Goal: Information Seeking & Learning: Learn about a topic

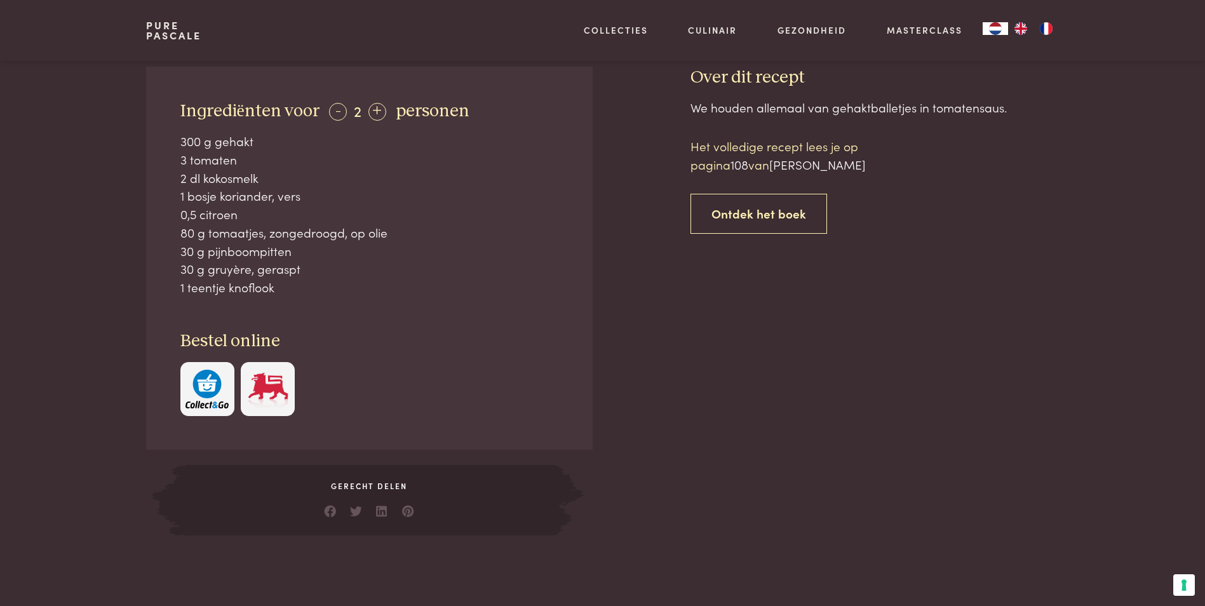
scroll to position [508, 0]
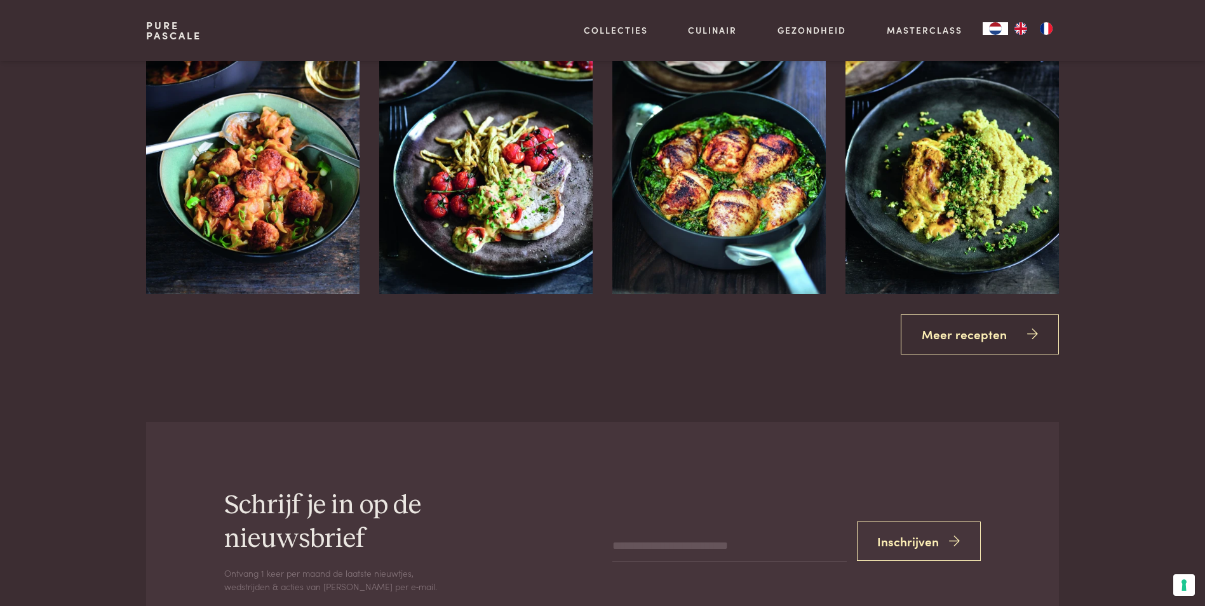
scroll to position [1842, 0]
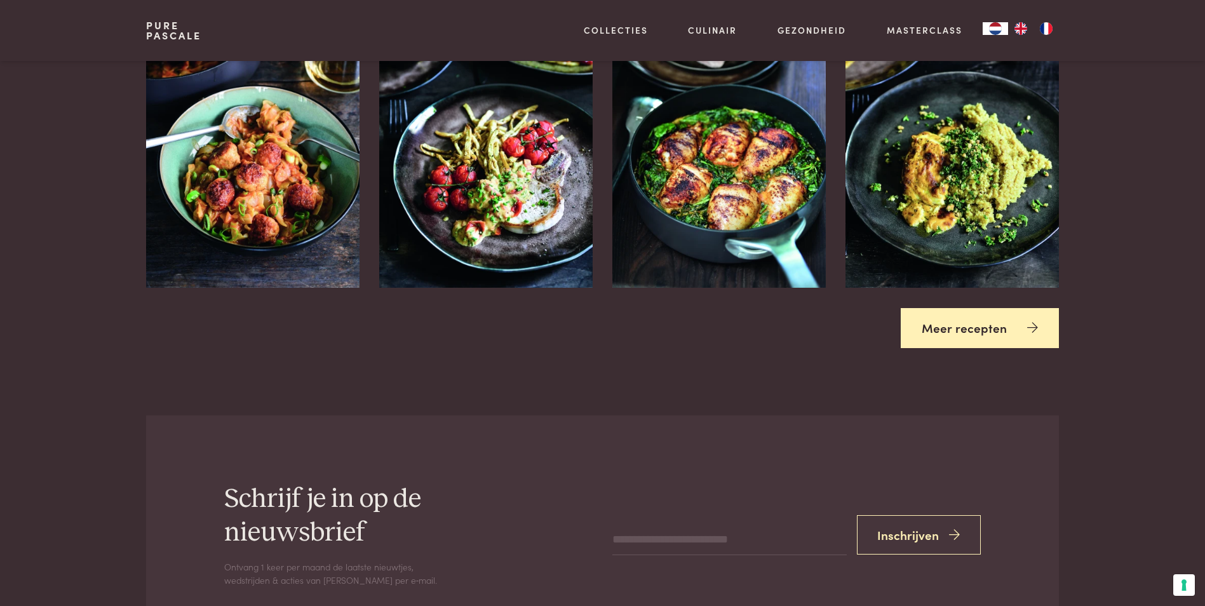
click at [1019, 313] on link "Meer recepten" at bounding box center [980, 328] width 158 height 40
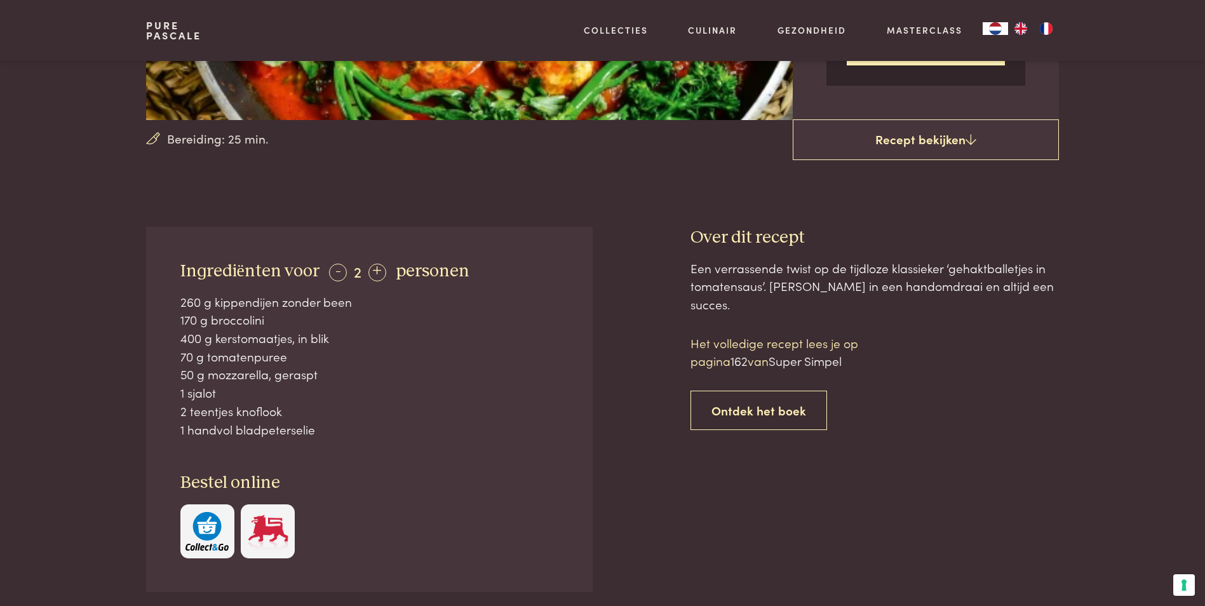
scroll to position [318, 0]
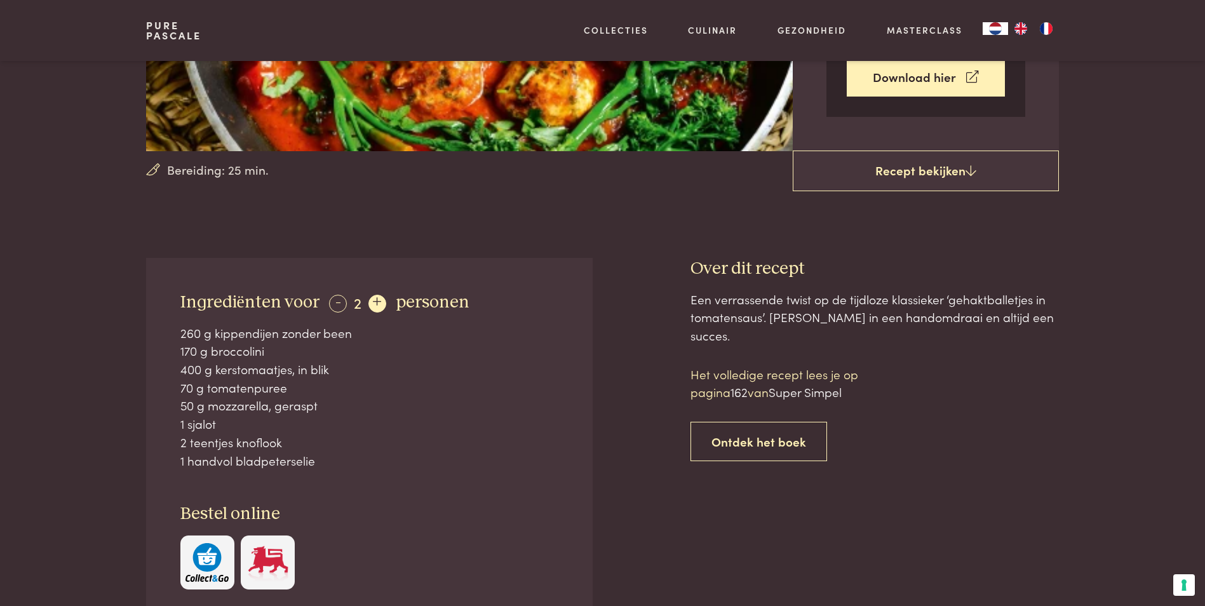
click at [374, 302] on div "+" at bounding box center [377, 304] width 18 height 18
click at [373, 302] on div "+" at bounding box center [378, 304] width 18 height 18
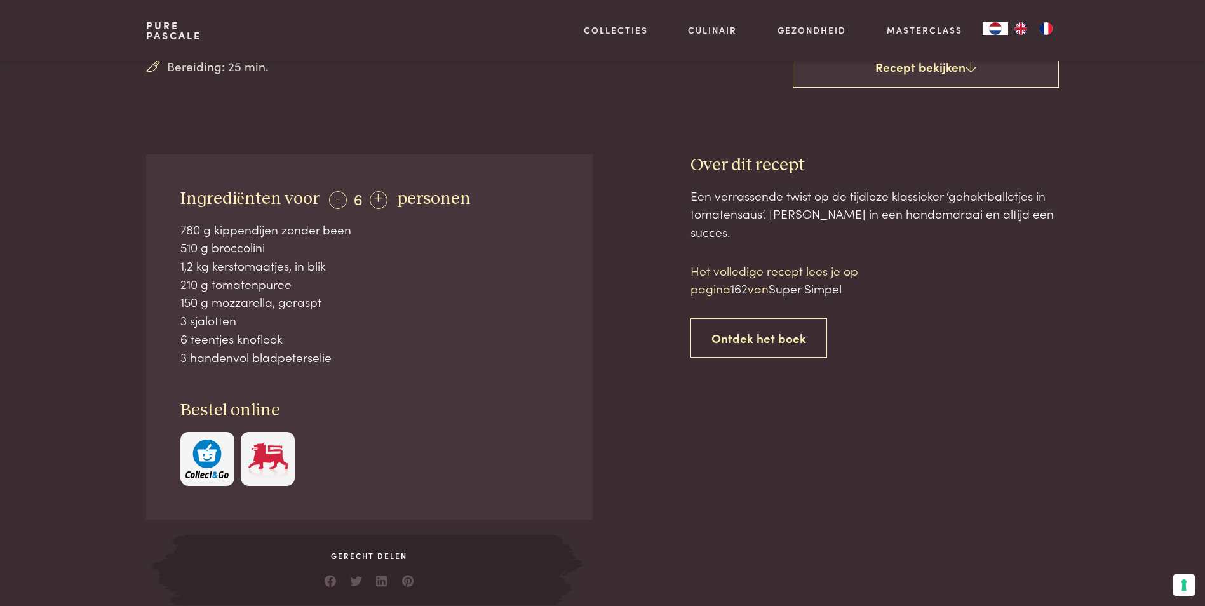
scroll to position [381, 0]
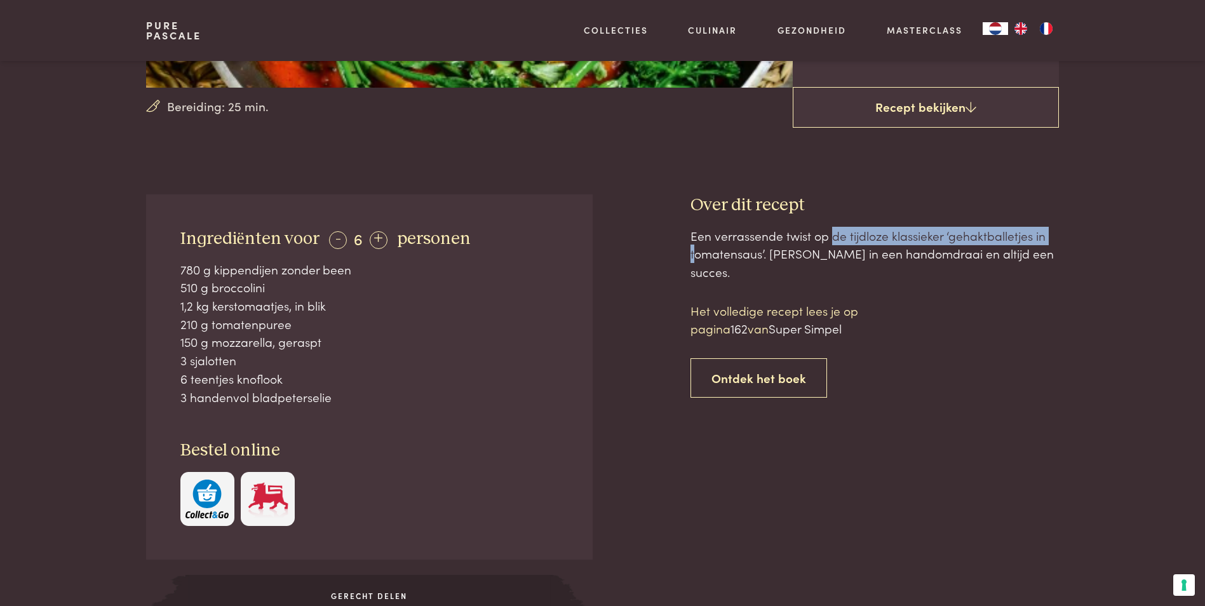
drag, startPoint x: 713, startPoint y: 236, endPoint x: 944, endPoint y: 236, distance: 230.6
click at [944, 236] on div "Een verrassende twist op de tijdloze klassieker ‘gehaktballetjes in tomatensaus…" at bounding box center [875, 254] width 368 height 55
click at [945, 236] on div "Een verrassende twist op de tijdloze klassieker ‘gehaktballetjes in tomatensaus…" at bounding box center [875, 254] width 368 height 55
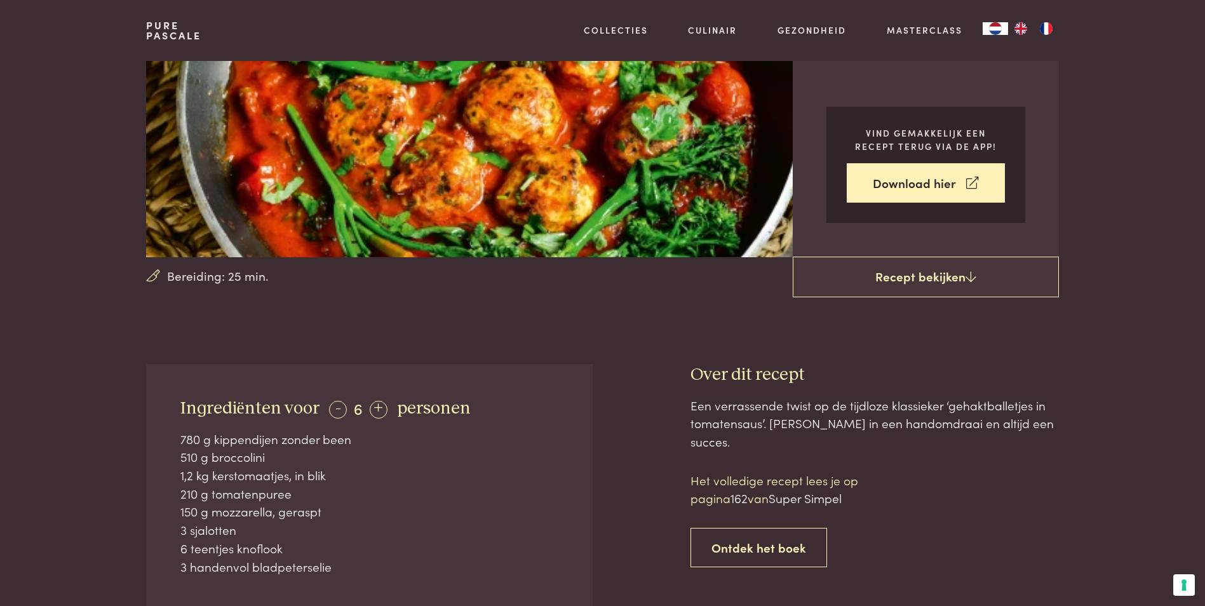
scroll to position [0, 0]
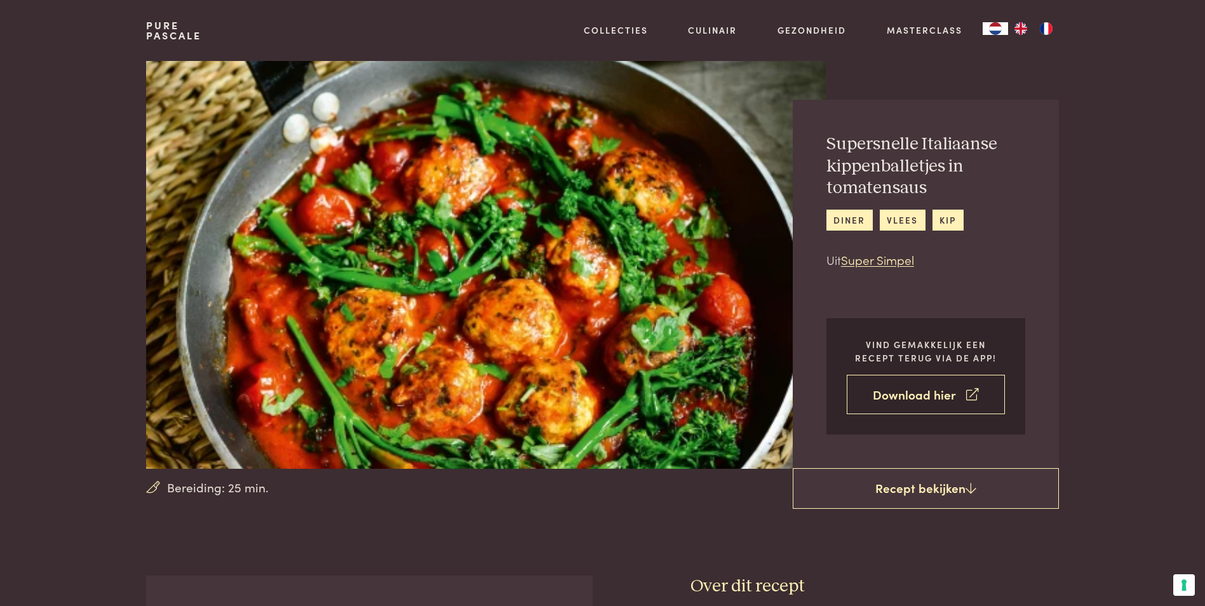
click at [957, 388] on link "Download hier" at bounding box center [926, 395] width 158 height 40
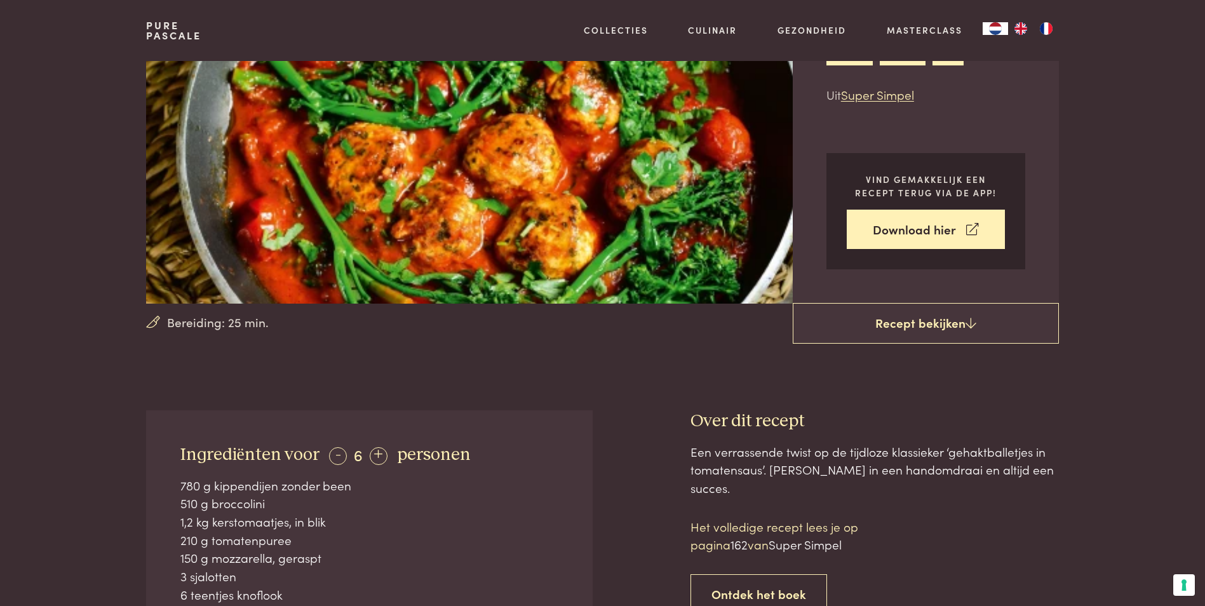
scroll to position [445, 0]
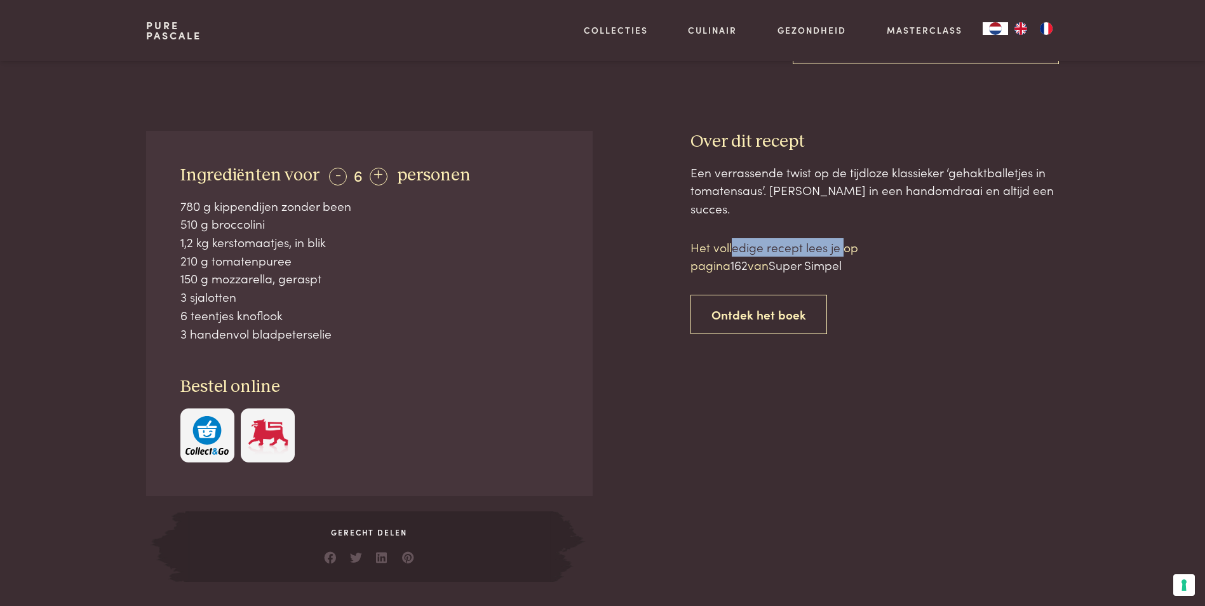
drag, startPoint x: 732, startPoint y: 228, endPoint x: 841, endPoint y: 230, distance: 108.7
click at [841, 238] on p "Het volledige recept lees je op pagina 162 van Super Simpel" at bounding box center [799, 256] width 216 height 36
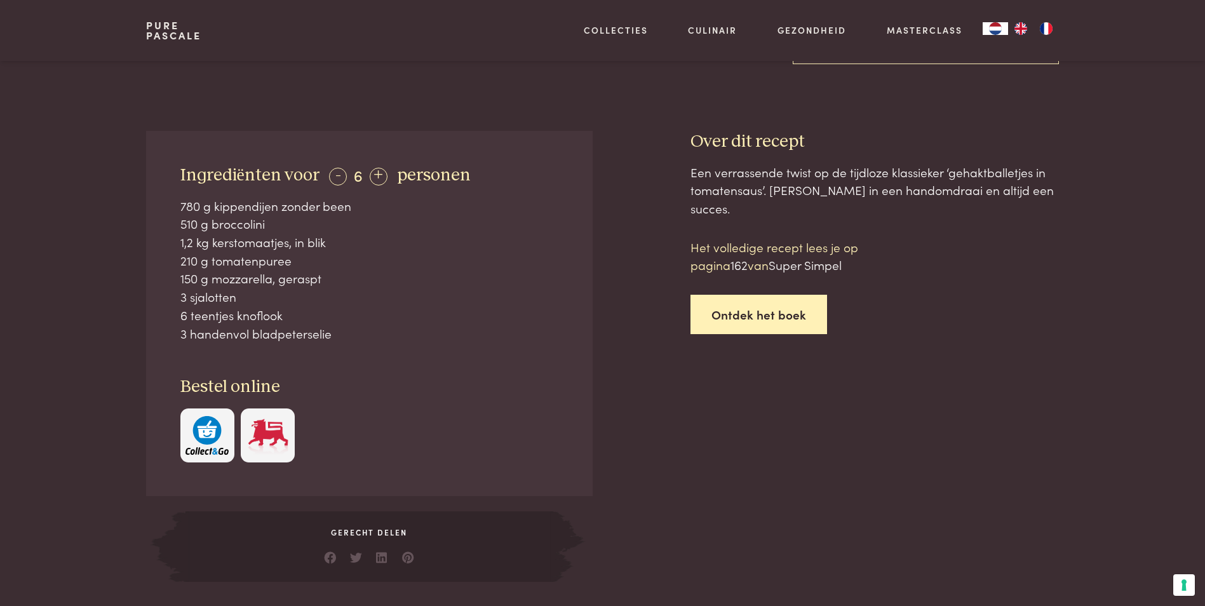
click at [785, 295] on link "Ontdek het boek" at bounding box center [759, 315] width 137 height 40
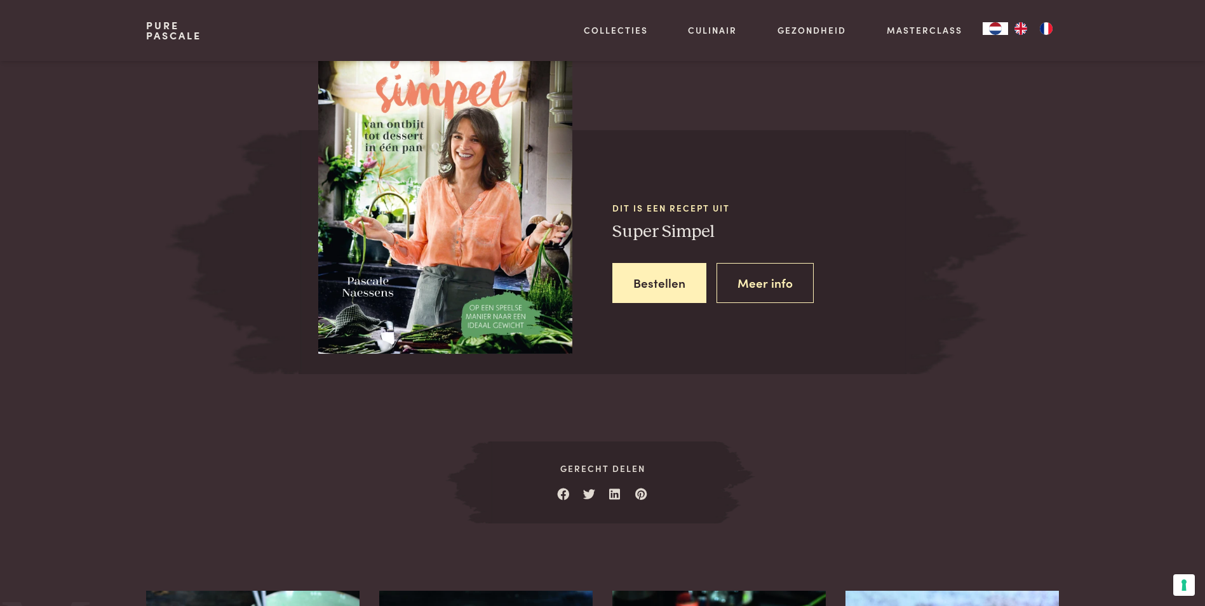
scroll to position [1161, 0]
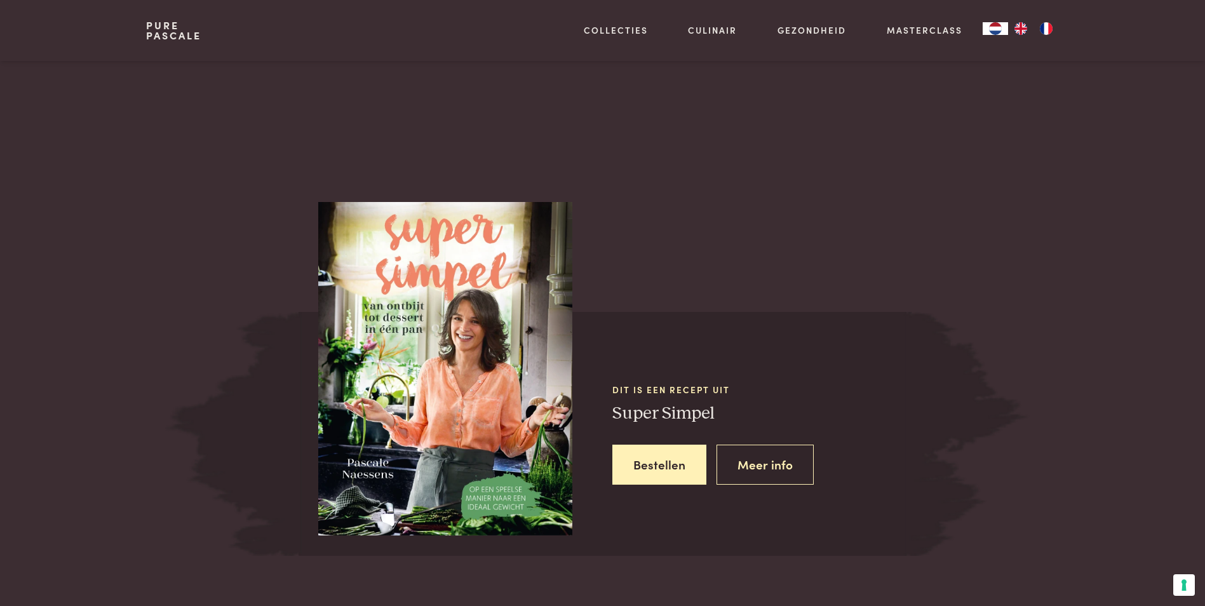
scroll to position [971, 0]
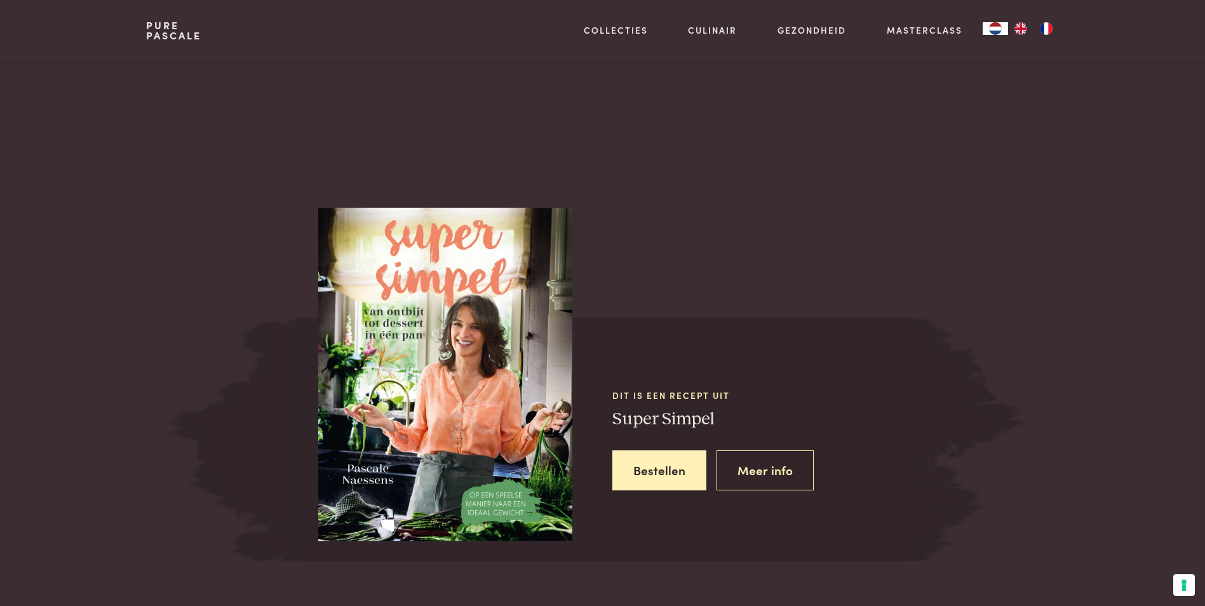
click at [168, 32] on link "Pure Pascale" at bounding box center [173, 30] width 55 height 20
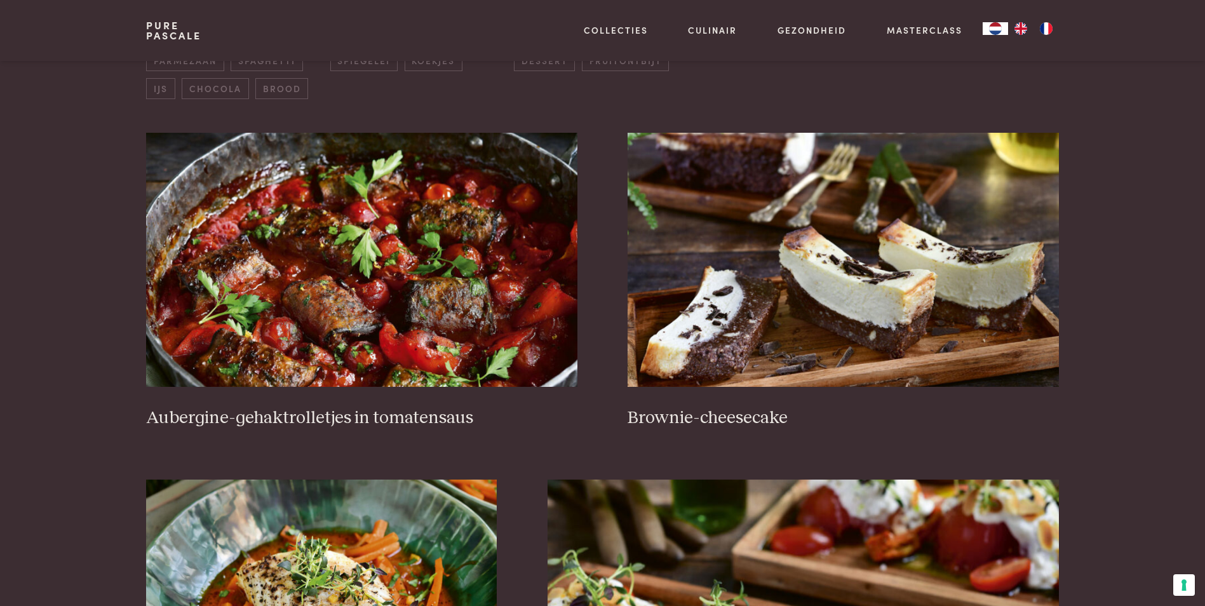
scroll to position [508, 0]
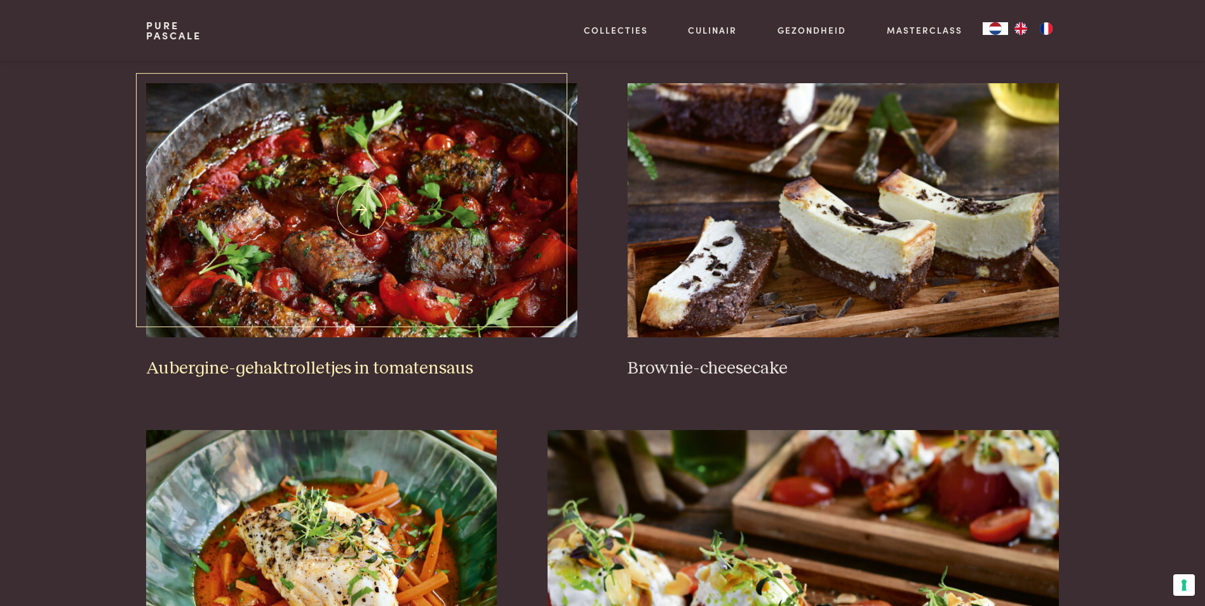
click at [400, 188] on img at bounding box center [361, 210] width 431 height 254
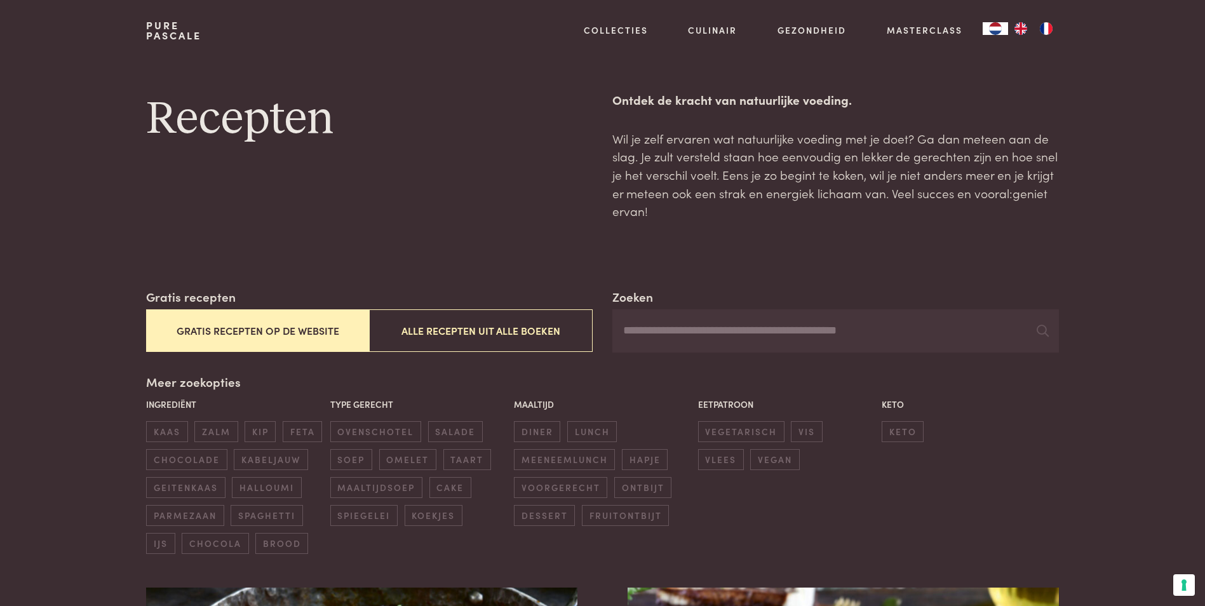
scroll to position [0, 0]
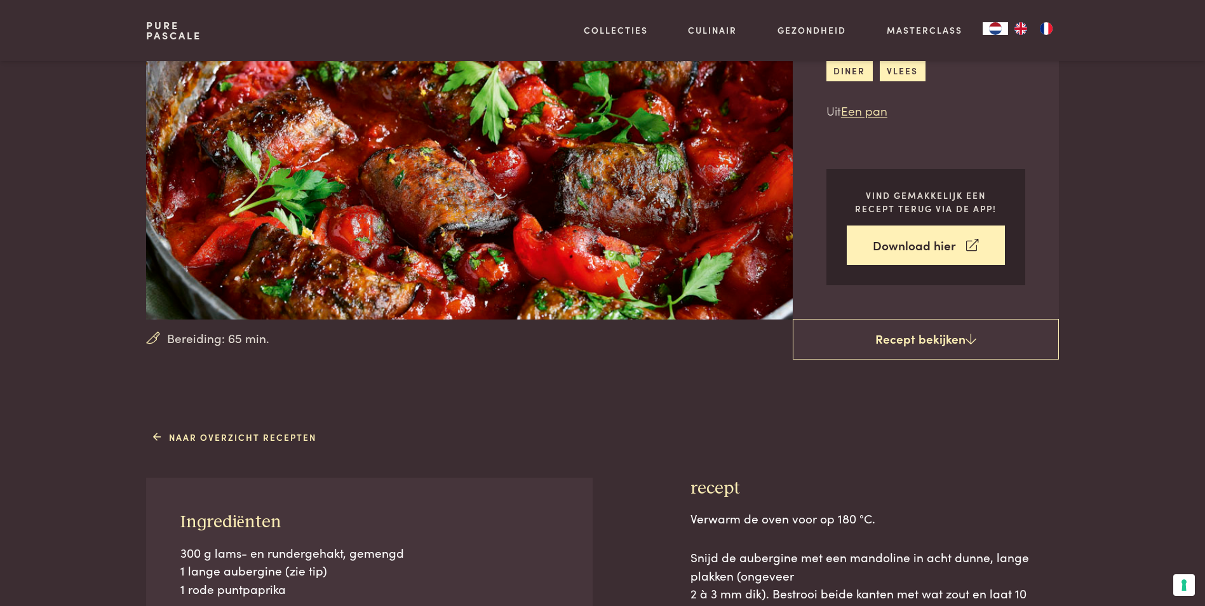
scroll to position [127, 0]
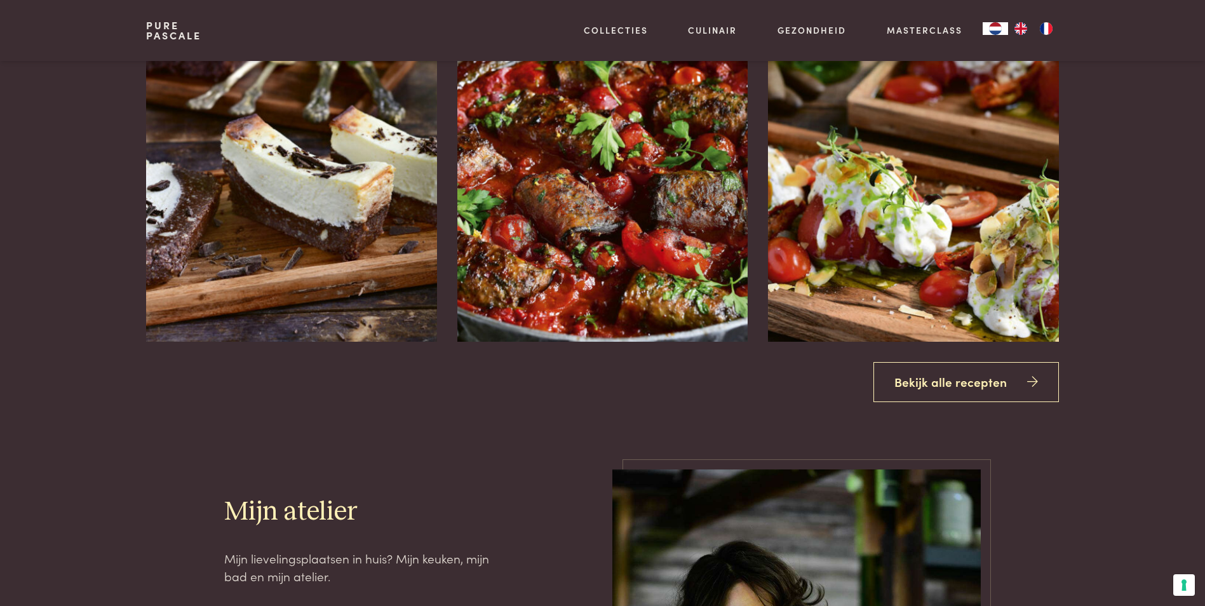
scroll to position [1779, 0]
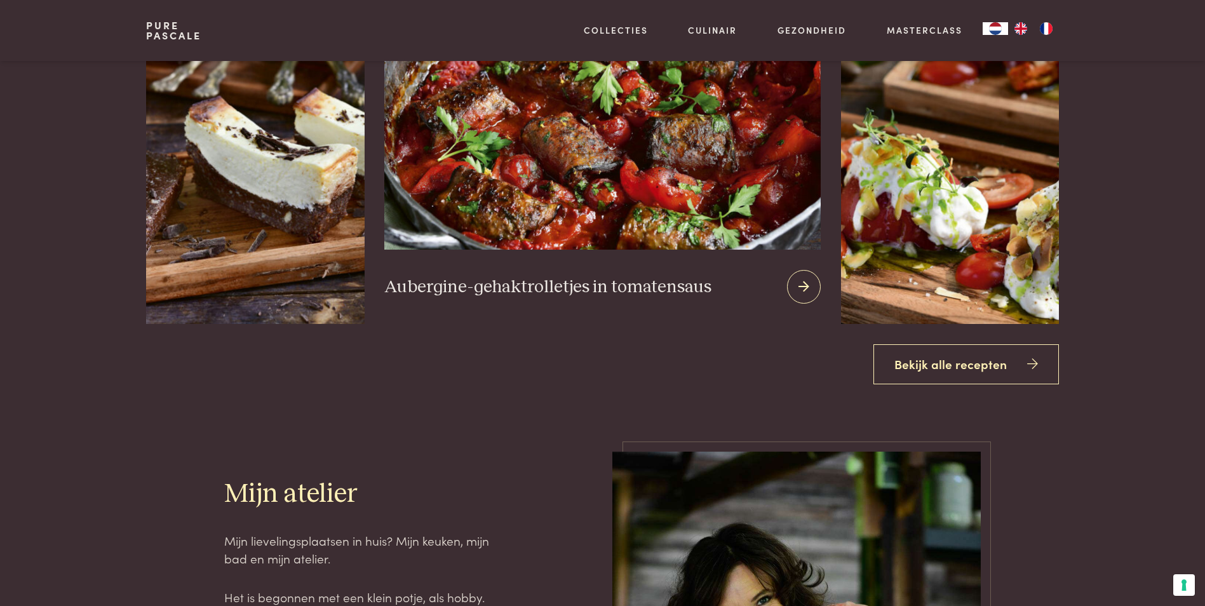
click at [501, 193] on img at bounding box center [602, 96] width 436 height 307
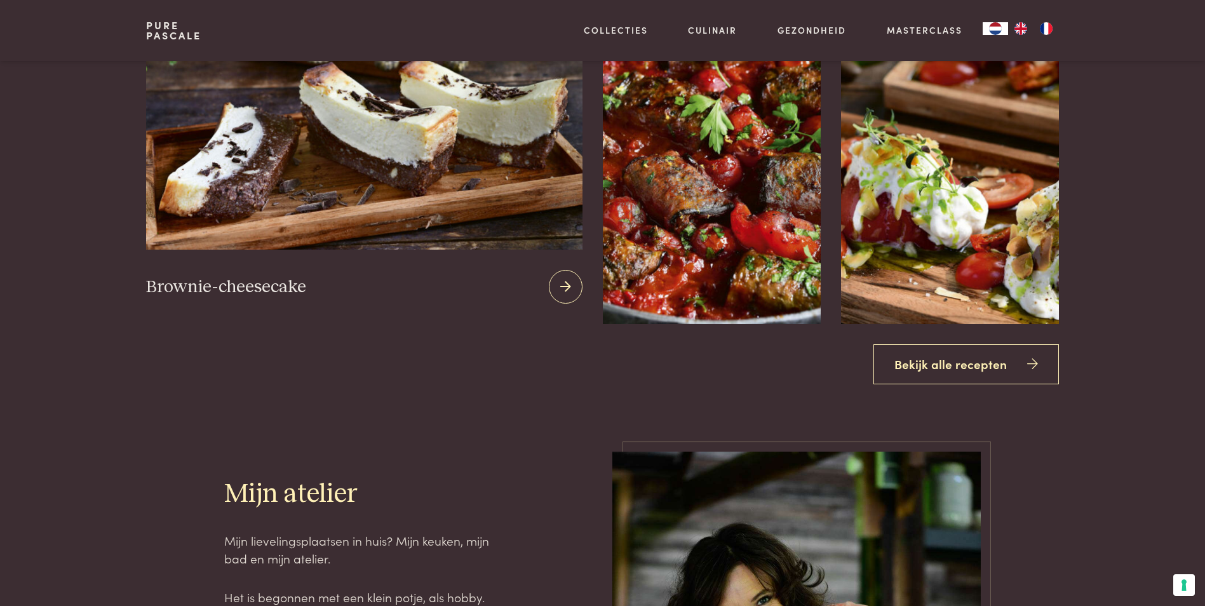
click at [274, 173] on img at bounding box center [364, 96] width 436 height 307
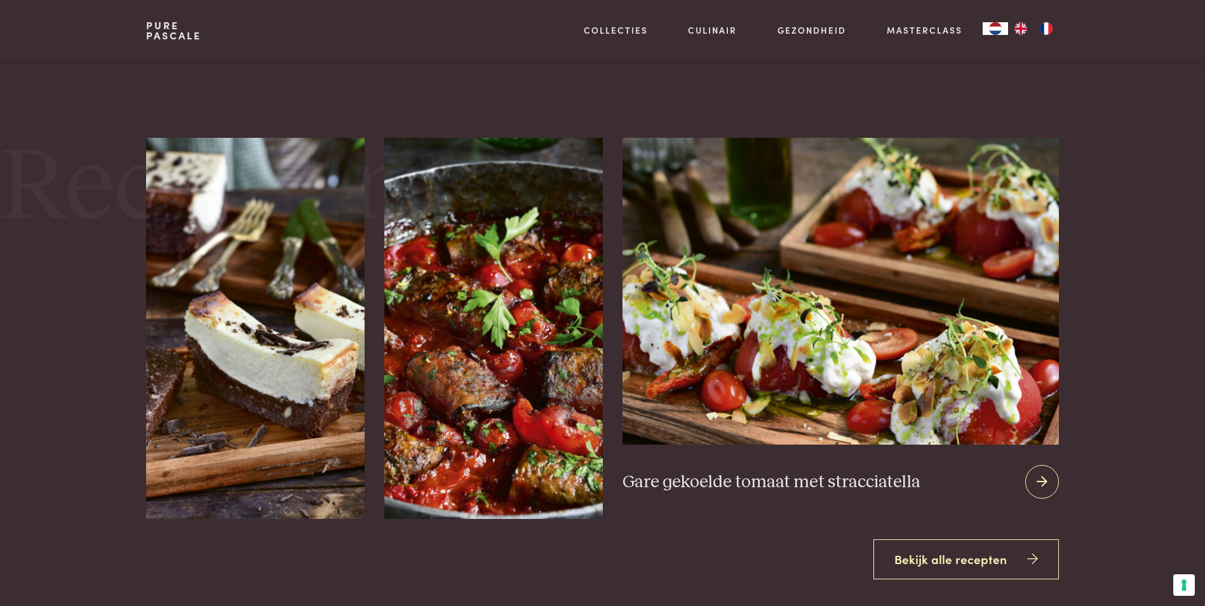
scroll to position [1080, 0]
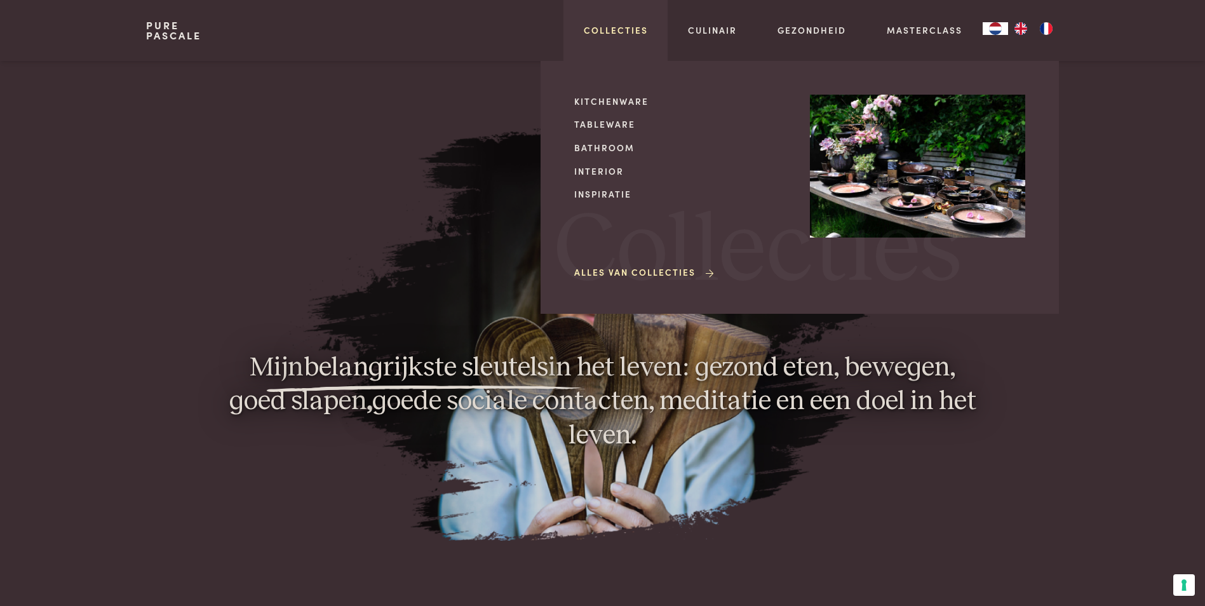
click at [624, 29] on link "Collecties" at bounding box center [616, 30] width 64 height 13
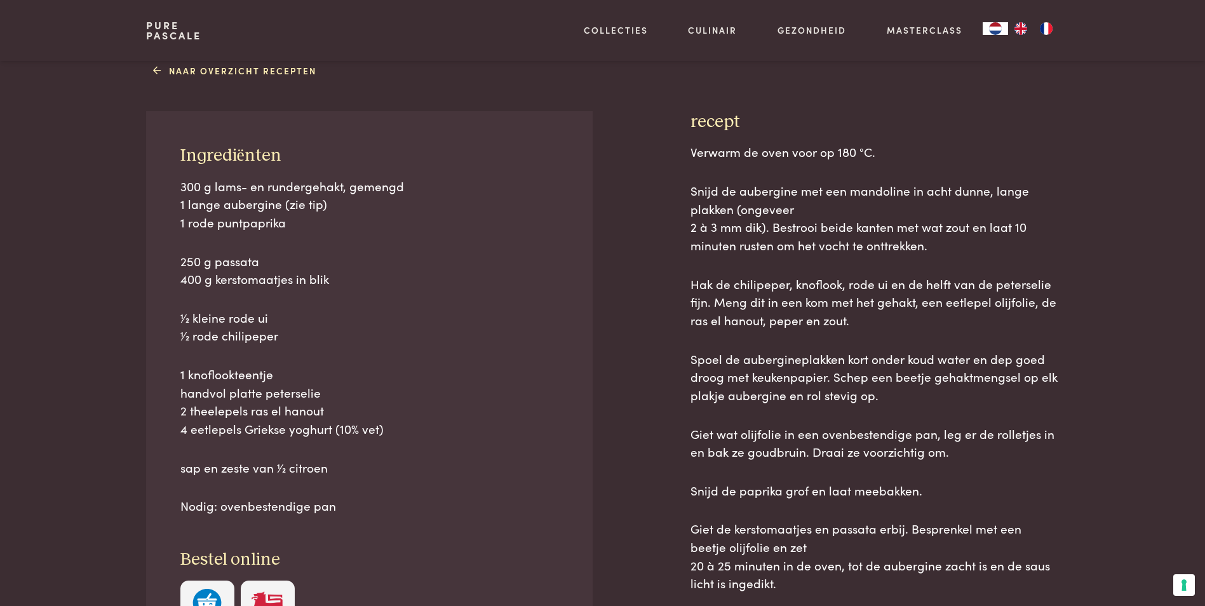
scroll to position [508, 0]
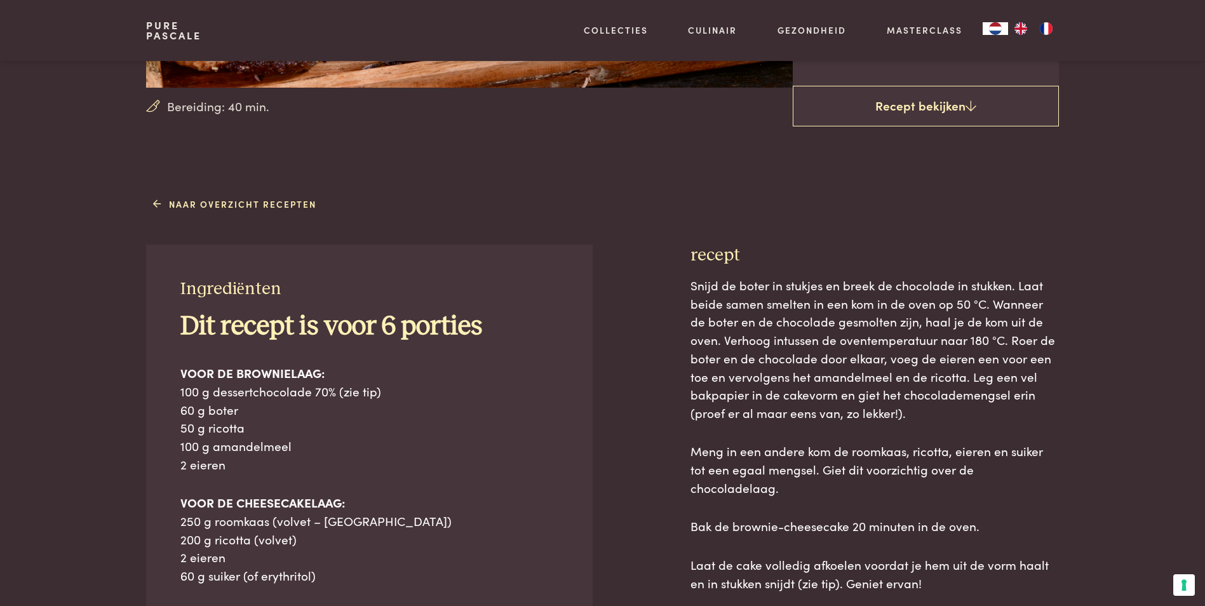
scroll to position [318, 0]
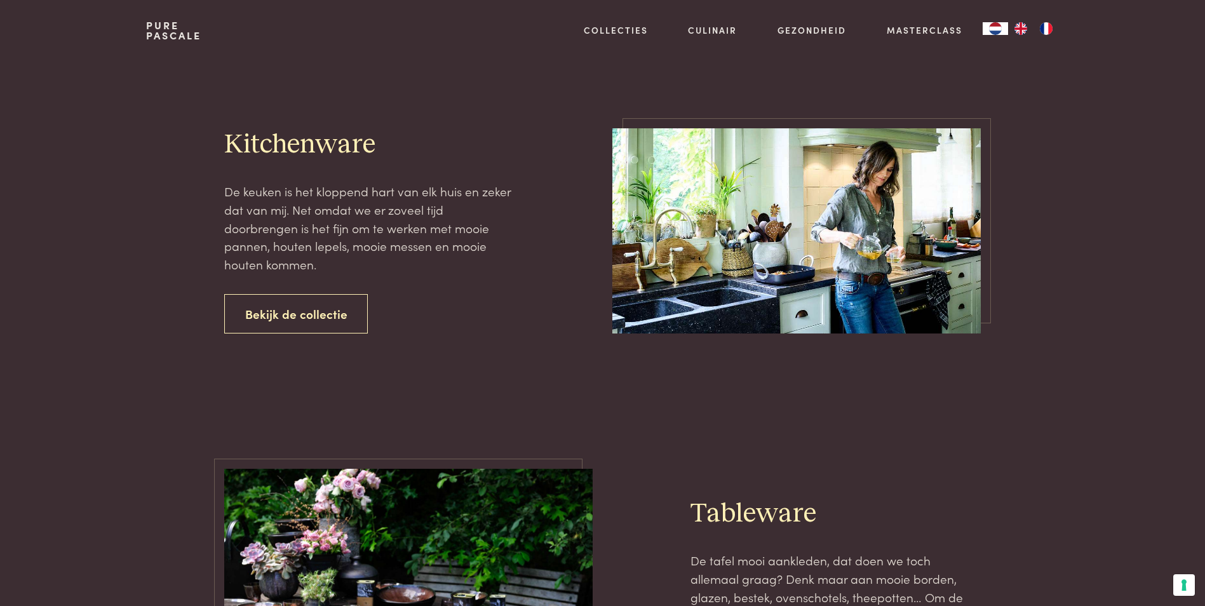
click at [169, 30] on link "Pure Pascale" at bounding box center [173, 30] width 55 height 20
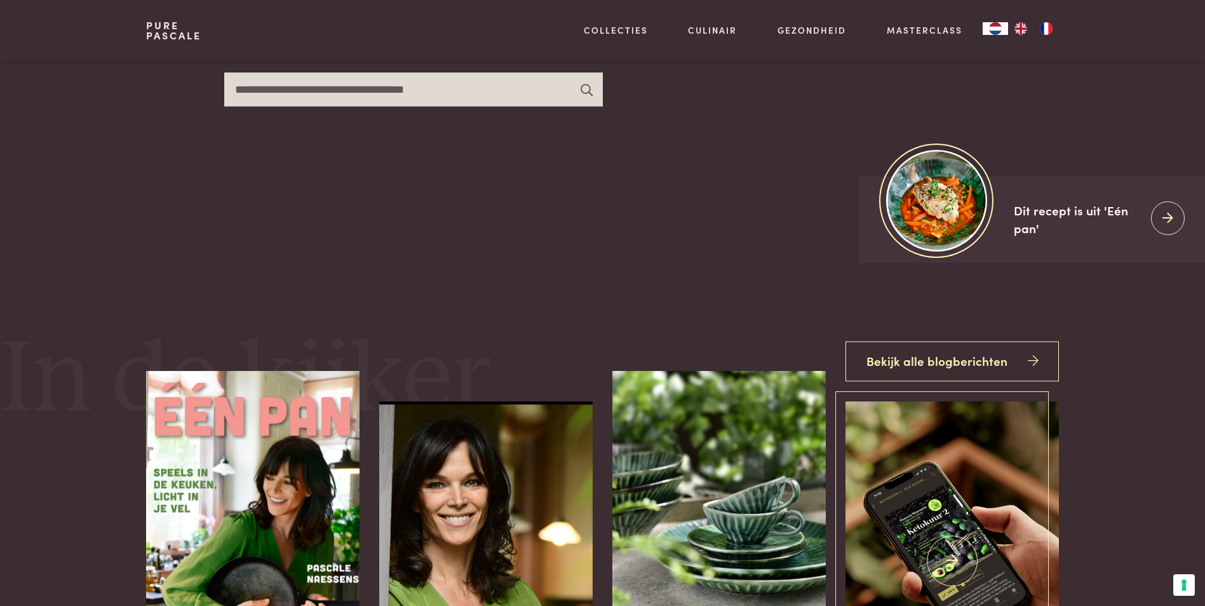
scroll to position [318, 0]
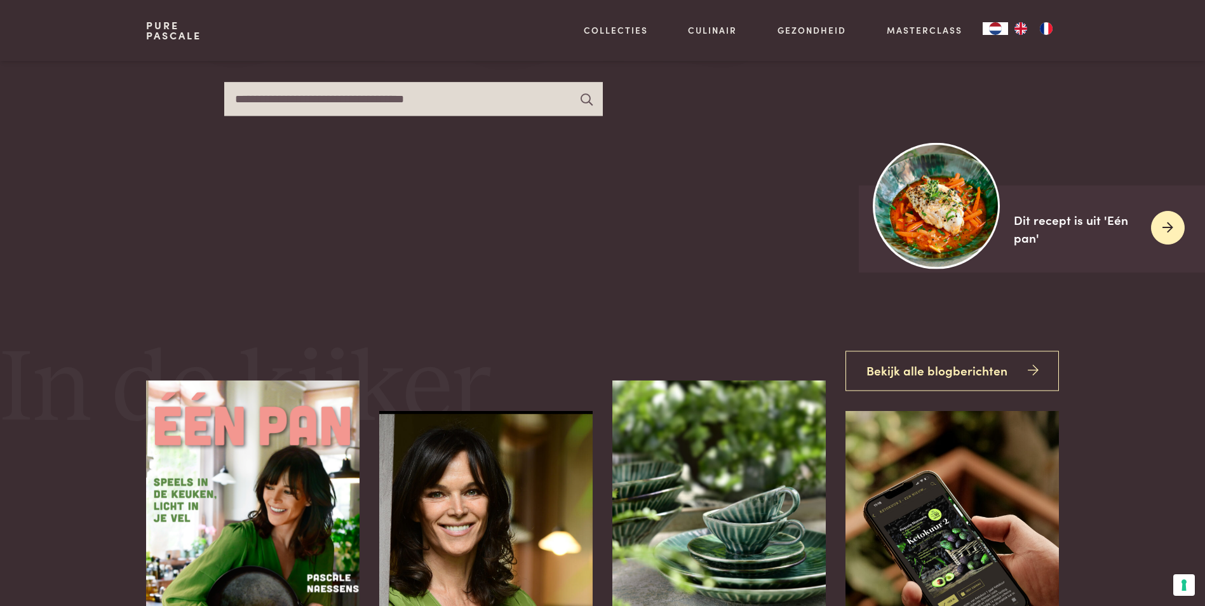
click at [1168, 222] on icon at bounding box center [1168, 228] width 11 height 18
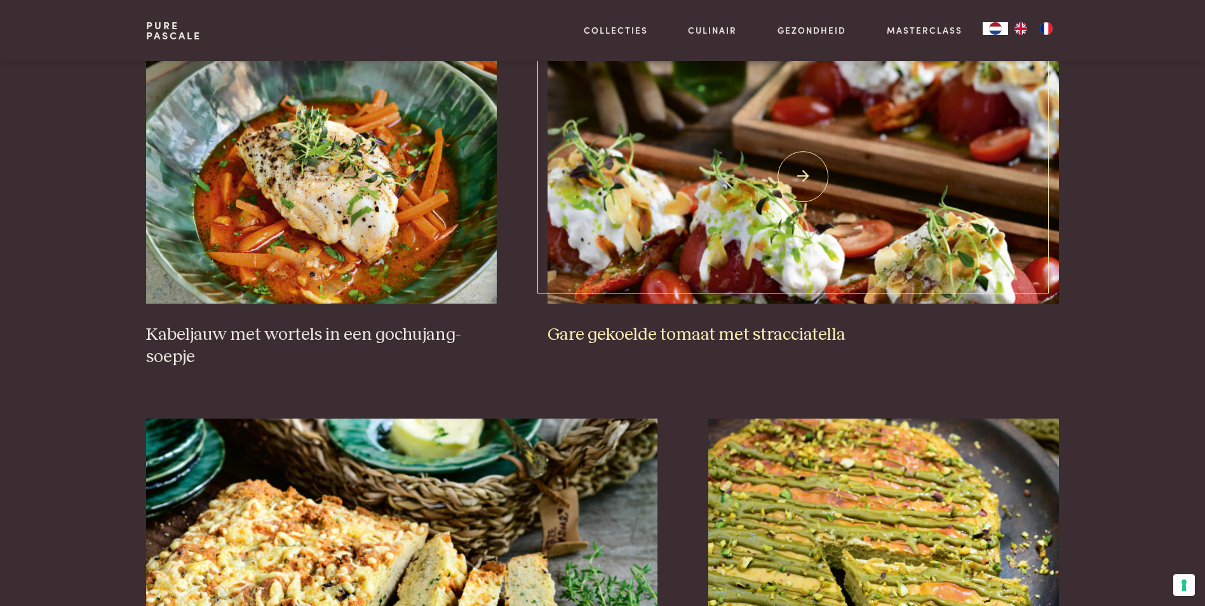
scroll to position [889, 0]
click at [353, 185] on img at bounding box center [321, 176] width 351 height 254
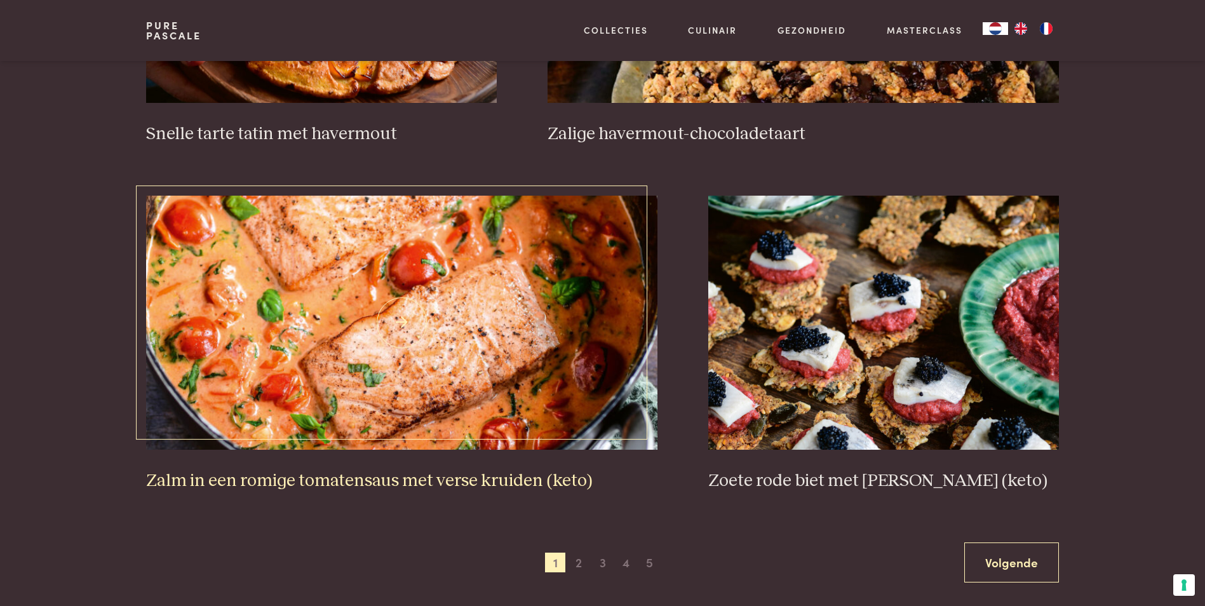
scroll to position [2160, 0]
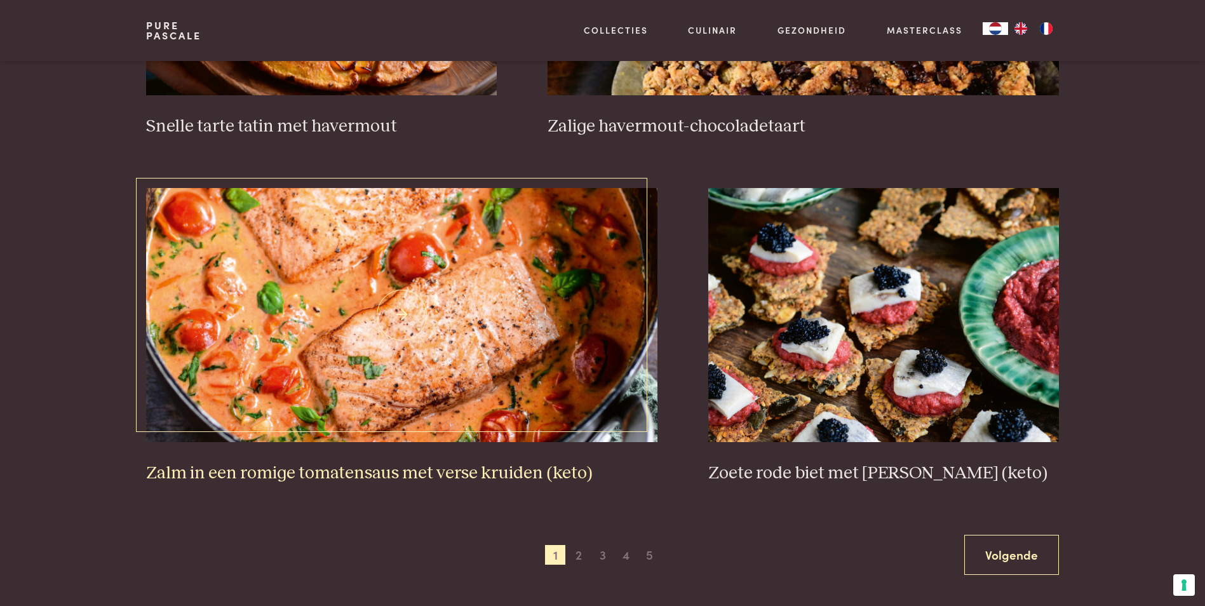
click at [437, 342] on img at bounding box center [401, 315] width 511 height 254
click at [577, 558] on span "2" at bounding box center [579, 555] width 20 height 20
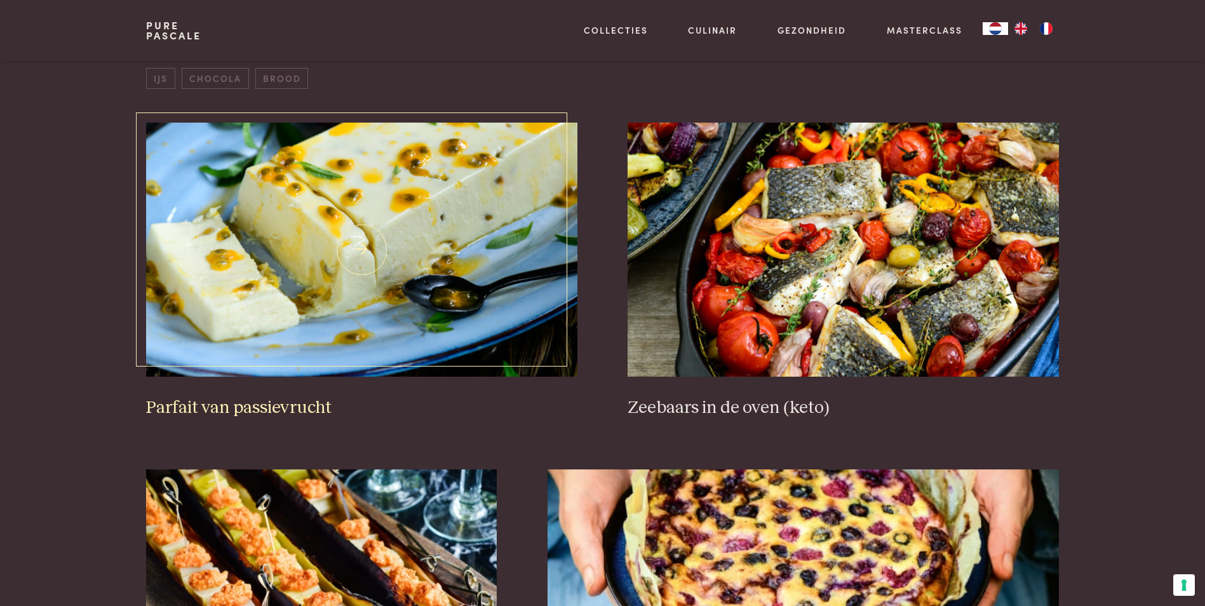
scroll to position [482, 0]
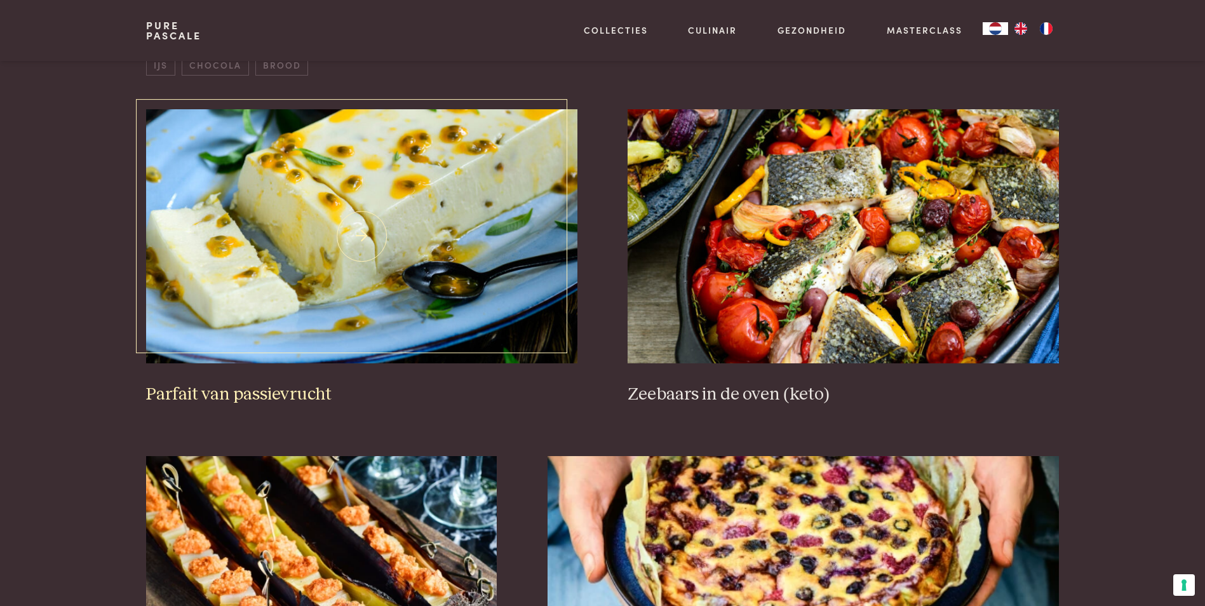
click at [421, 331] on img at bounding box center [361, 236] width 431 height 254
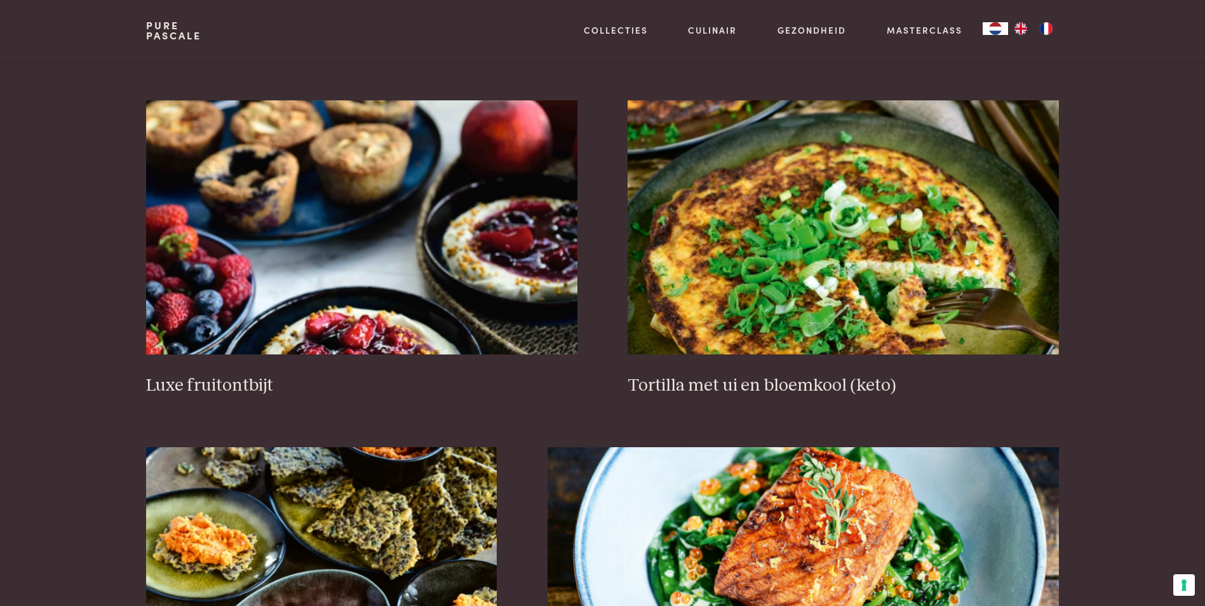
scroll to position [1562, 0]
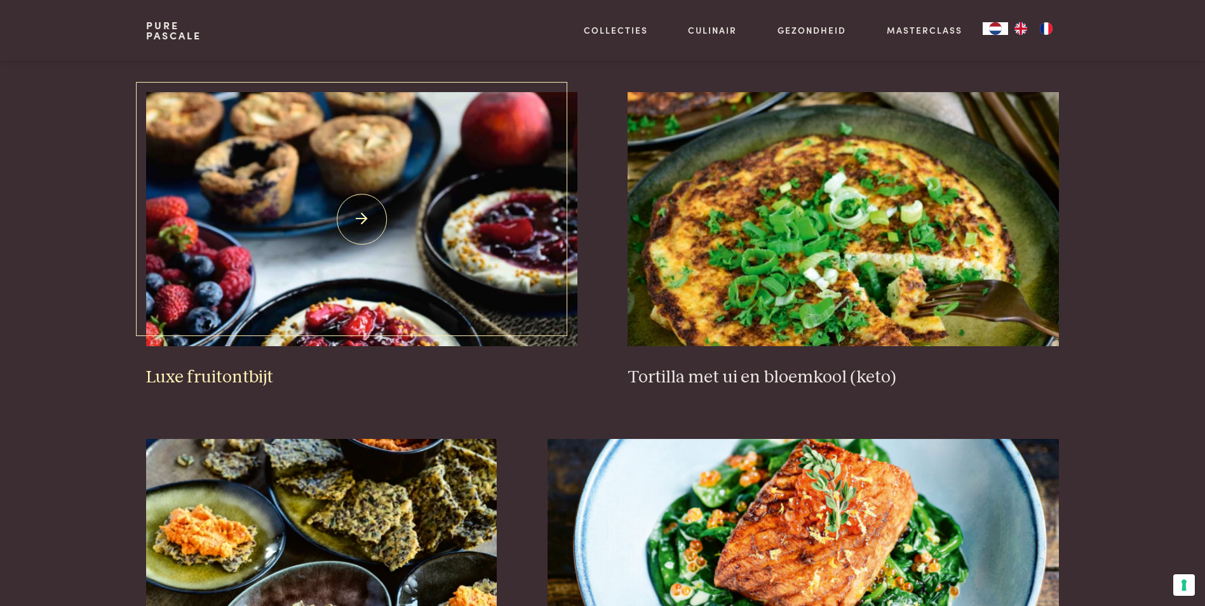
click at [483, 236] on img at bounding box center [361, 219] width 431 height 254
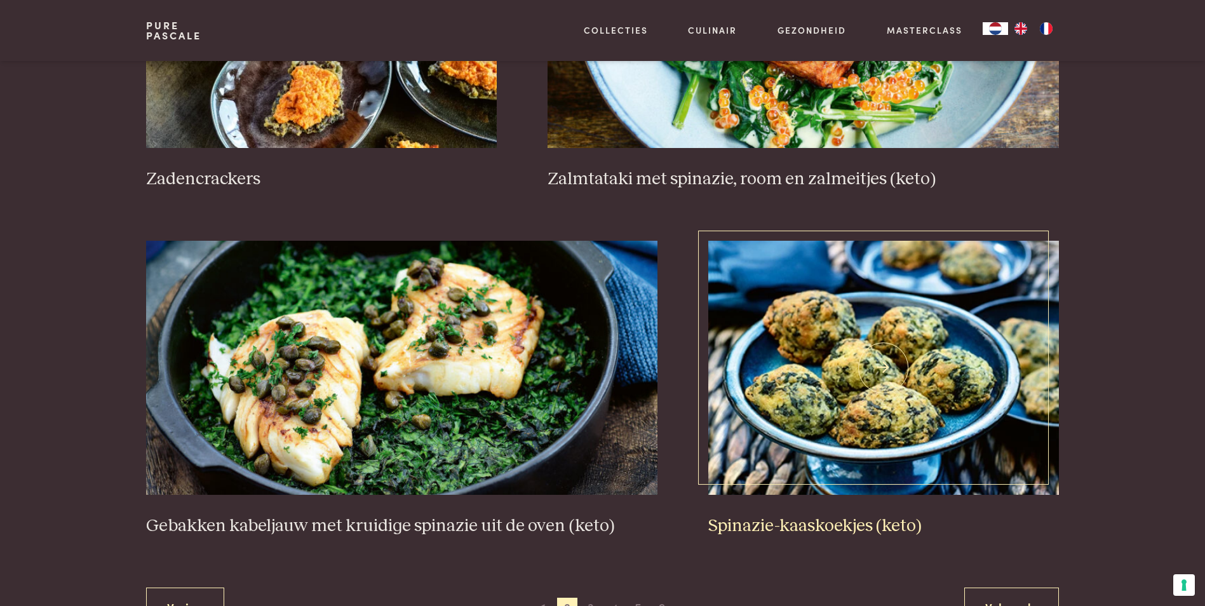
scroll to position [2134, 0]
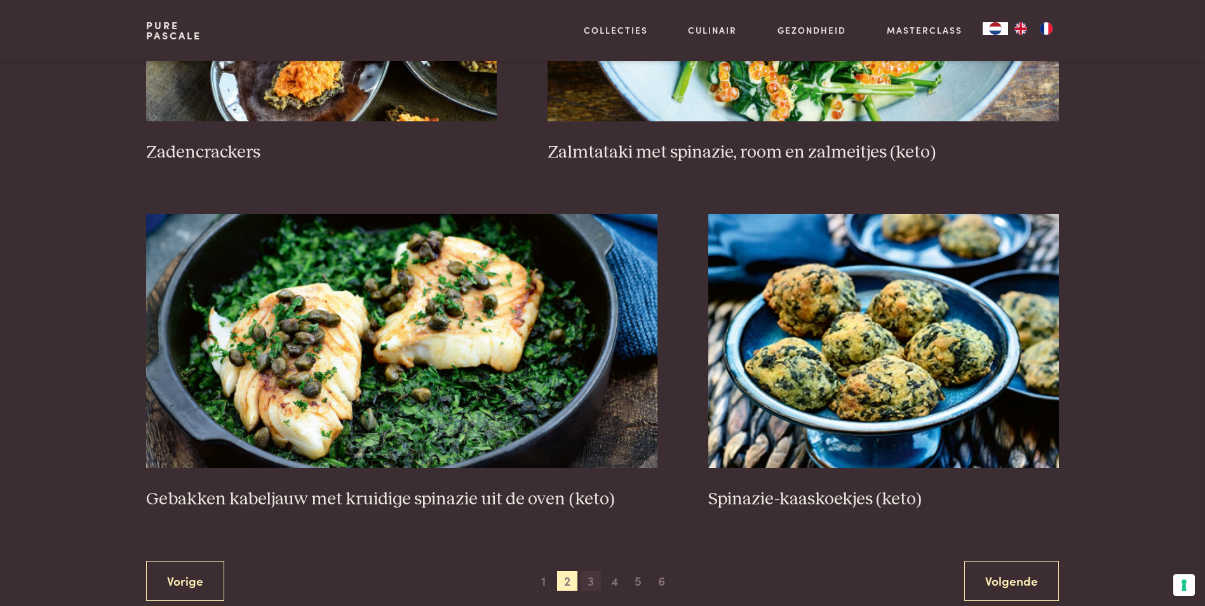
click at [593, 580] on span "3" at bounding box center [591, 581] width 20 height 20
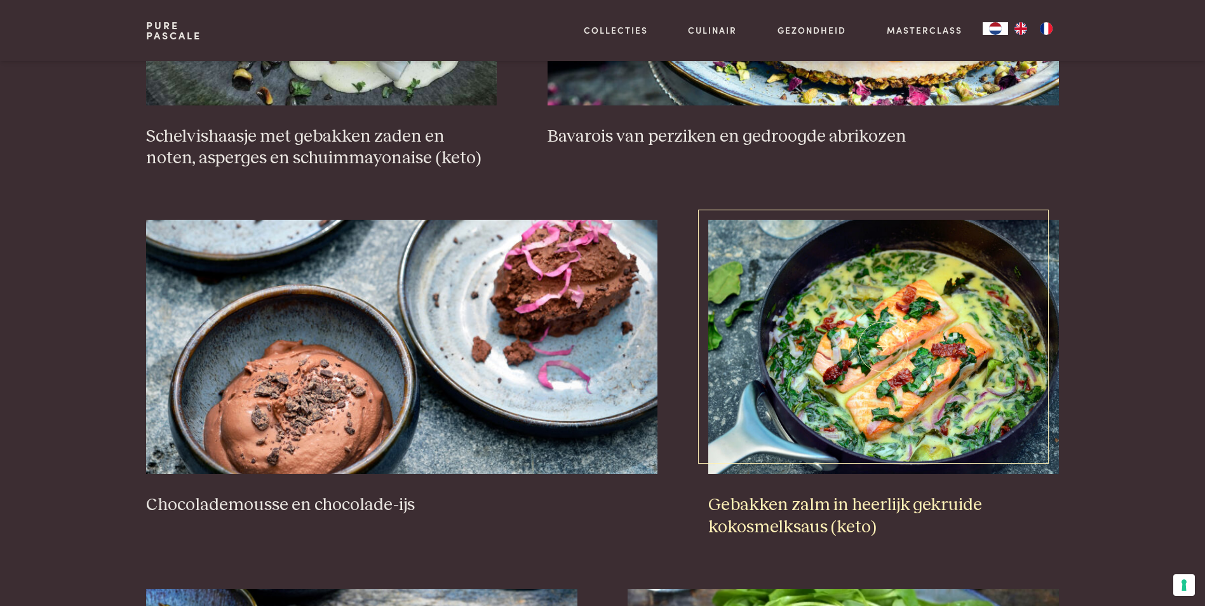
scroll to position [1118, 0]
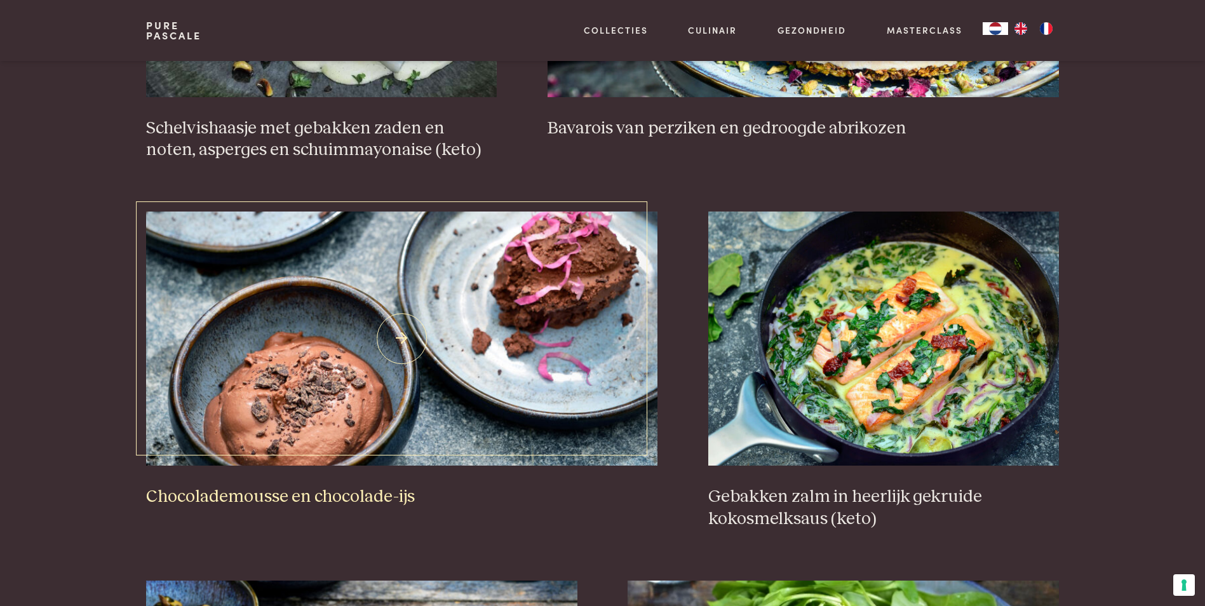
click at [444, 348] on img at bounding box center [401, 339] width 511 height 254
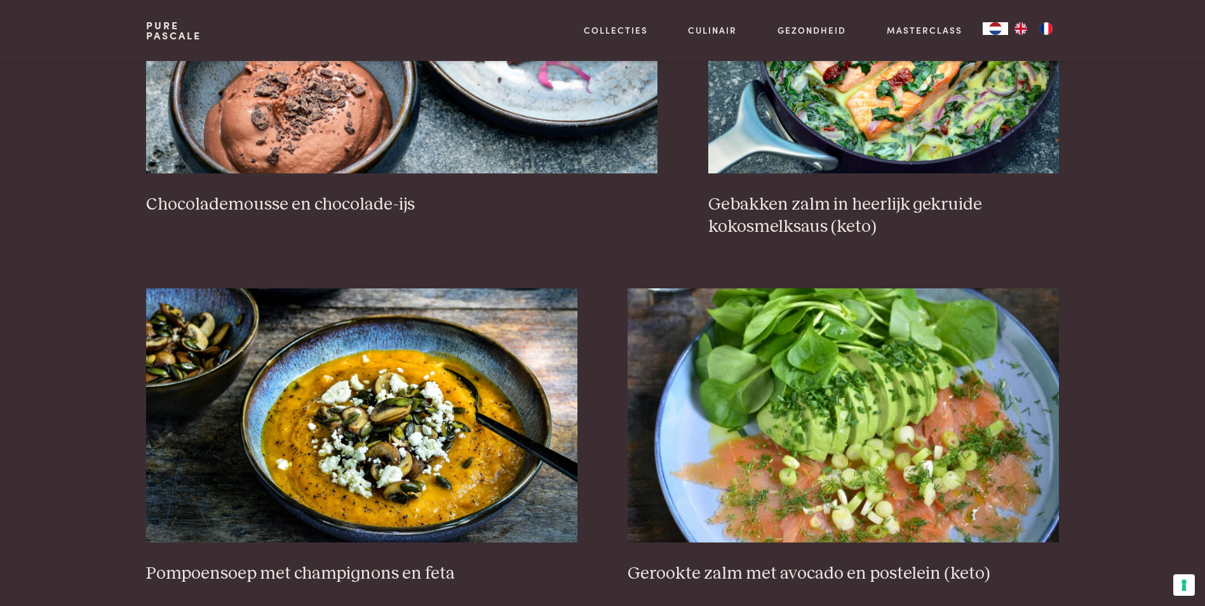
scroll to position [1435, 0]
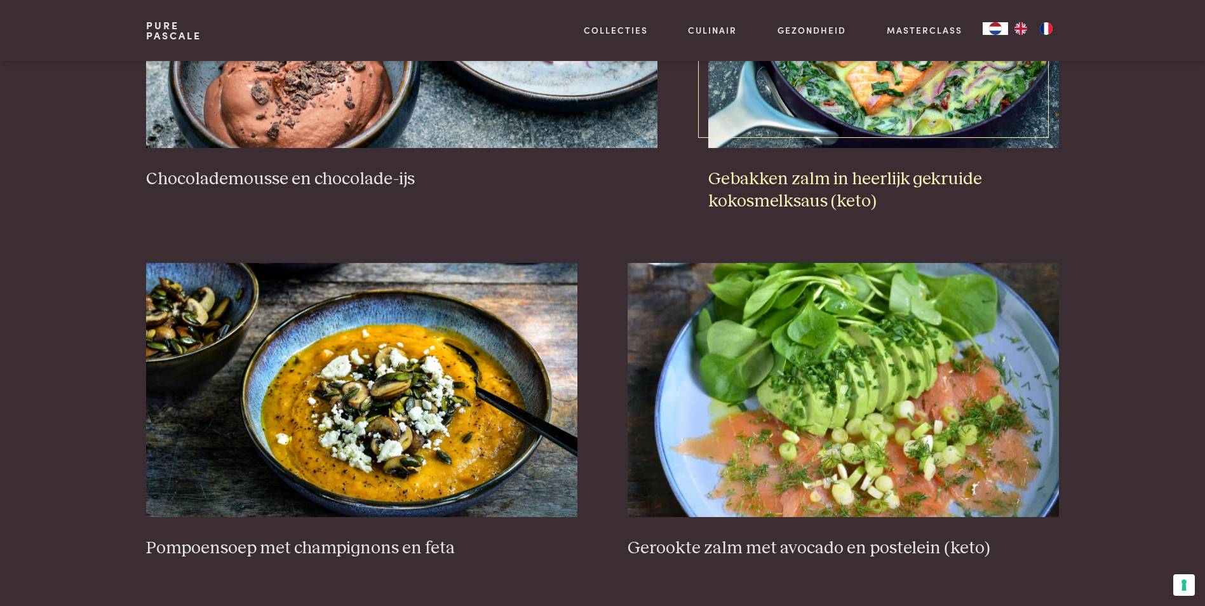
click at [861, 113] on img at bounding box center [883, 21] width 351 height 254
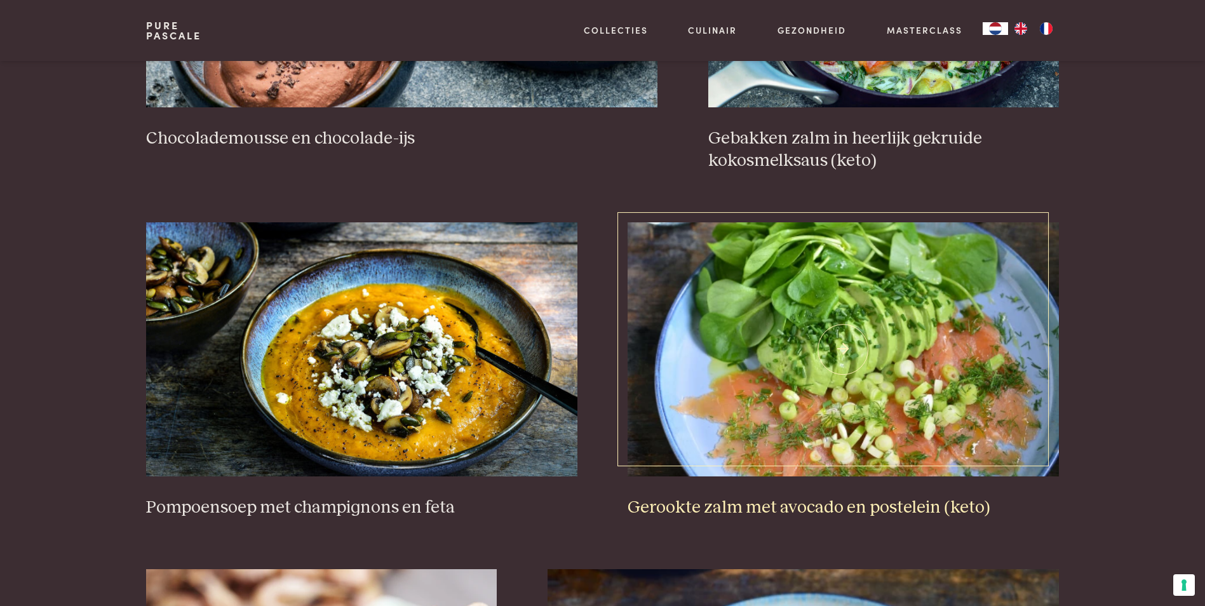
scroll to position [1689, 0]
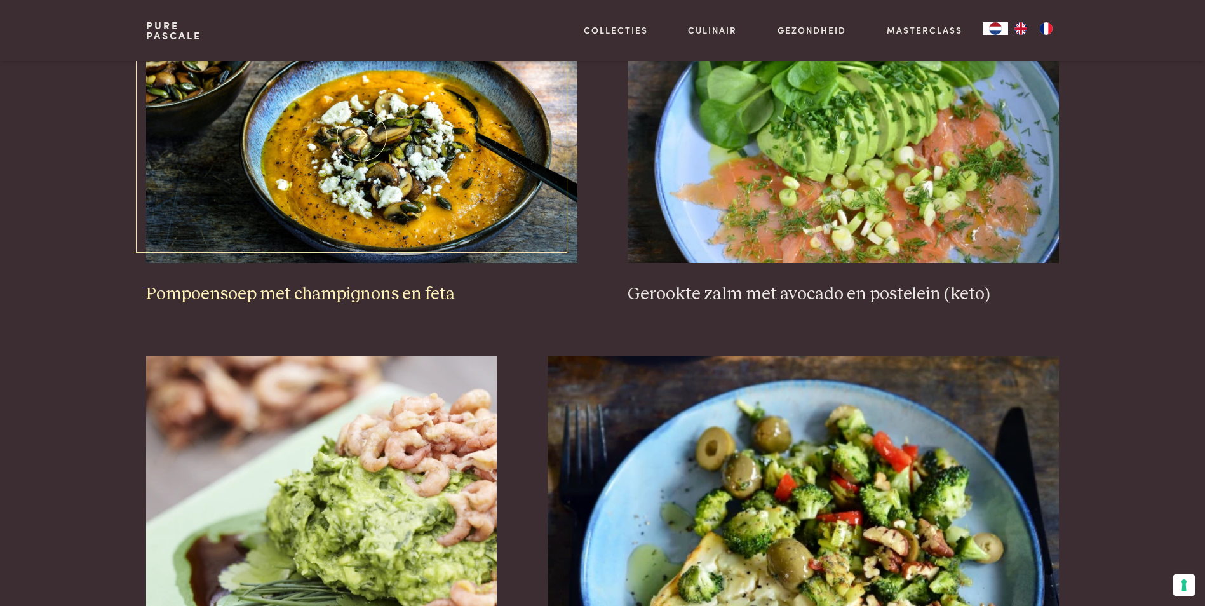
click at [396, 165] on img at bounding box center [361, 136] width 431 height 254
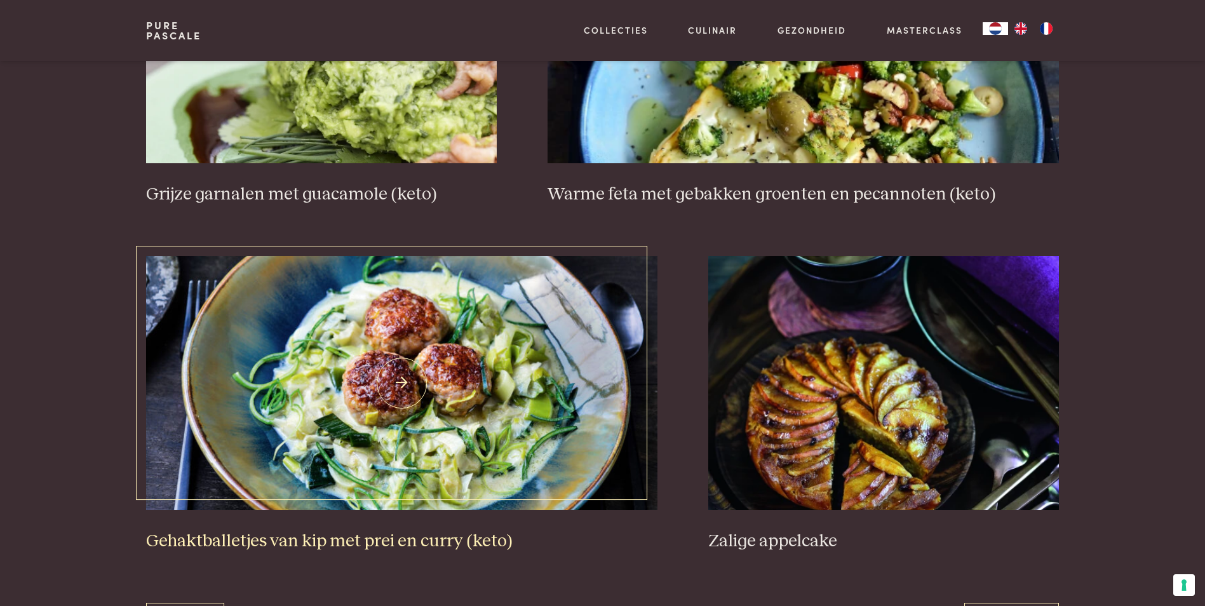
scroll to position [2198, 0]
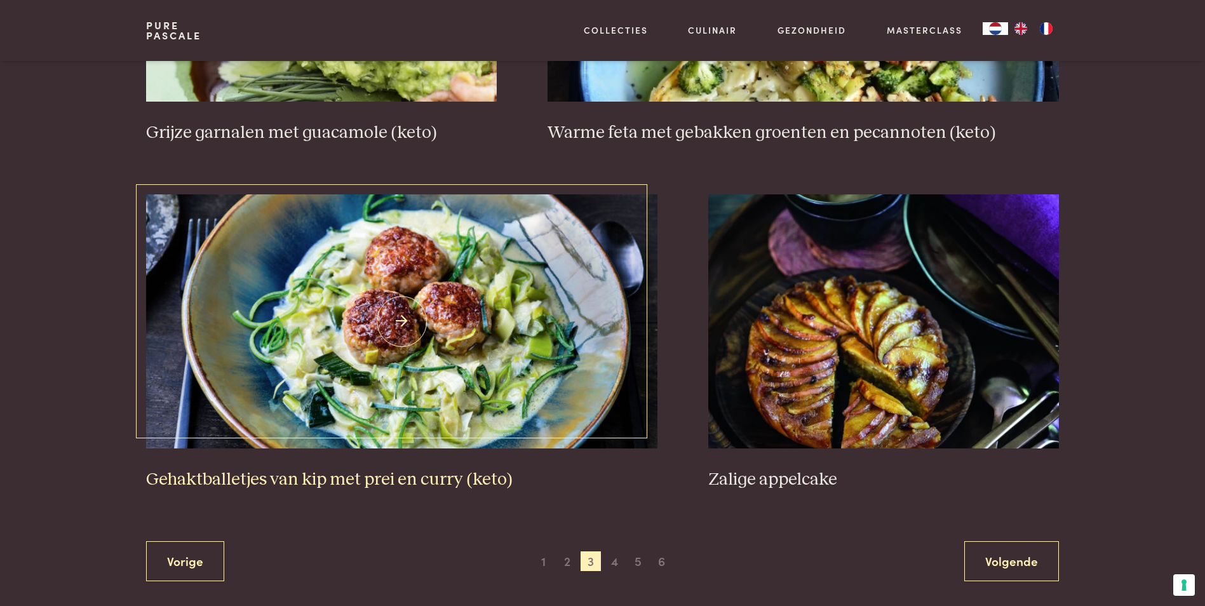
click at [452, 324] on img at bounding box center [401, 321] width 511 height 254
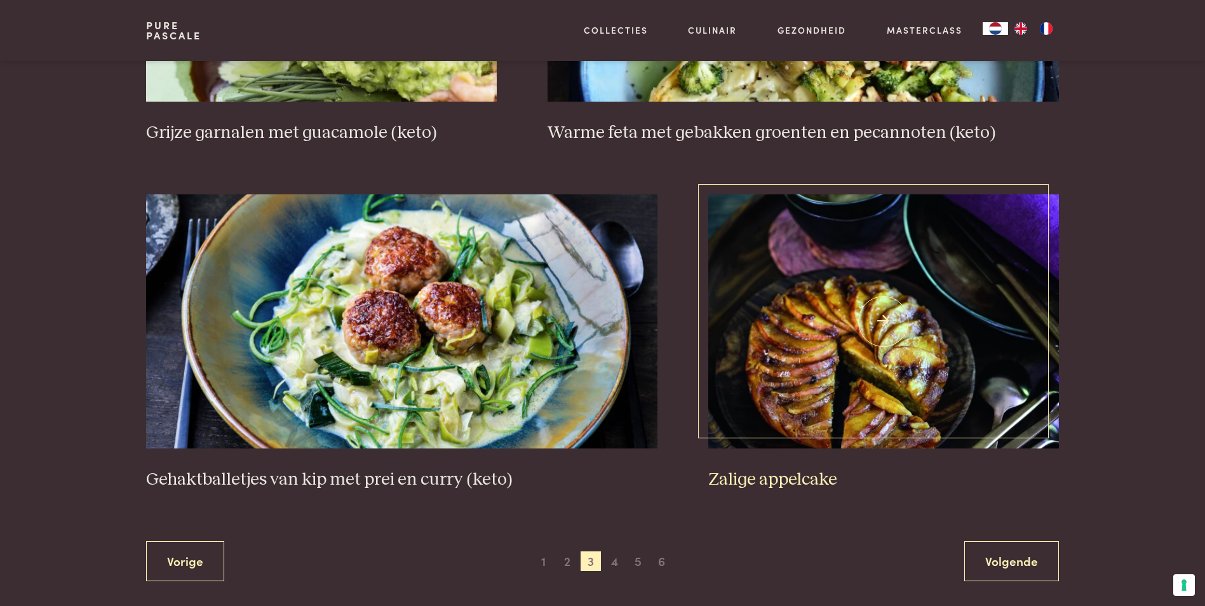
click at [860, 335] on img at bounding box center [883, 321] width 351 height 254
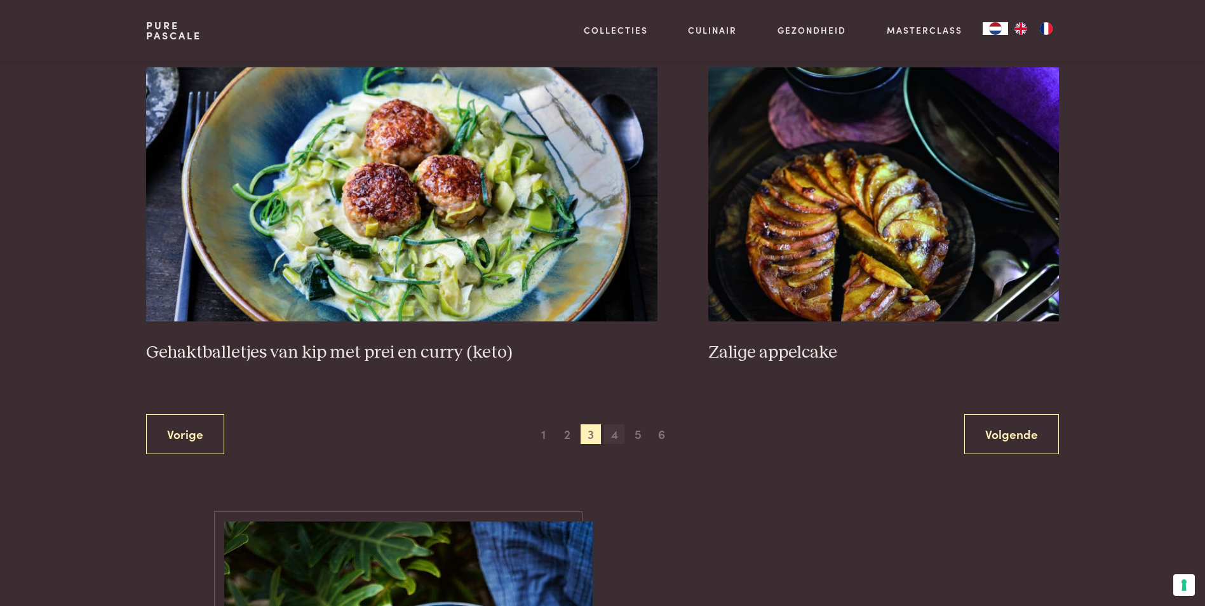
click at [618, 433] on span "4" at bounding box center [614, 434] width 20 height 20
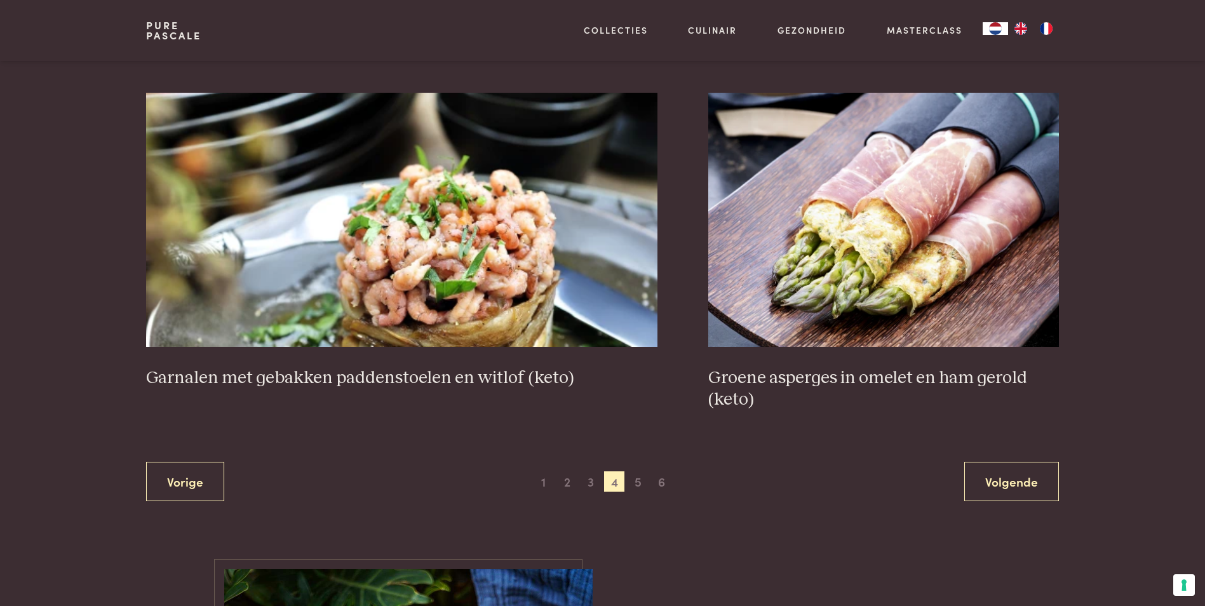
scroll to position [2261, 0]
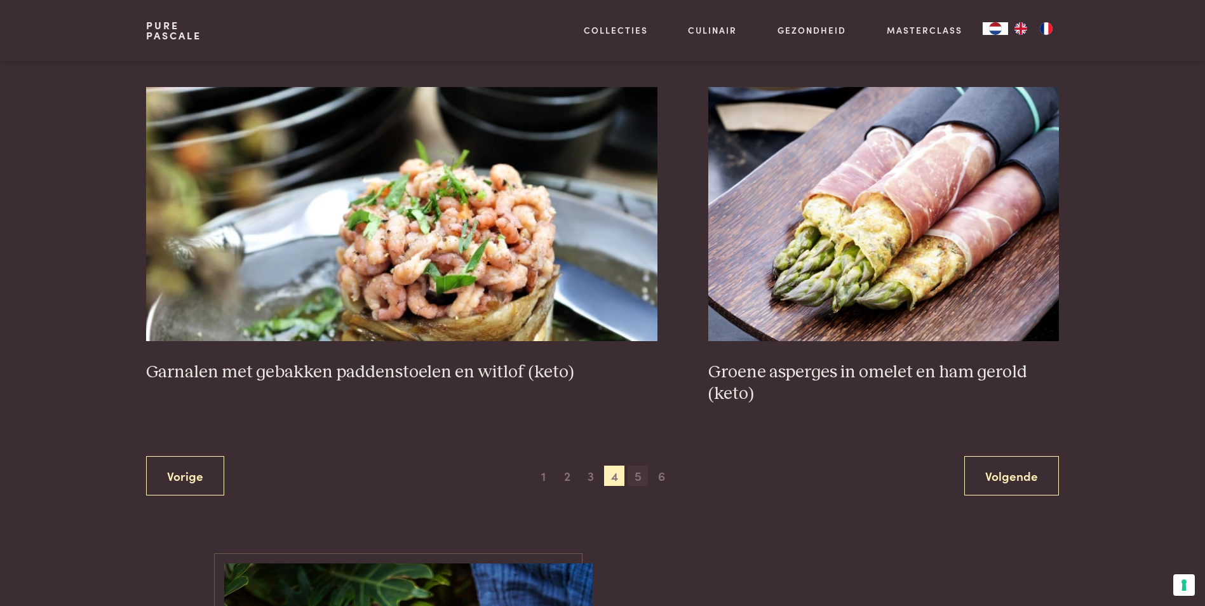
click at [642, 476] on span "5" at bounding box center [638, 476] width 20 height 20
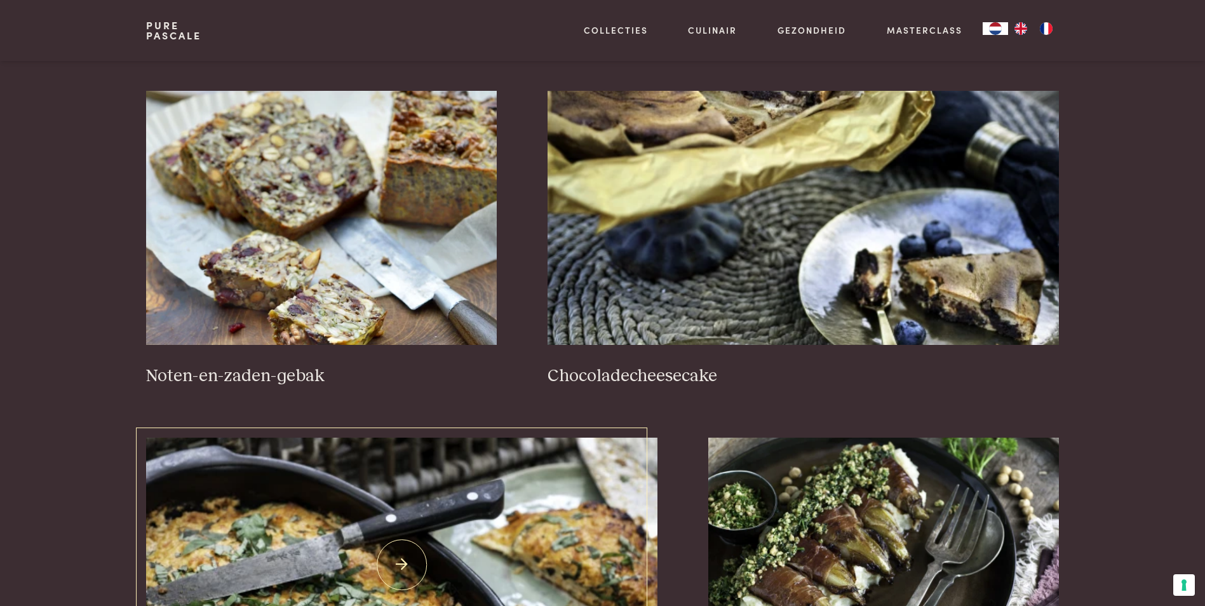
scroll to position [927, 0]
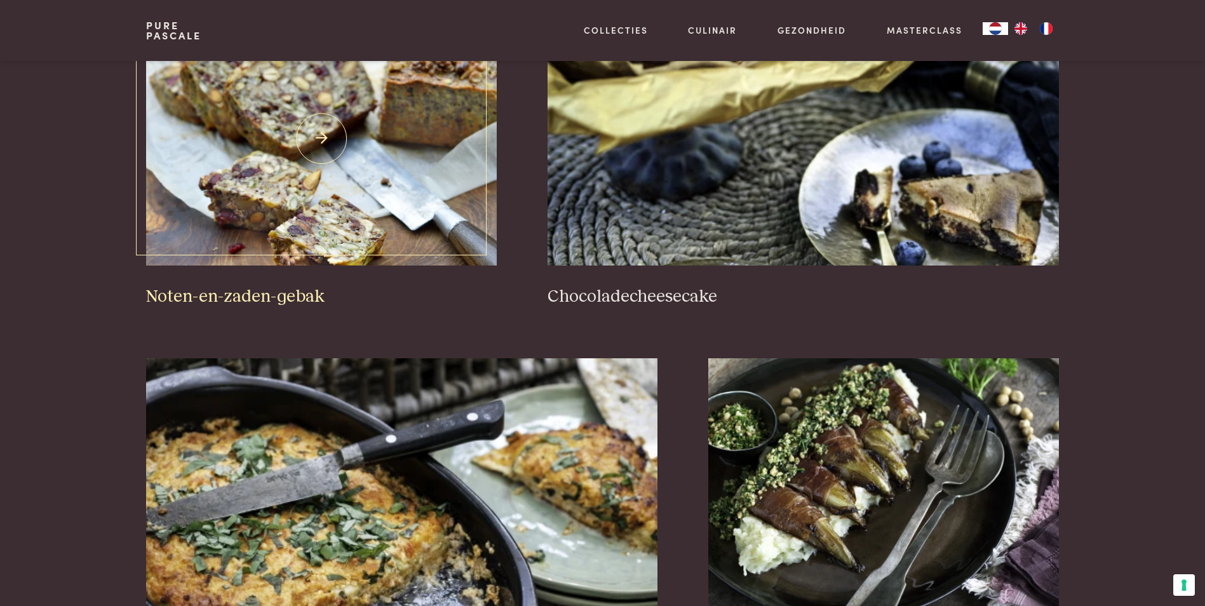
click at [294, 170] on img at bounding box center [321, 138] width 351 height 254
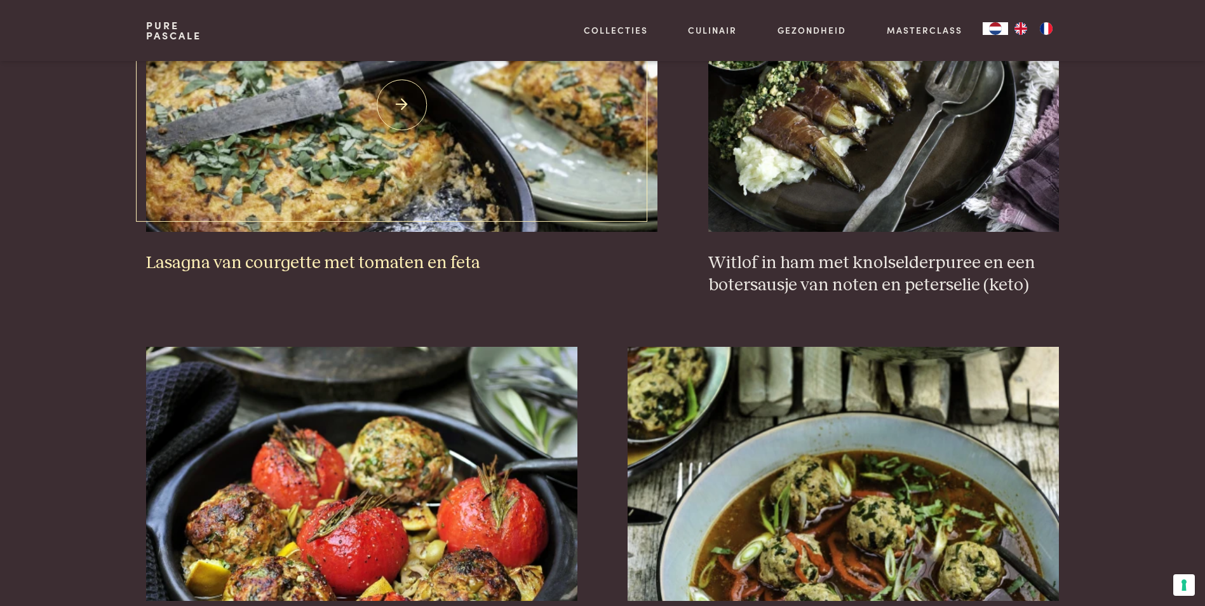
scroll to position [1308, 0]
click at [470, 136] on img at bounding box center [401, 104] width 511 height 254
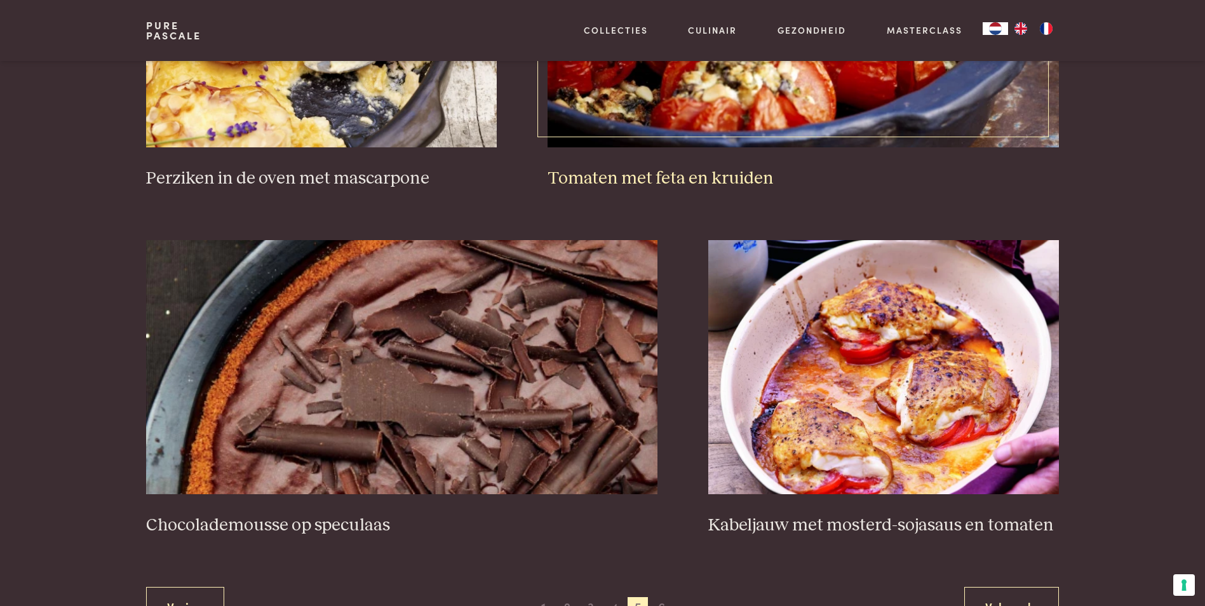
scroll to position [2134, 0]
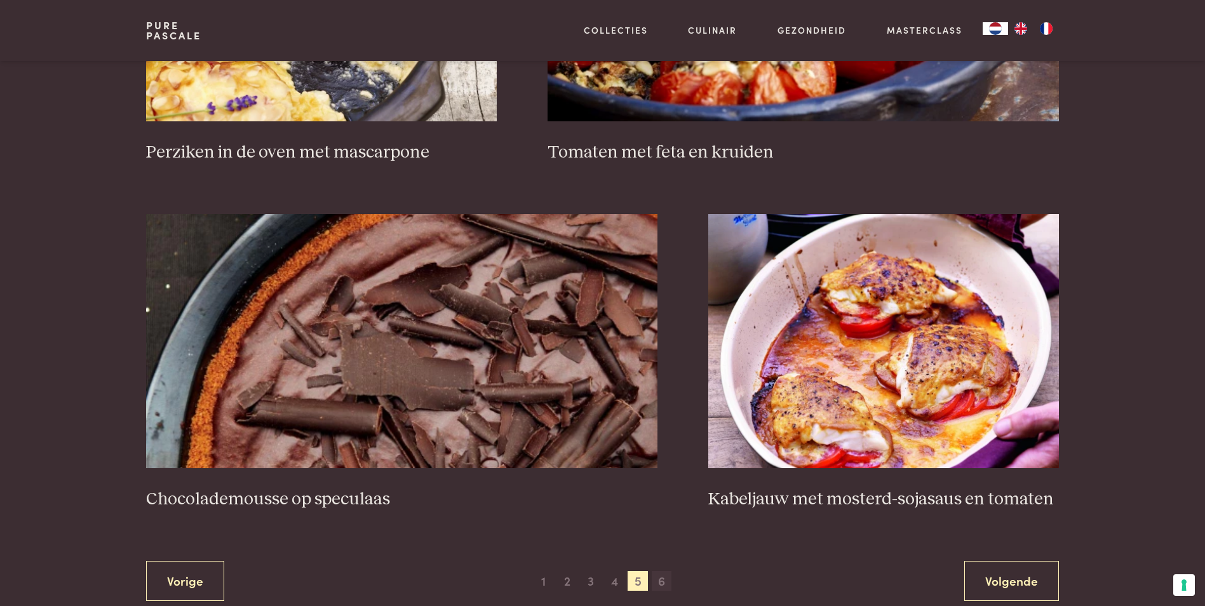
click at [660, 575] on span "6" at bounding box center [662, 581] width 20 height 20
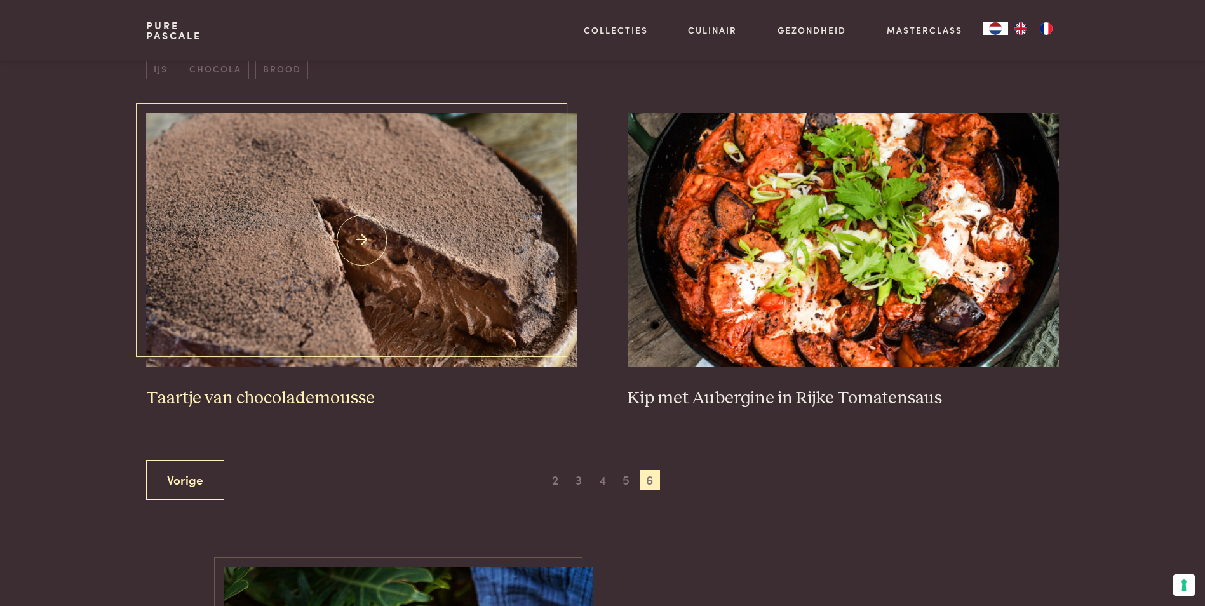
scroll to position [482, 0]
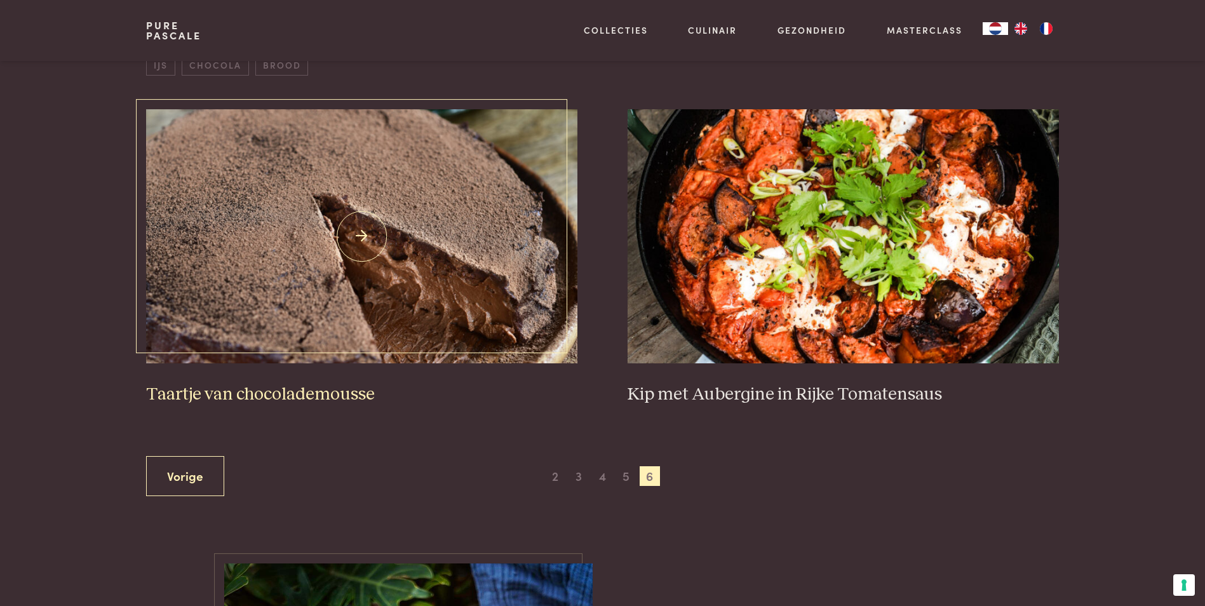
click at [412, 278] on img at bounding box center [361, 236] width 431 height 254
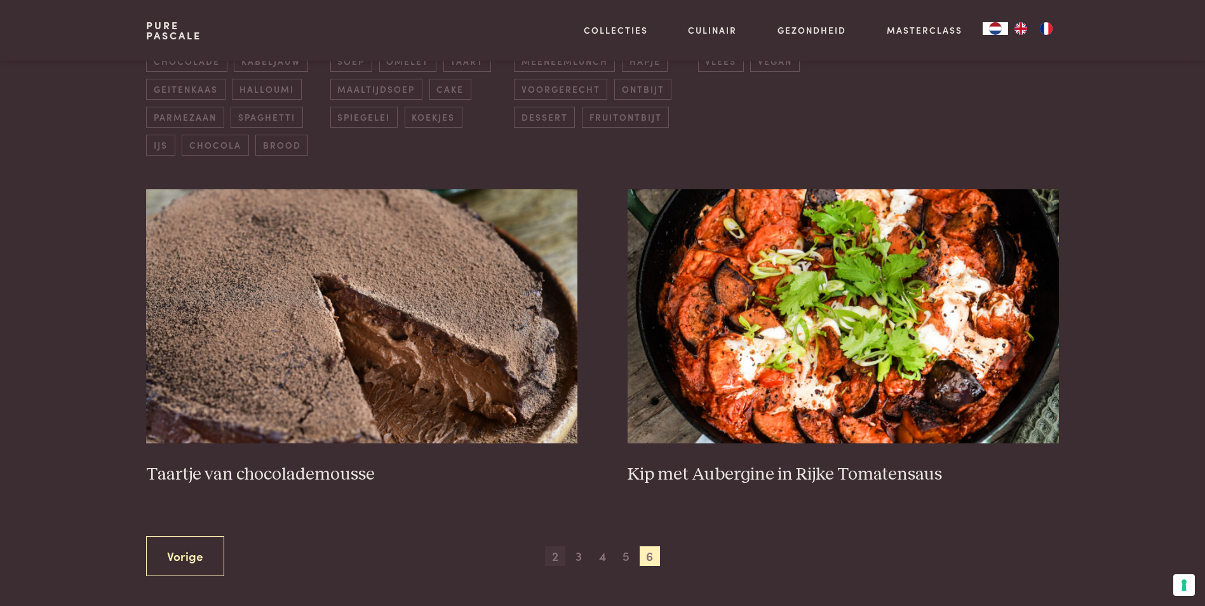
scroll to position [513, 0]
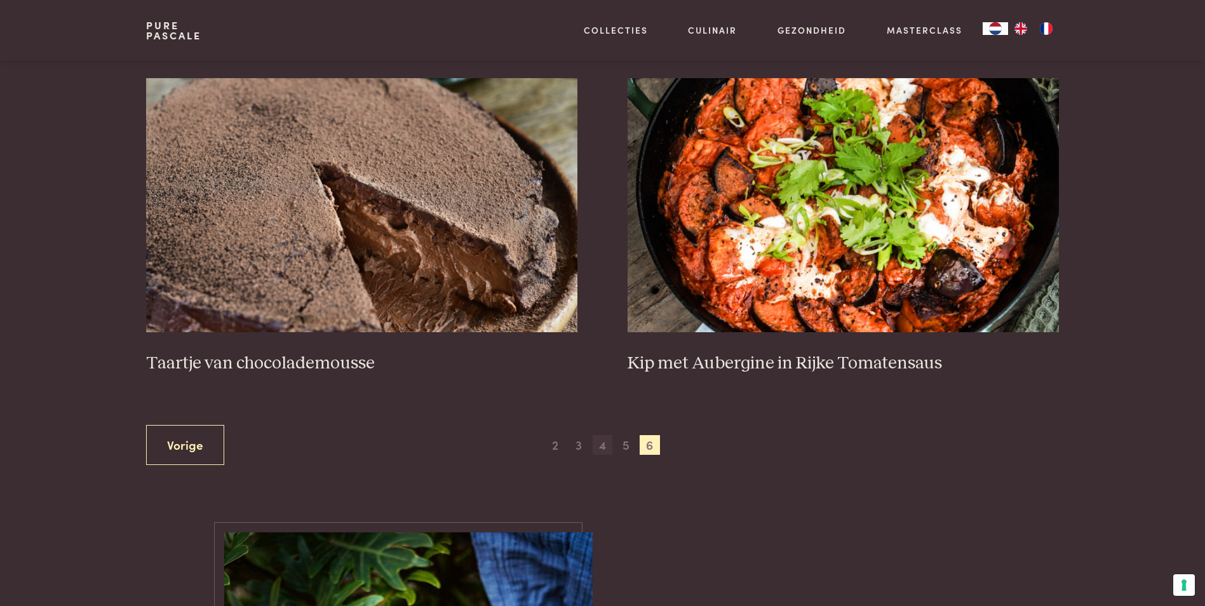
click at [600, 444] on span "4" at bounding box center [603, 445] width 20 height 20
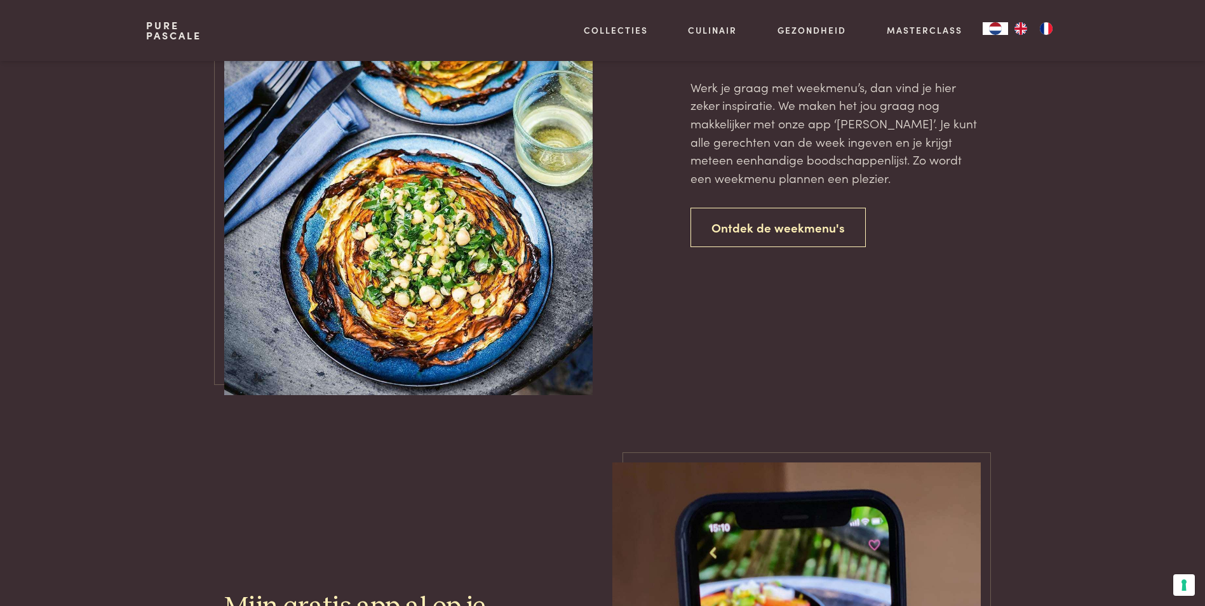
scroll to position [1372, 0]
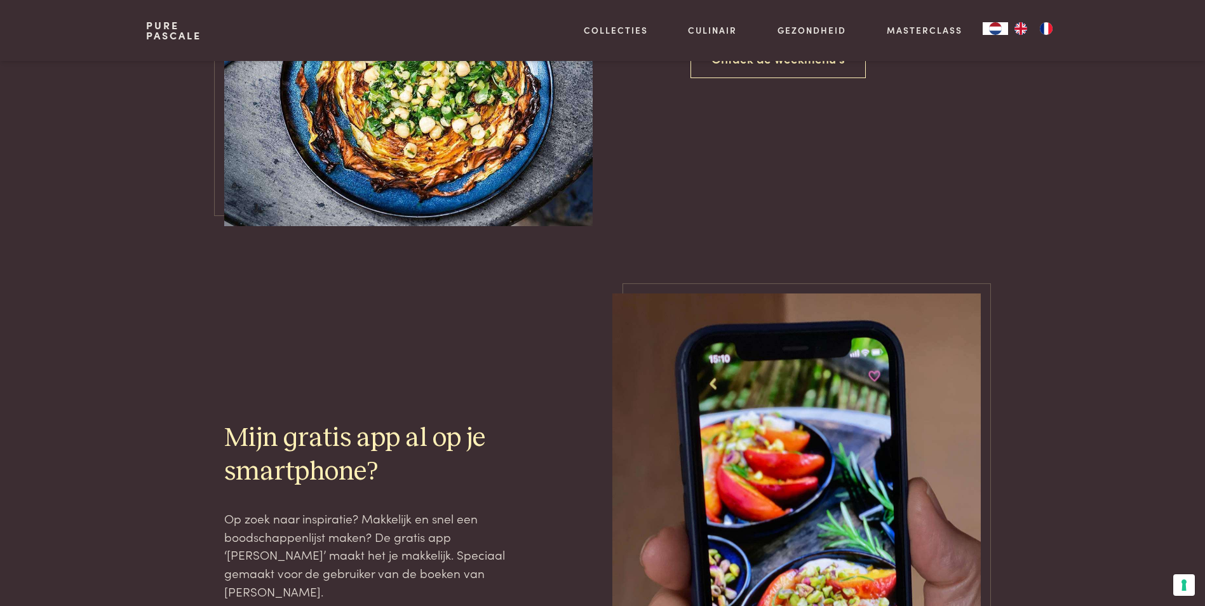
scroll to position [511, 0]
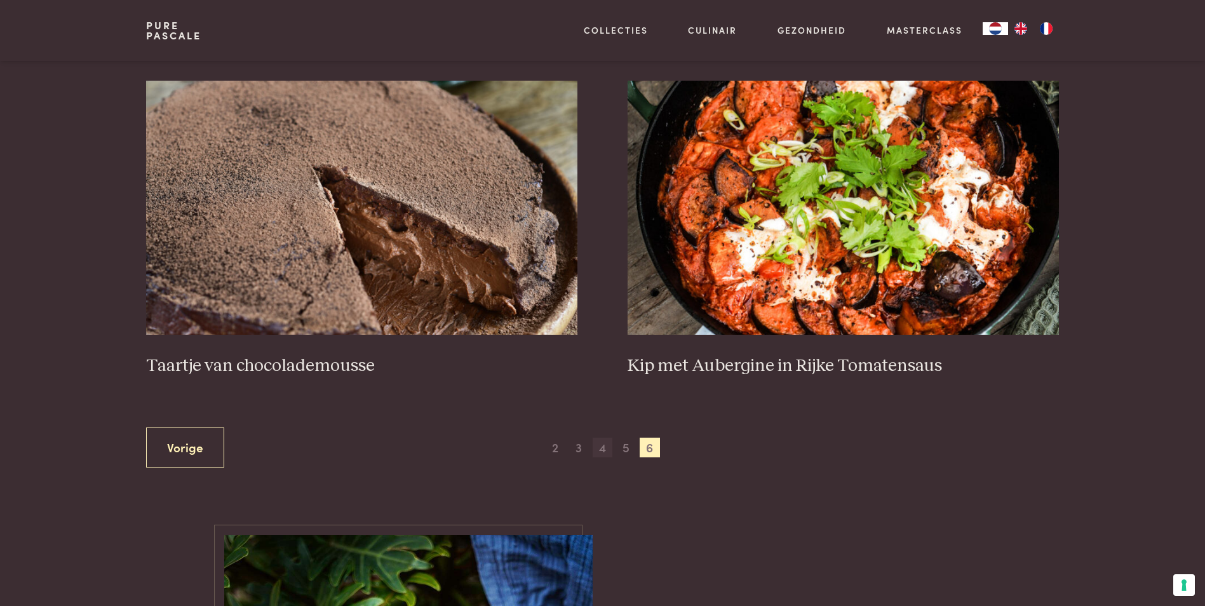
click at [597, 450] on span "4" at bounding box center [603, 448] width 20 height 20
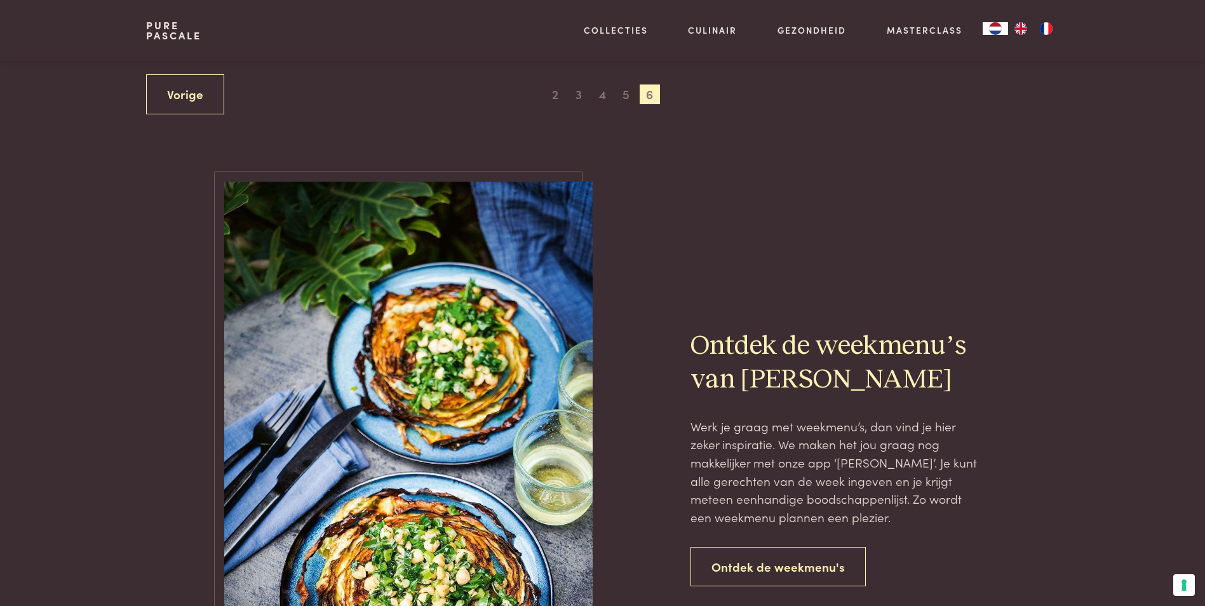
scroll to position [483, 0]
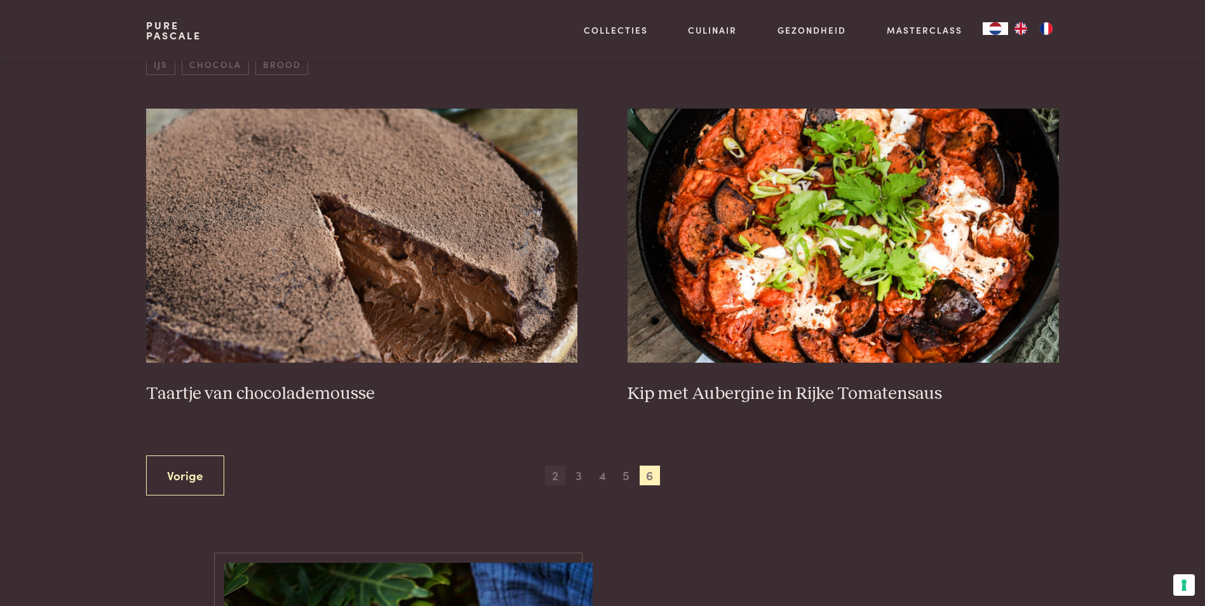
click at [555, 476] on span "2" at bounding box center [555, 476] width 20 height 20
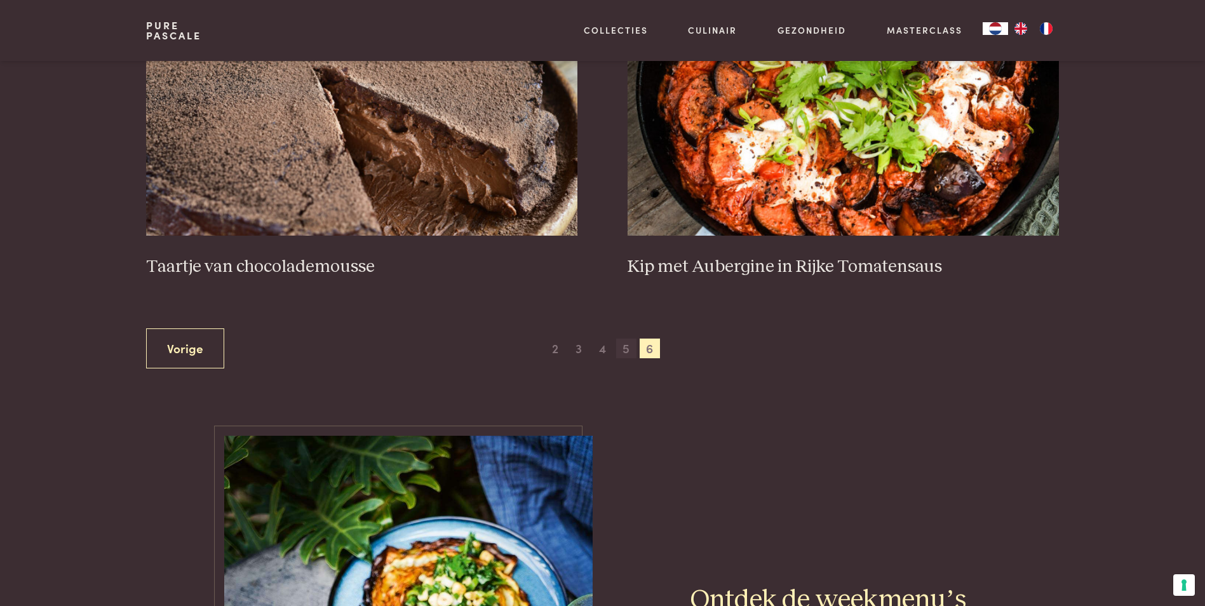
click at [625, 347] on span "5" at bounding box center [626, 349] width 20 height 20
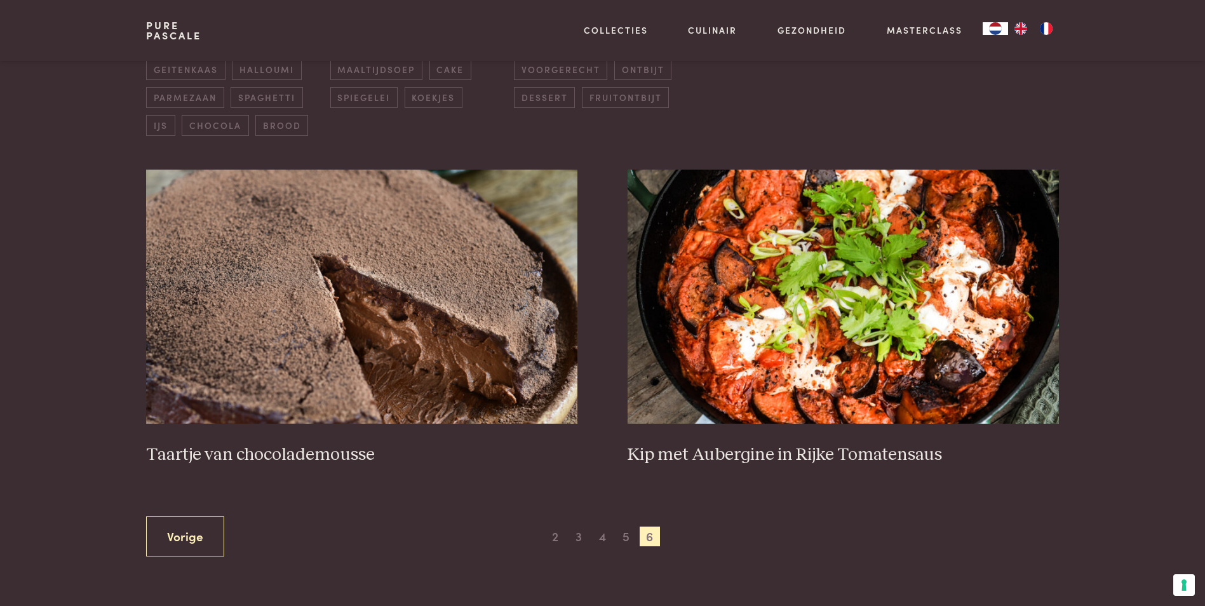
scroll to position [635, 0]
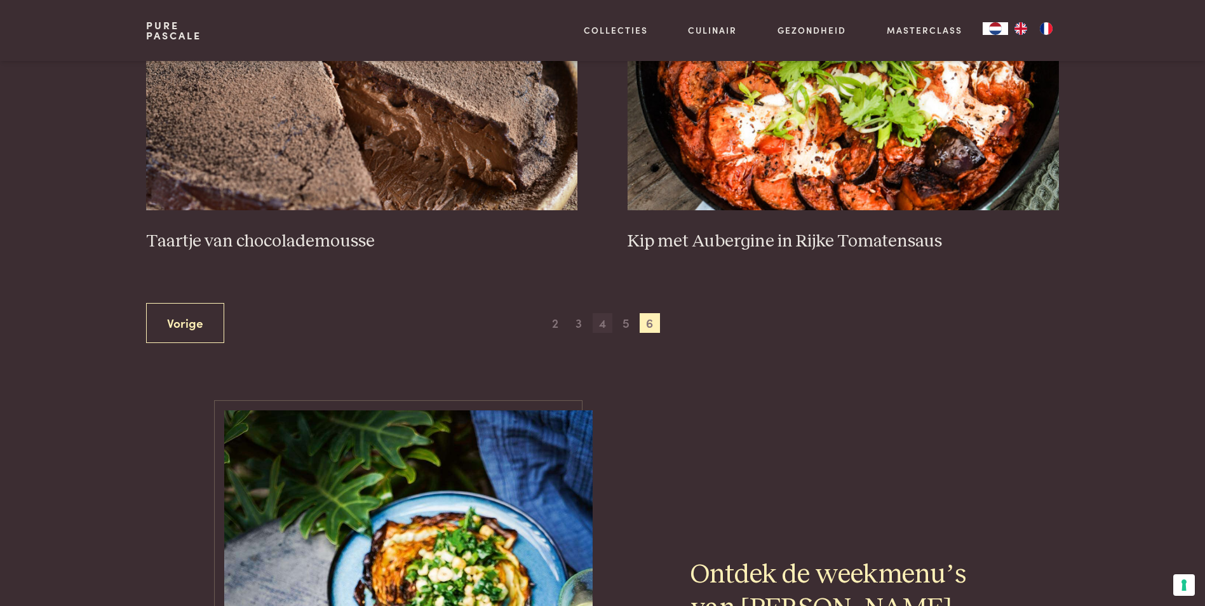
click at [593, 326] on span "4" at bounding box center [603, 323] width 20 height 20
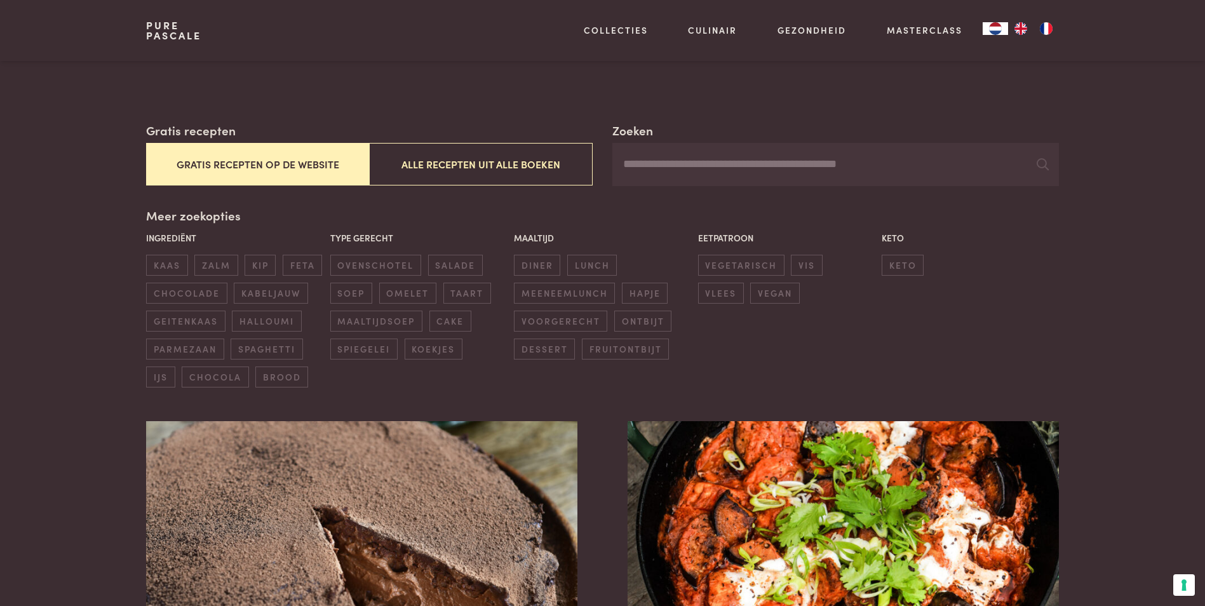
scroll to position [165, 0]
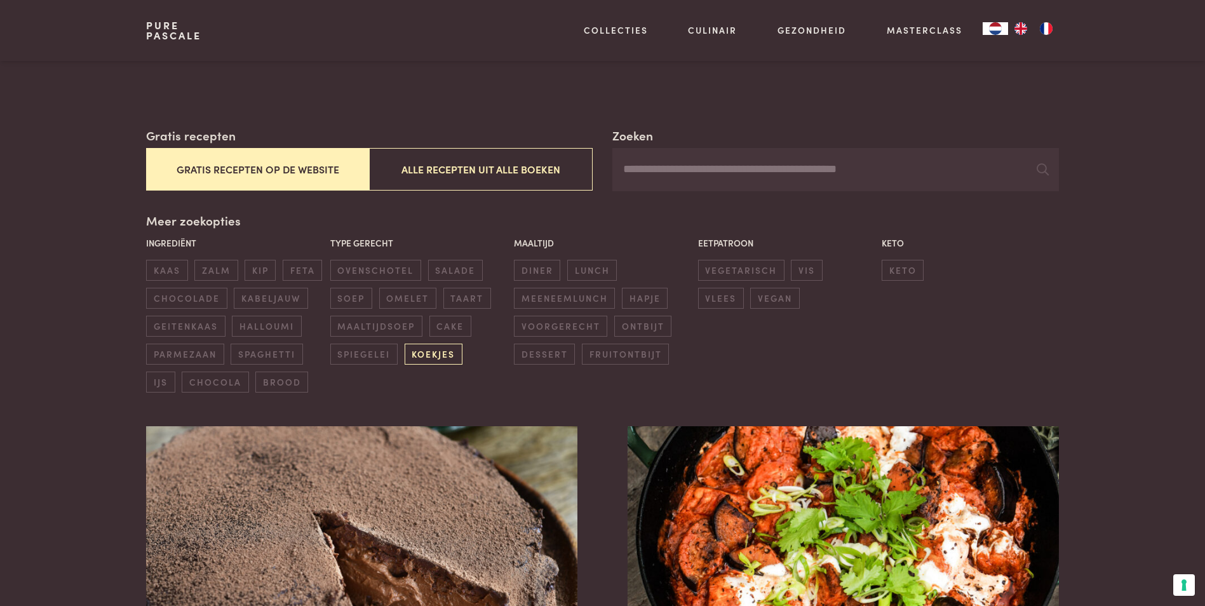
click at [422, 351] on span "koekjes" at bounding box center [434, 354] width 58 height 21
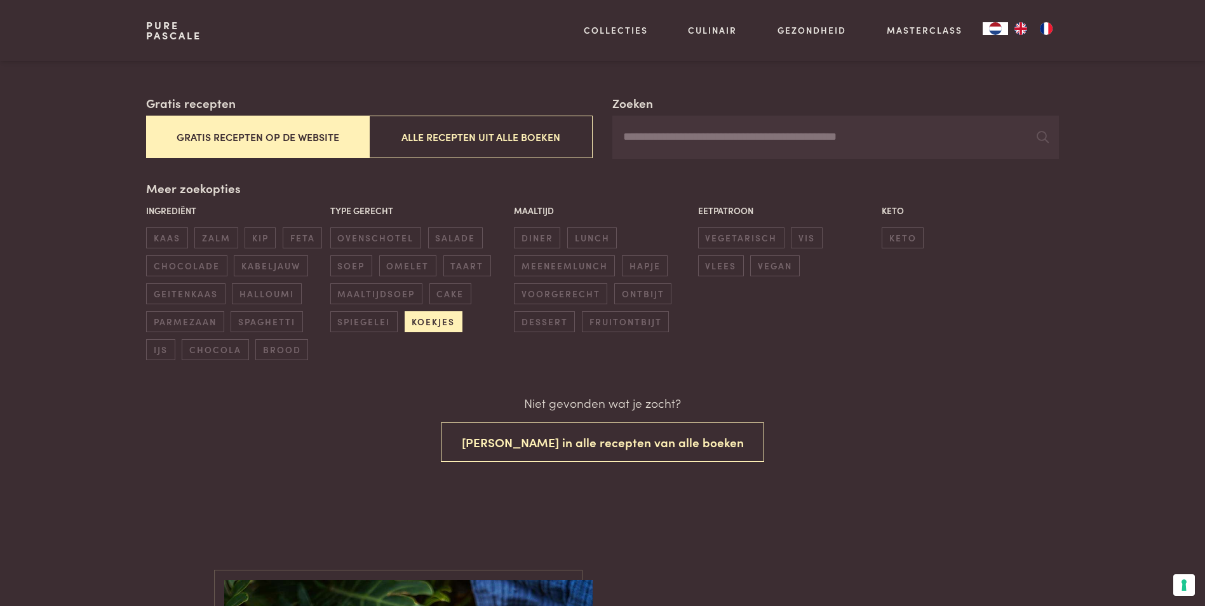
scroll to position [198, 0]
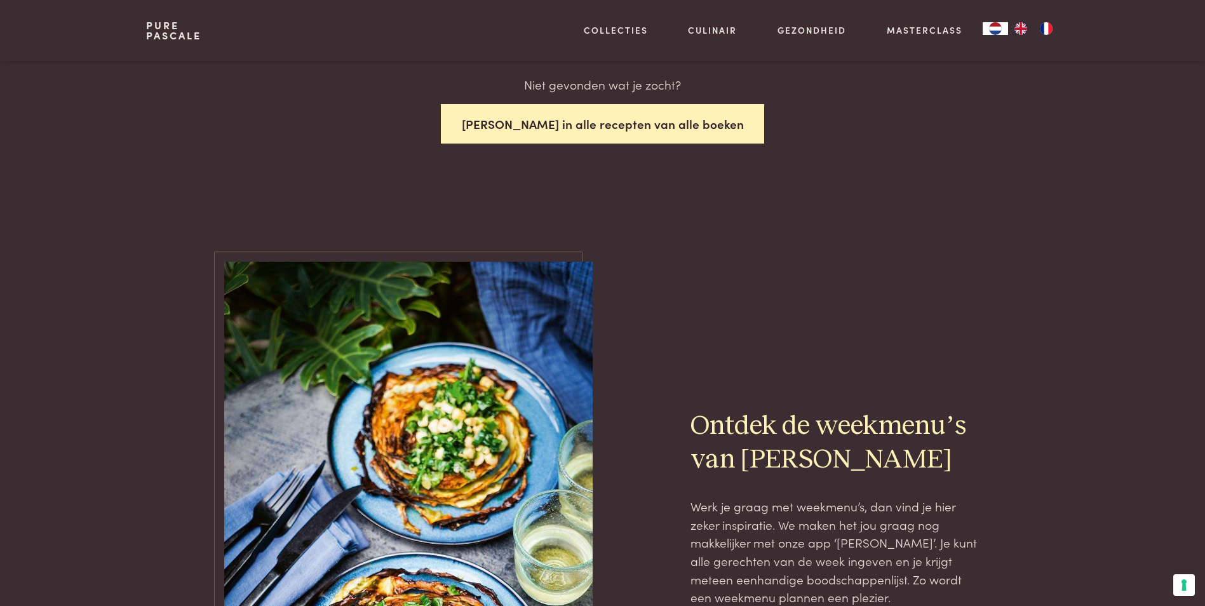
click at [605, 125] on button "Zoek in alle recepten van alle boeken" at bounding box center [603, 124] width 324 height 40
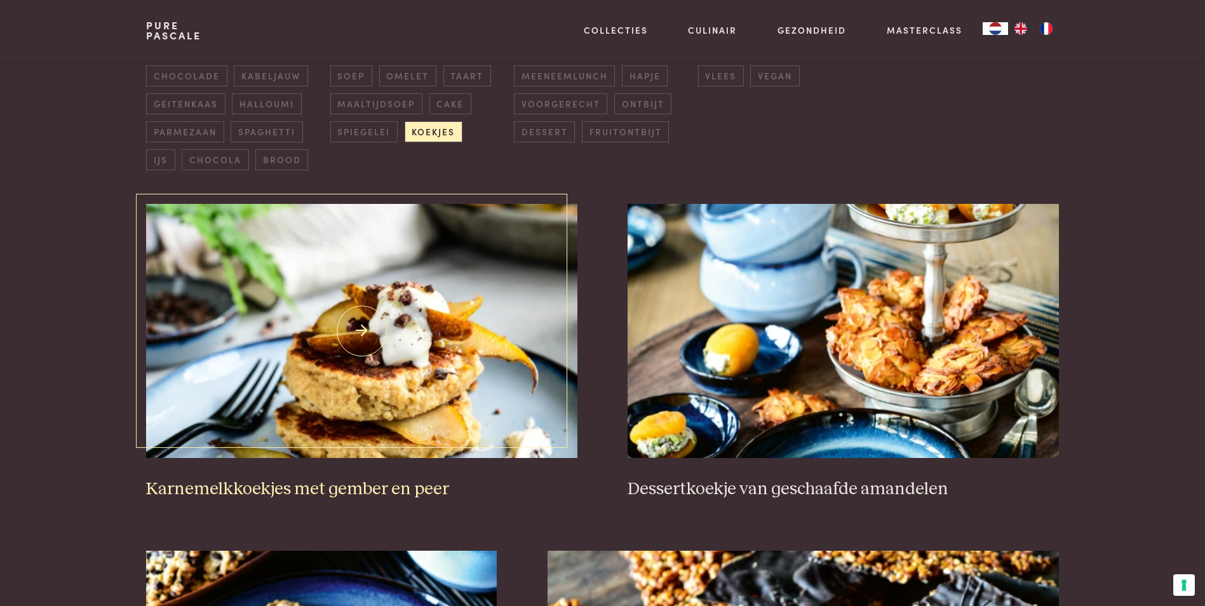
scroll to position [546, 0]
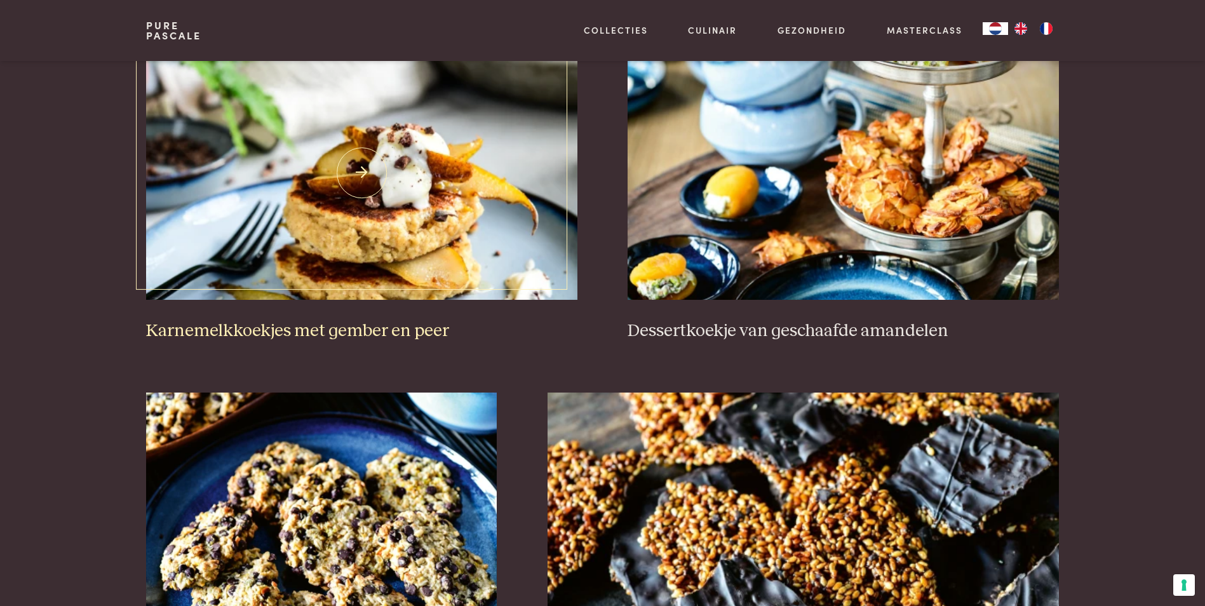
click at [461, 187] on img at bounding box center [361, 173] width 431 height 254
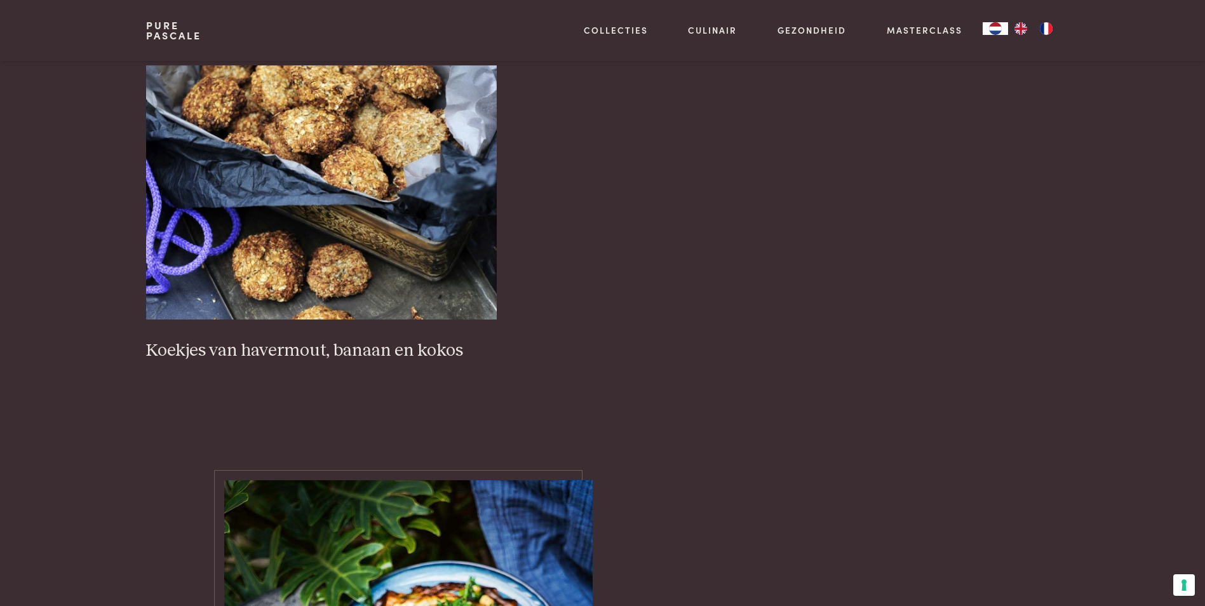
scroll to position [1943, 0]
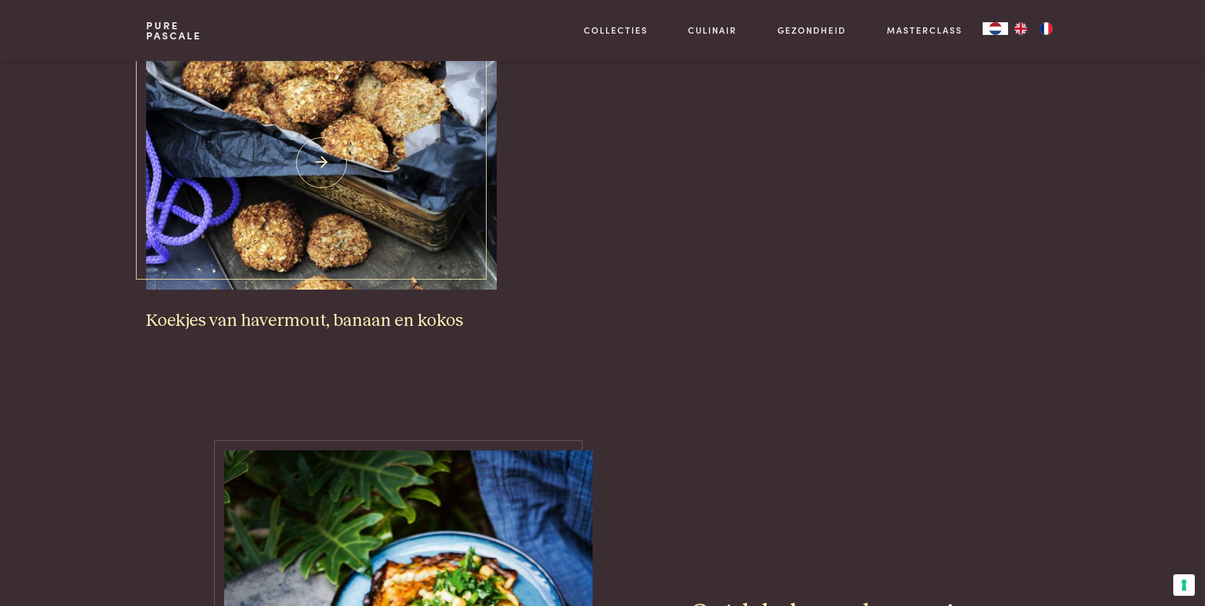
click at [368, 195] on img at bounding box center [321, 163] width 351 height 254
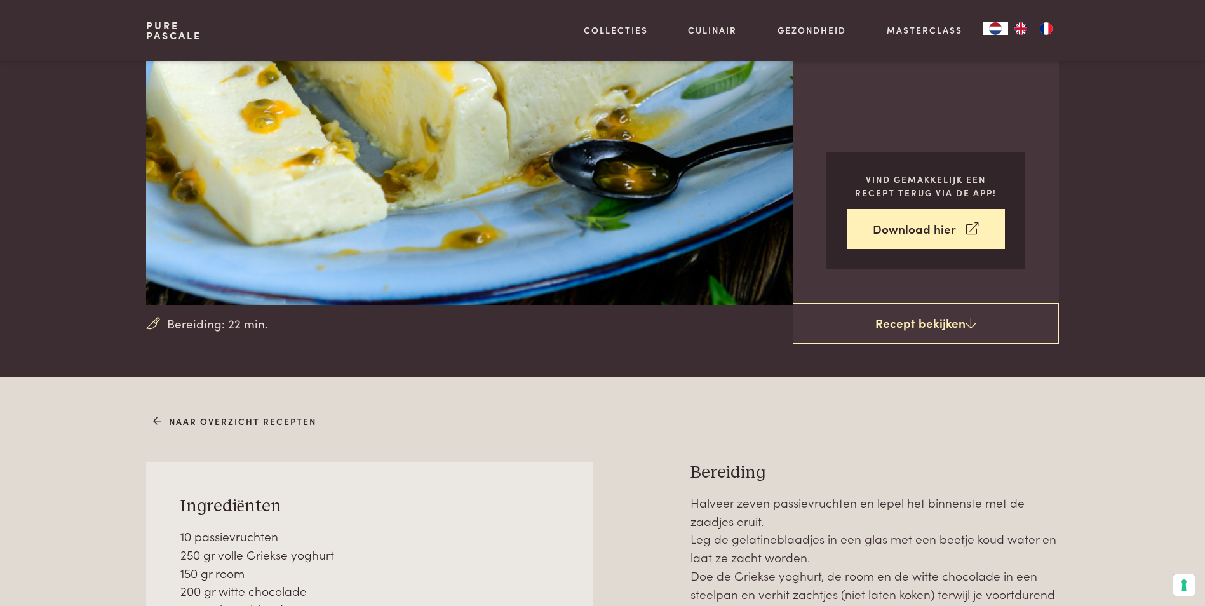
scroll to position [318, 0]
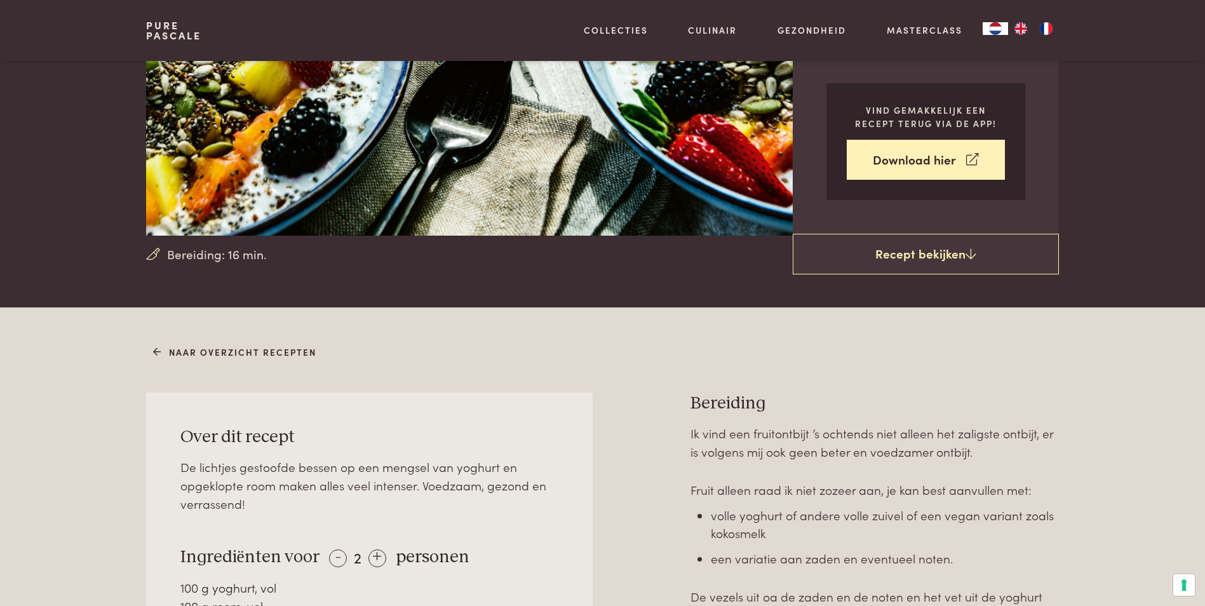
scroll to position [381, 0]
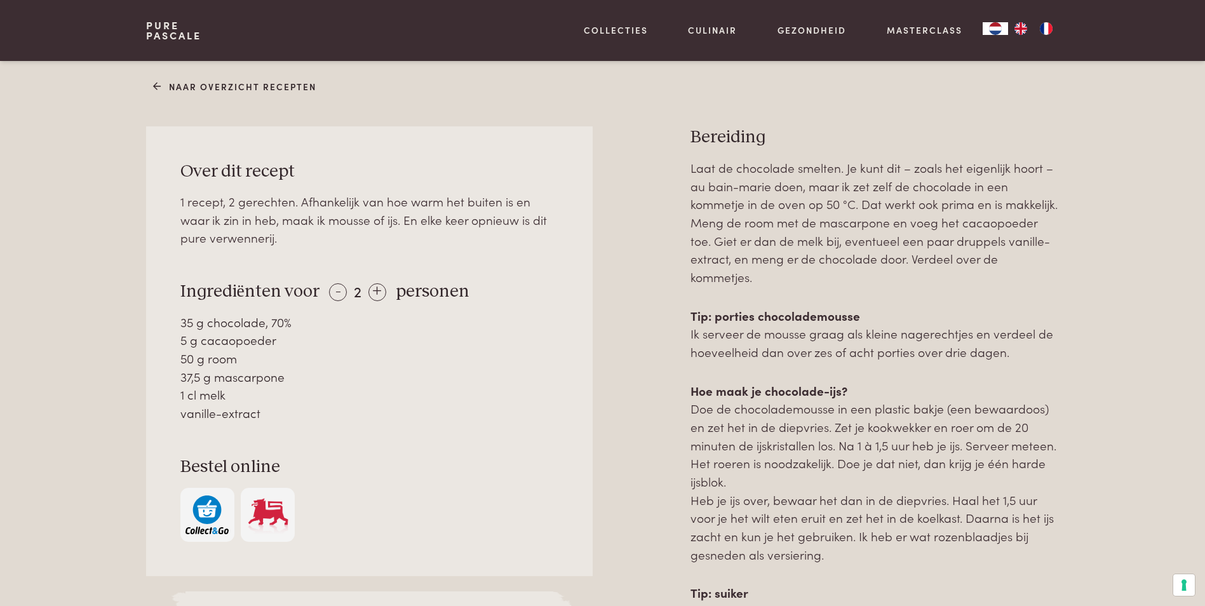
scroll to position [508, 0]
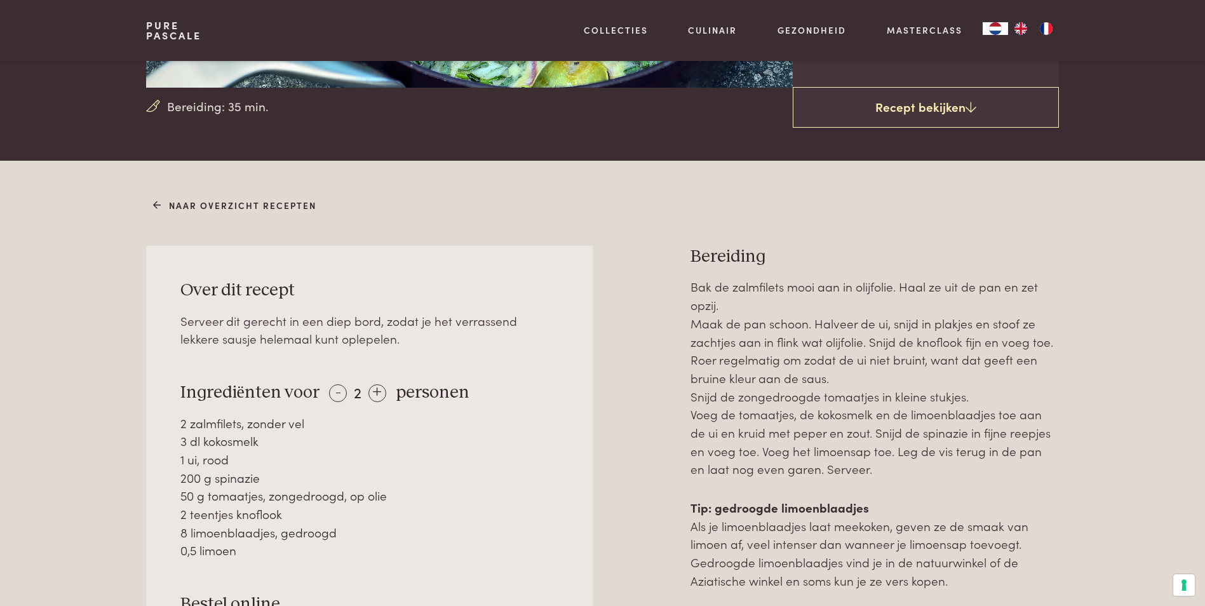
scroll to position [445, 0]
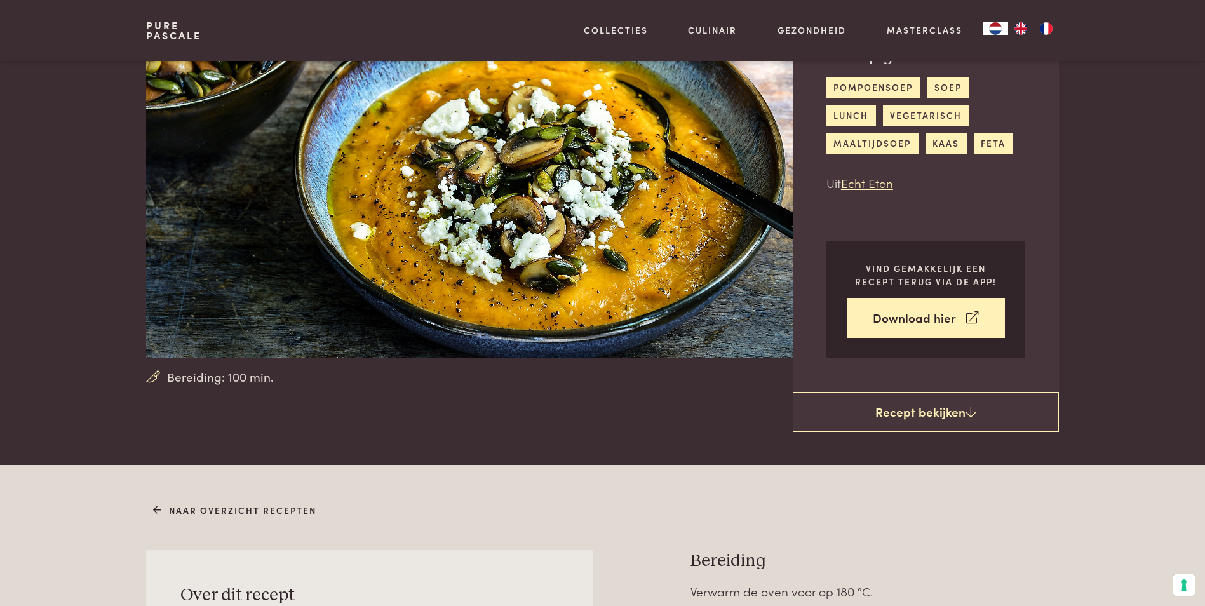
scroll to position [64, 0]
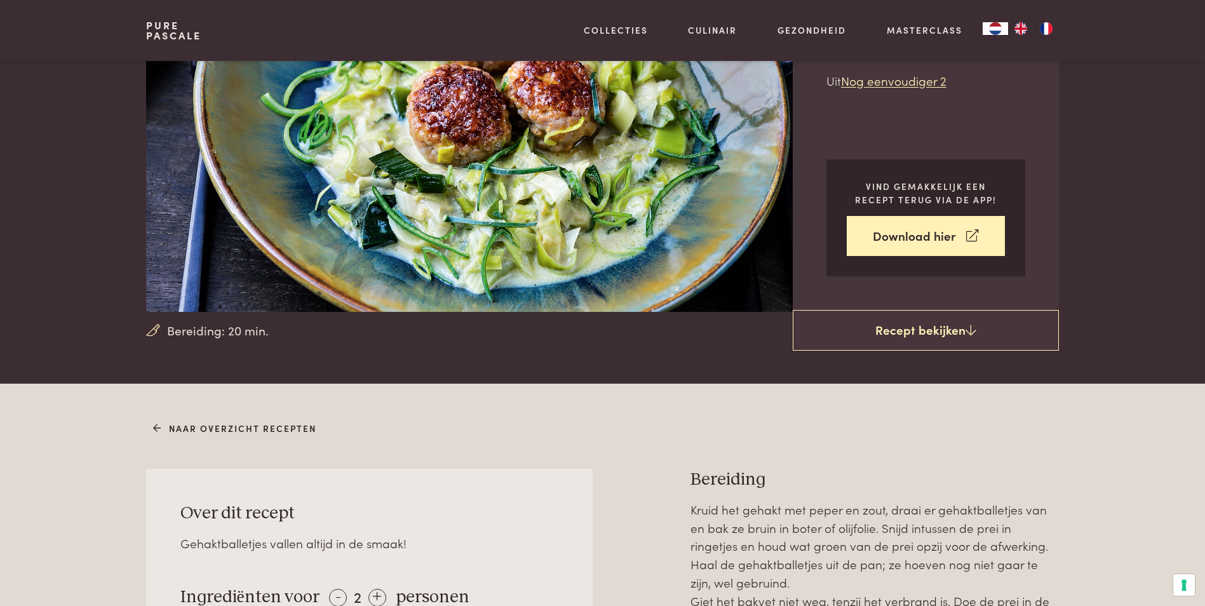
scroll to position [381, 0]
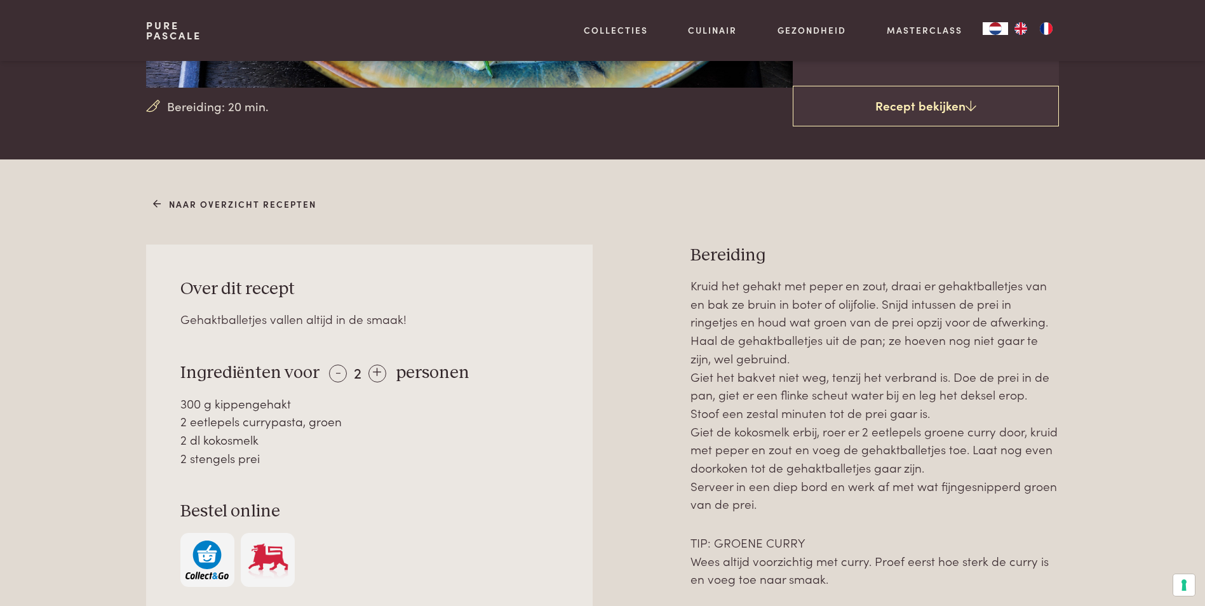
drag, startPoint x: 206, startPoint y: 405, endPoint x: 320, endPoint y: 460, distance: 127.0
click at [320, 460] on div "300 g kippengehakt 2 eetlepels currypasta, groen 2 dl kokosmelk 2 stengels prei" at bounding box center [369, 431] width 379 height 73
click at [322, 459] on div "2 stengels prei" at bounding box center [369, 458] width 379 height 18
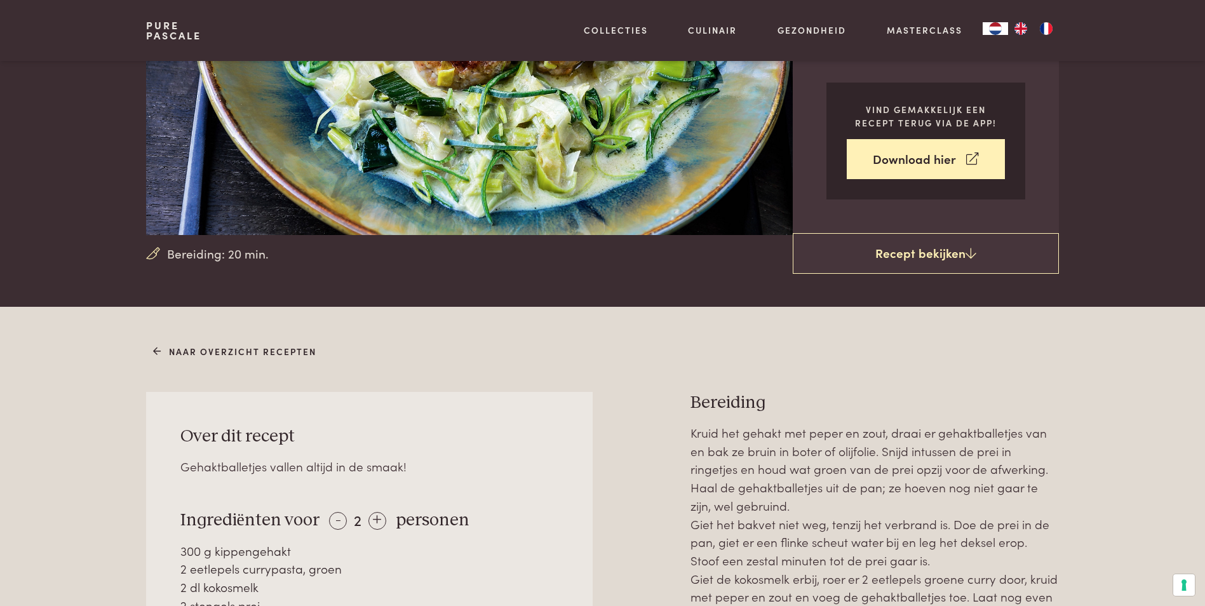
scroll to position [254, 0]
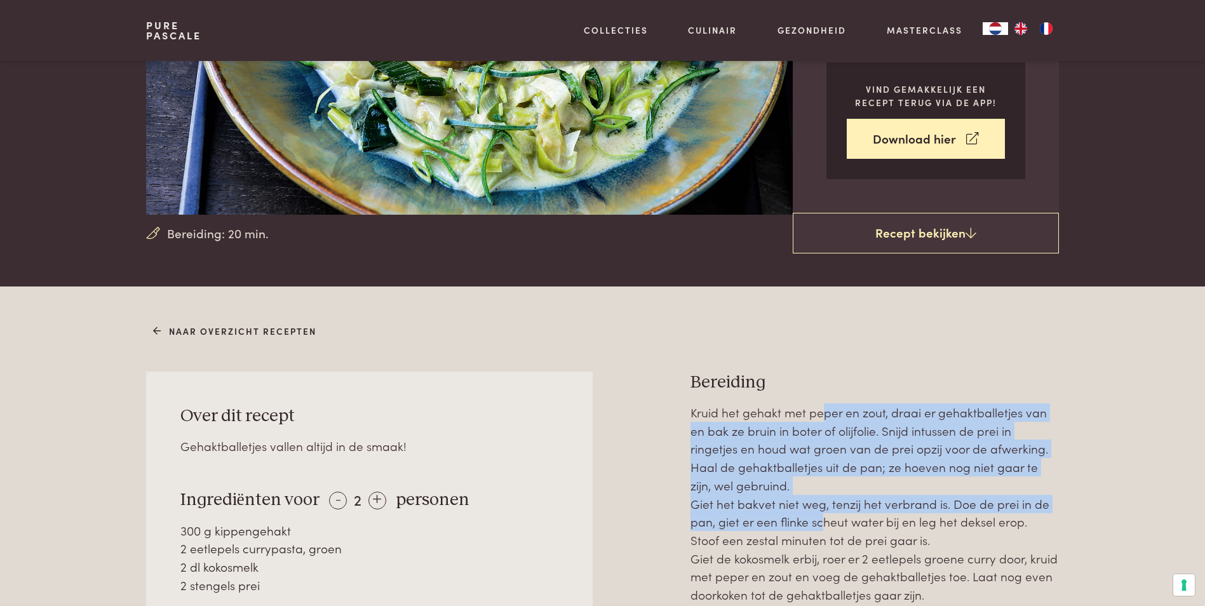
drag, startPoint x: 822, startPoint y: 410, endPoint x: 818, endPoint y: 522, distance: 112.5
click at [818, 522] on p "Kruid het gehakt met peper en zout, draai er gehaktballetjes van en bak ze brui…" at bounding box center [875, 521] width 368 height 237
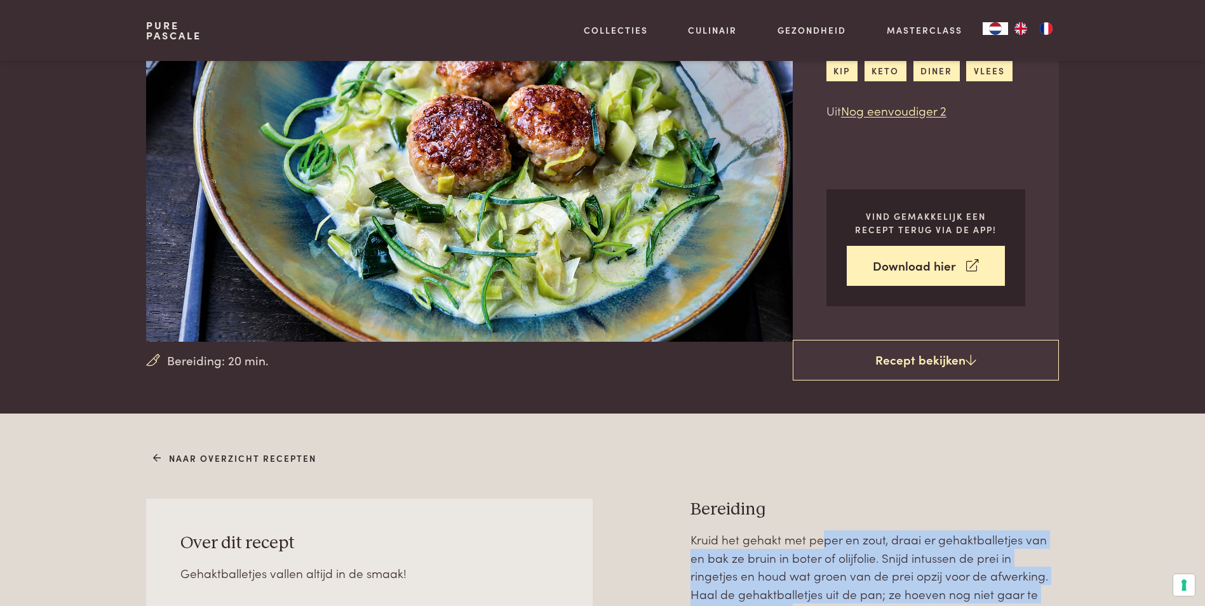
scroll to position [318, 0]
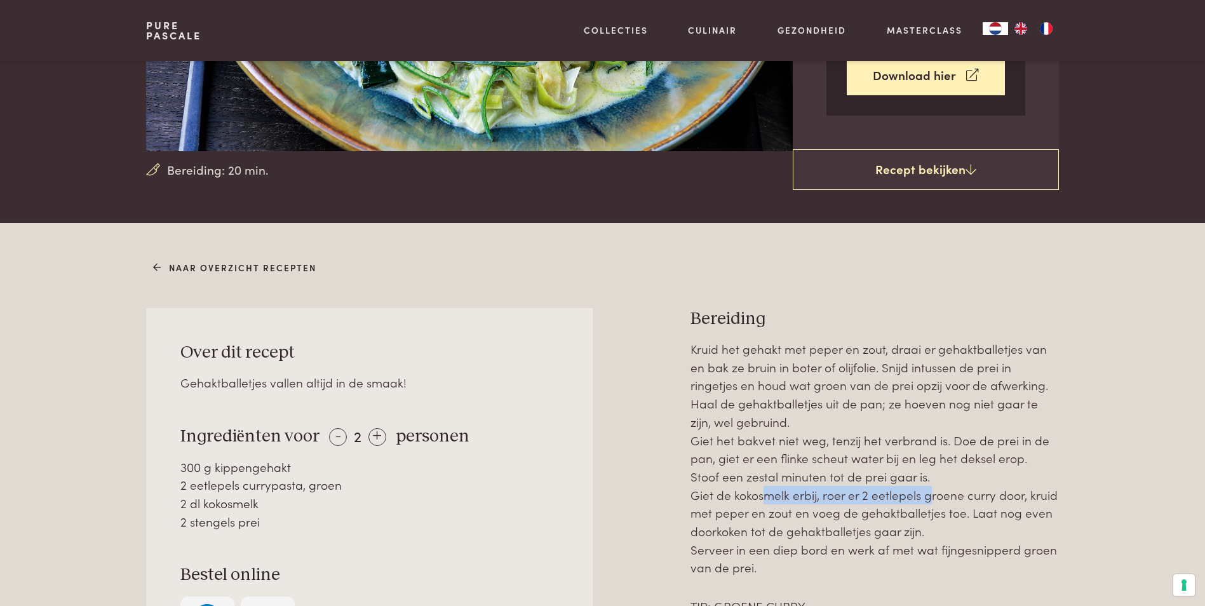
drag, startPoint x: 758, startPoint y: 493, endPoint x: 926, endPoint y: 493, distance: 168.4
click at [926, 493] on p "Kruid het gehakt met peper en zout, draai er gehaktballetjes van en bak ze brui…" at bounding box center [875, 458] width 368 height 237
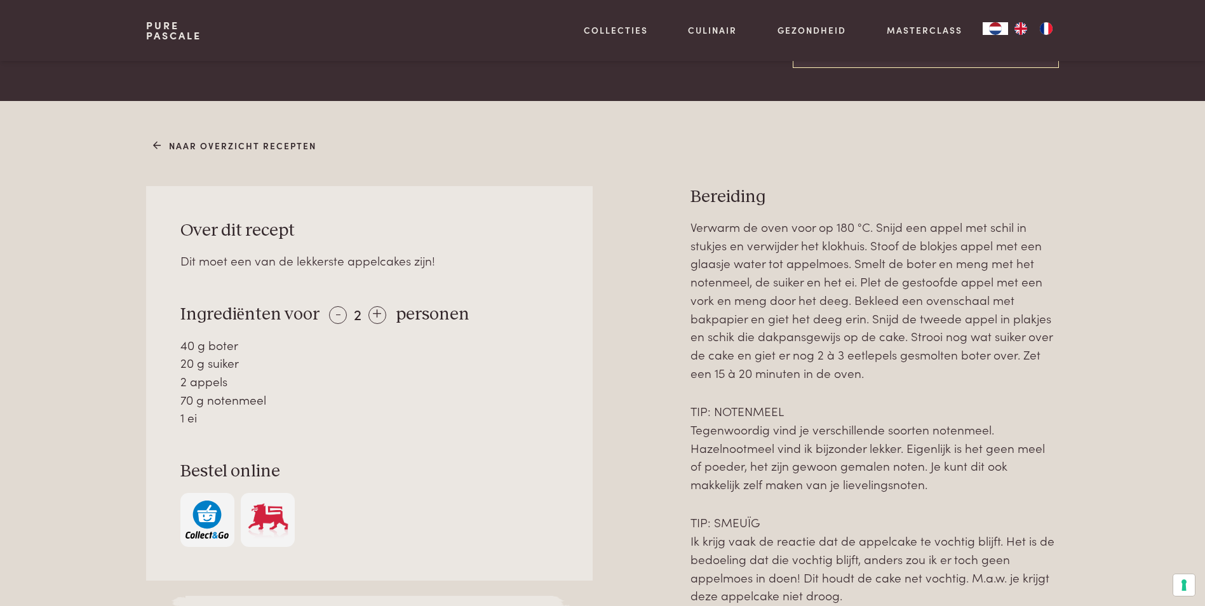
scroll to position [445, 0]
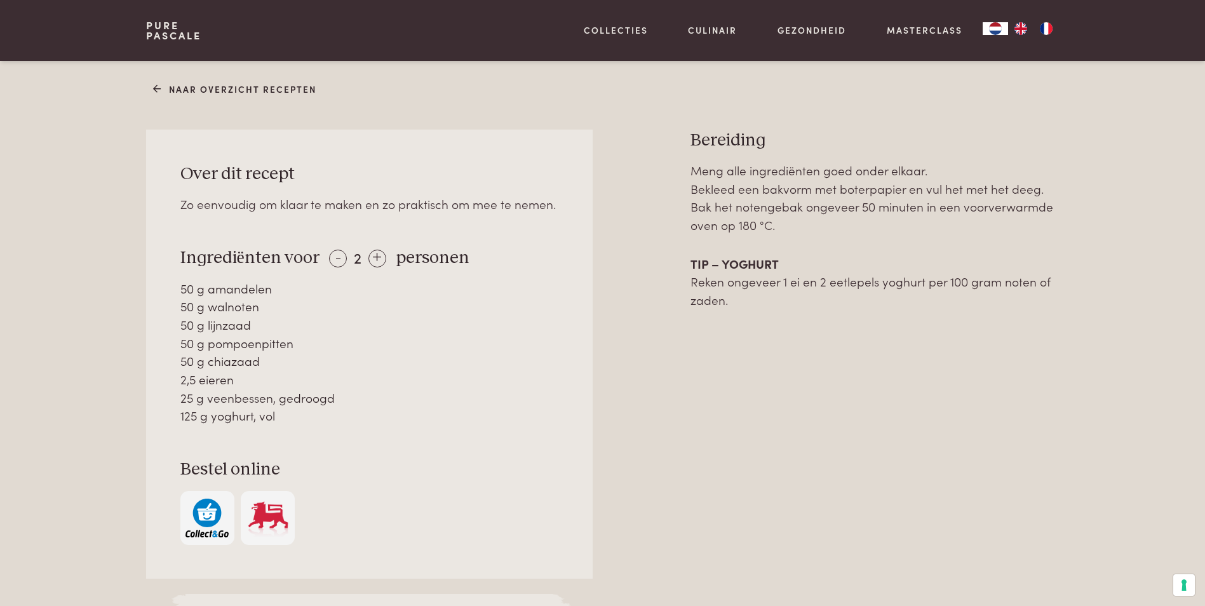
scroll to position [508, 0]
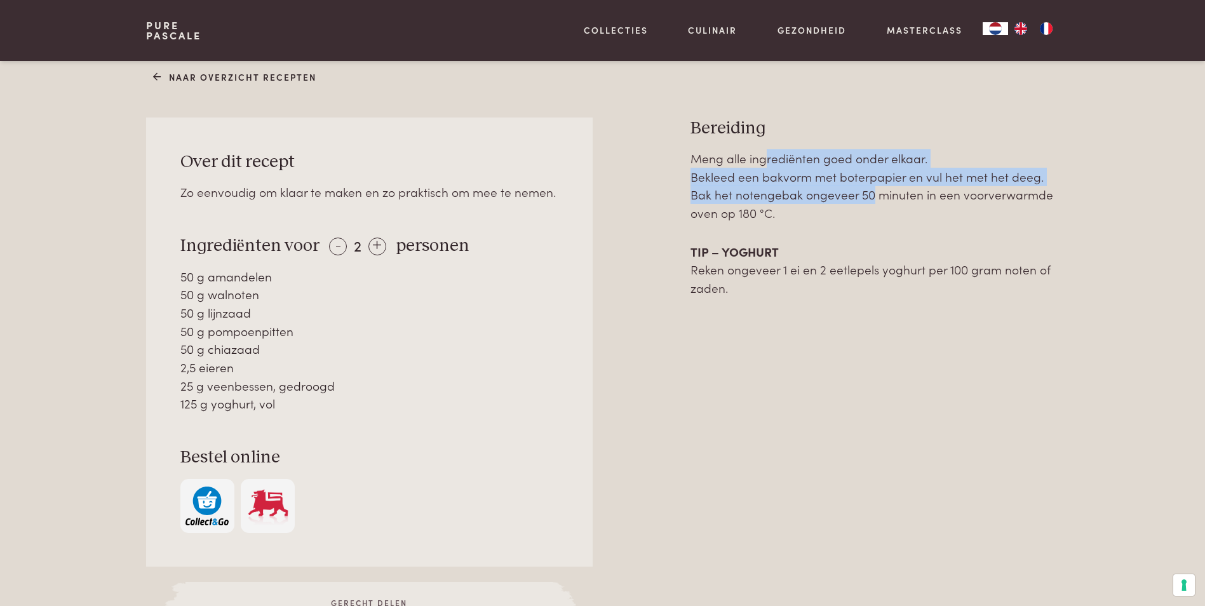
drag, startPoint x: 765, startPoint y: 163, endPoint x: 868, endPoint y: 187, distance: 105.7
click at [868, 187] on p "Meng alle ingrediënten goed onder elkaar. Bekleed een bakvorm met boterpapier e…" at bounding box center [875, 185] width 368 height 73
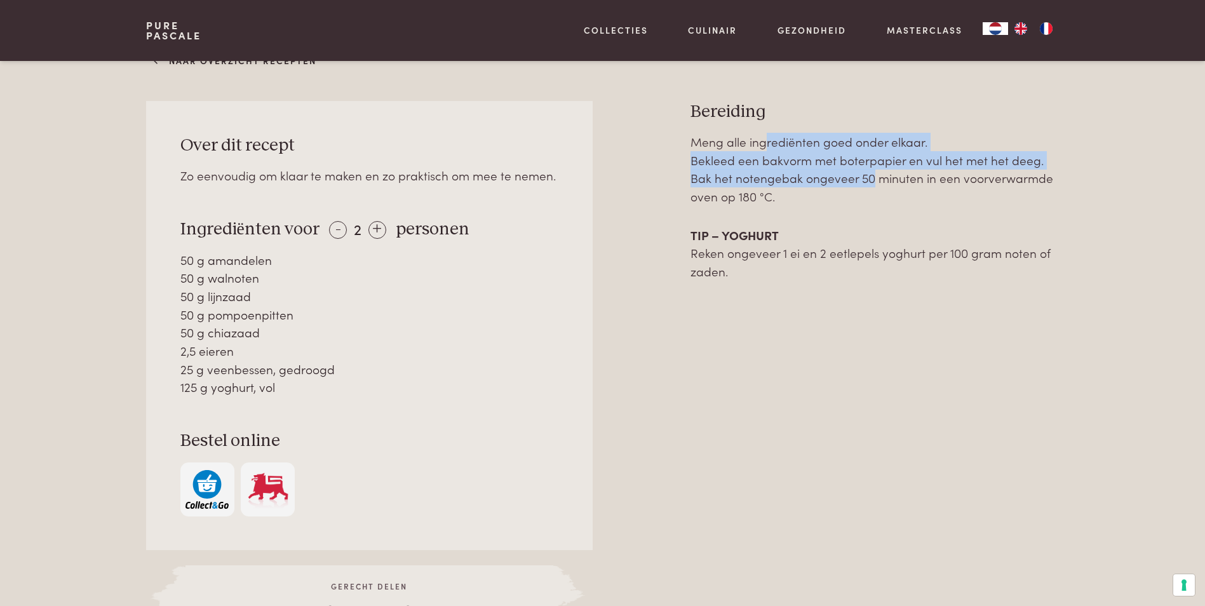
scroll to position [572, 0]
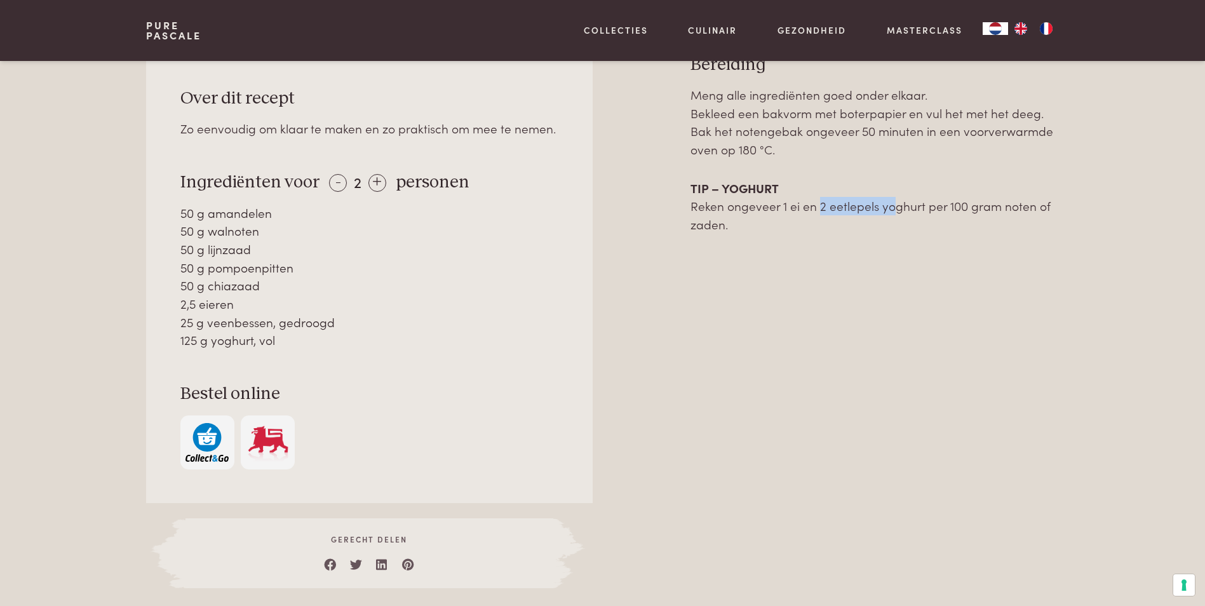
drag, startPoint x: 815, startPoint y: 208, endPoint x: 884, endPoint y: 208, distance: 68.6
click at [884, 208] on p "TIP – YOGHURT Reken ongeveer 1 ei en 2 eetlepels yoghurt per 100 gram noten of …" at bounding box center [875, 206] width 368 height 55
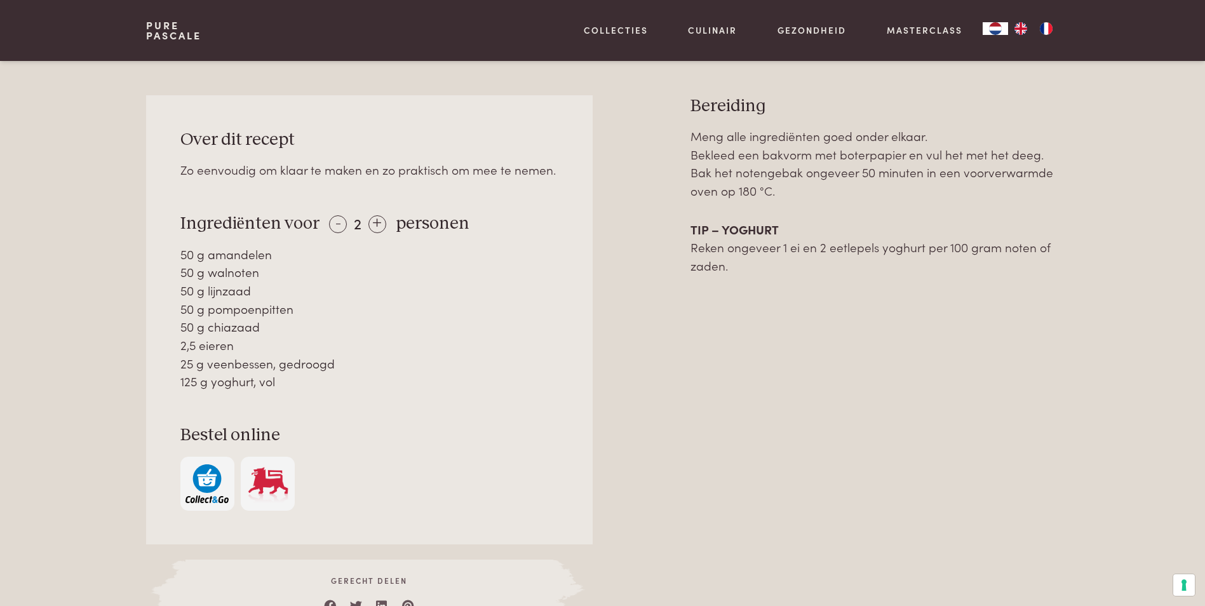
scroll to position [508, 0]
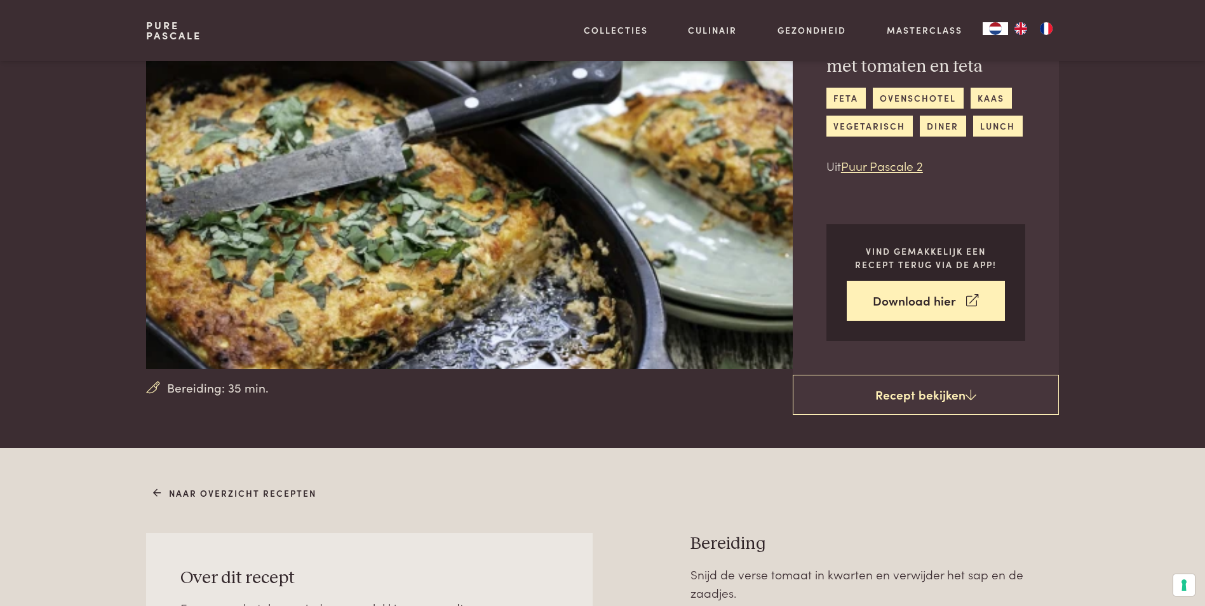
scroll to position [254, 0]
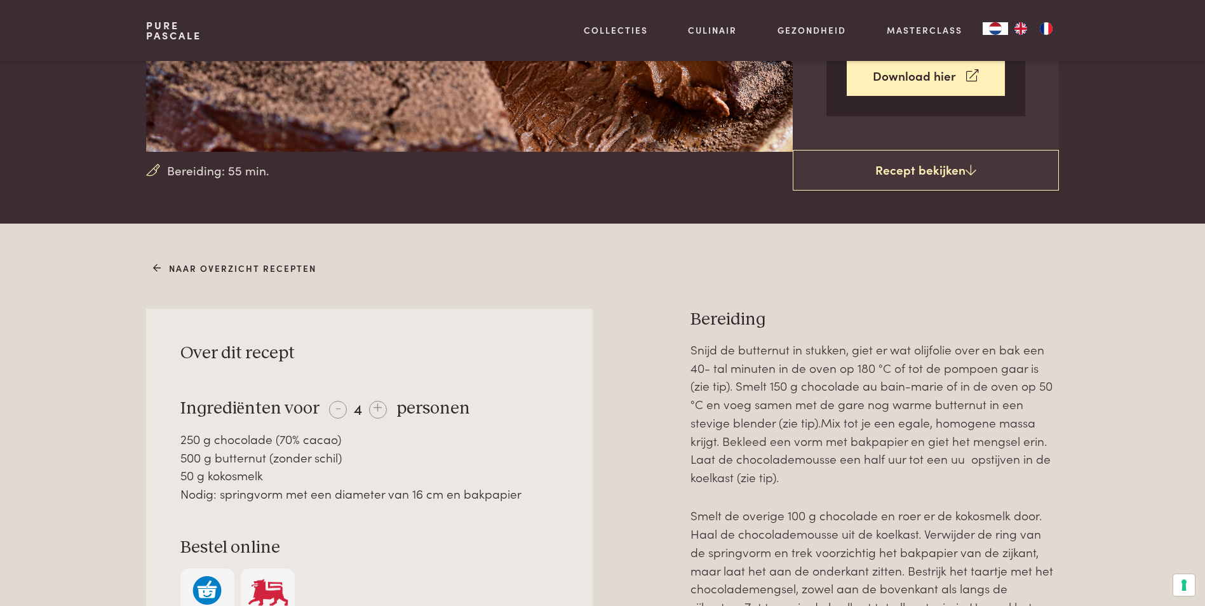
scroll to position [318, 0]
drag, startPoint x: 771, startPoint y: 350, endPoint x: 911, endPoint y: 347, distance: 139.8
click at [911, 347] on p "Snijd de butternut in stukken, giet er wat olijfolie over en bak een 40- tal mi…" at bounding box center [875, 413] width 368 height 146
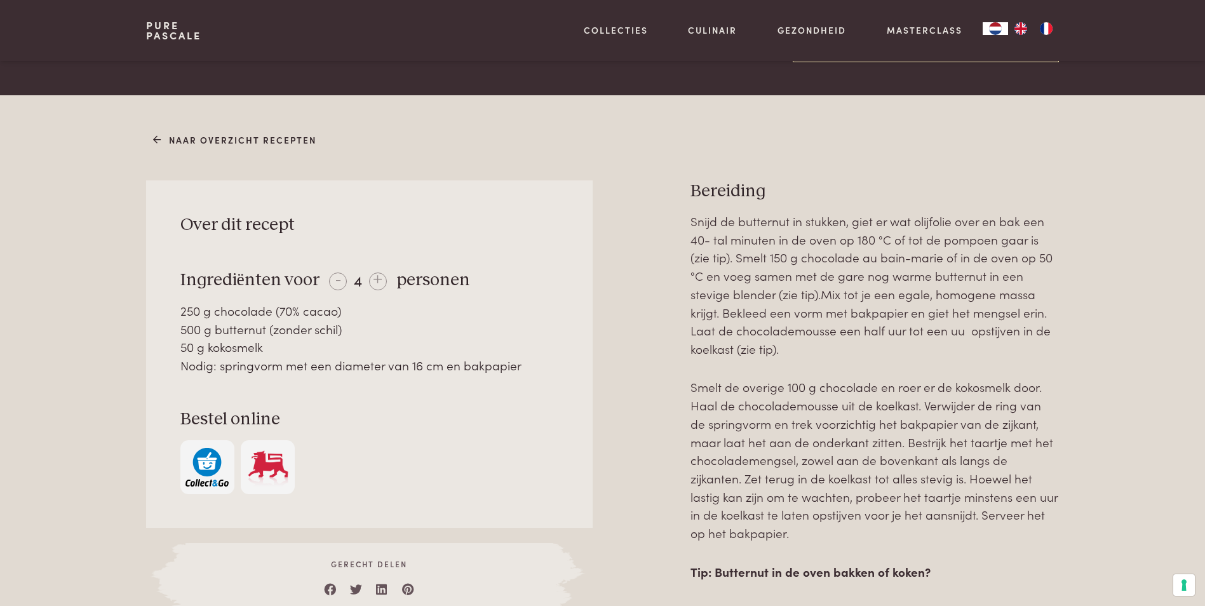
scroll to position [635, 0]
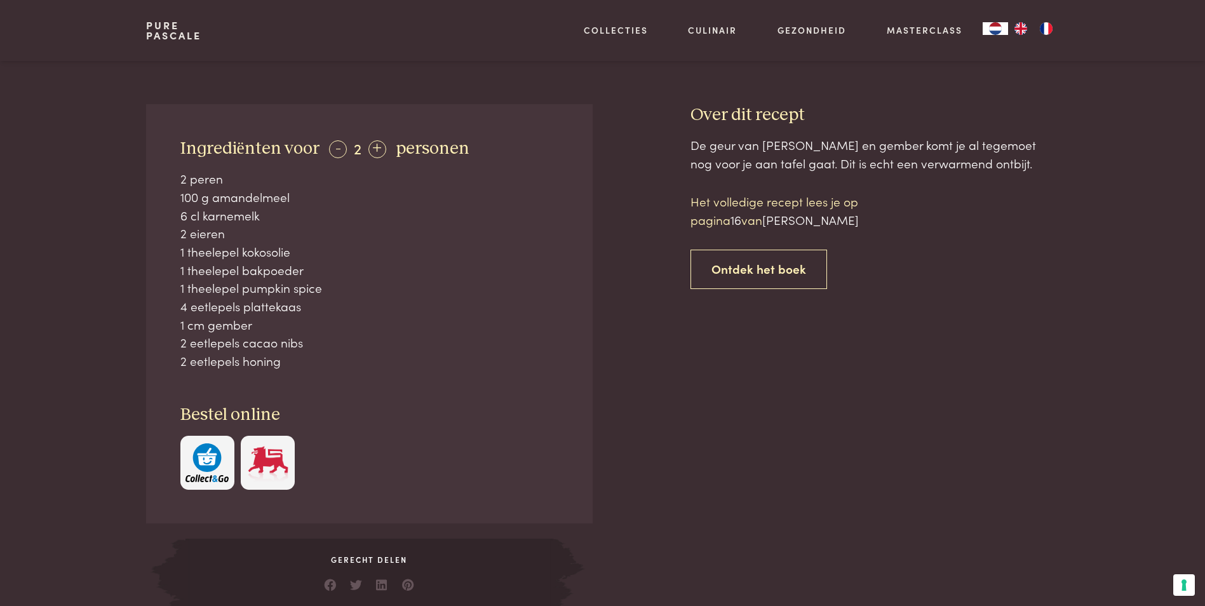
scroll to position [318, 0]
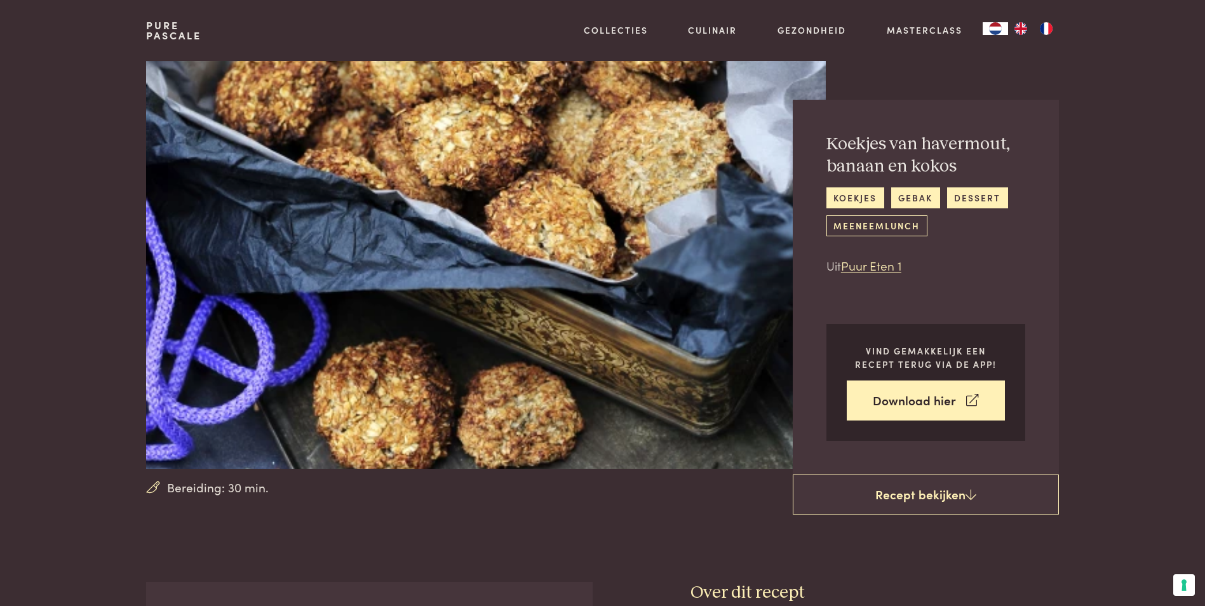
click at [884, 219] on link "meeneemlunch" at bounding box center [877, 225] width 101 height 21
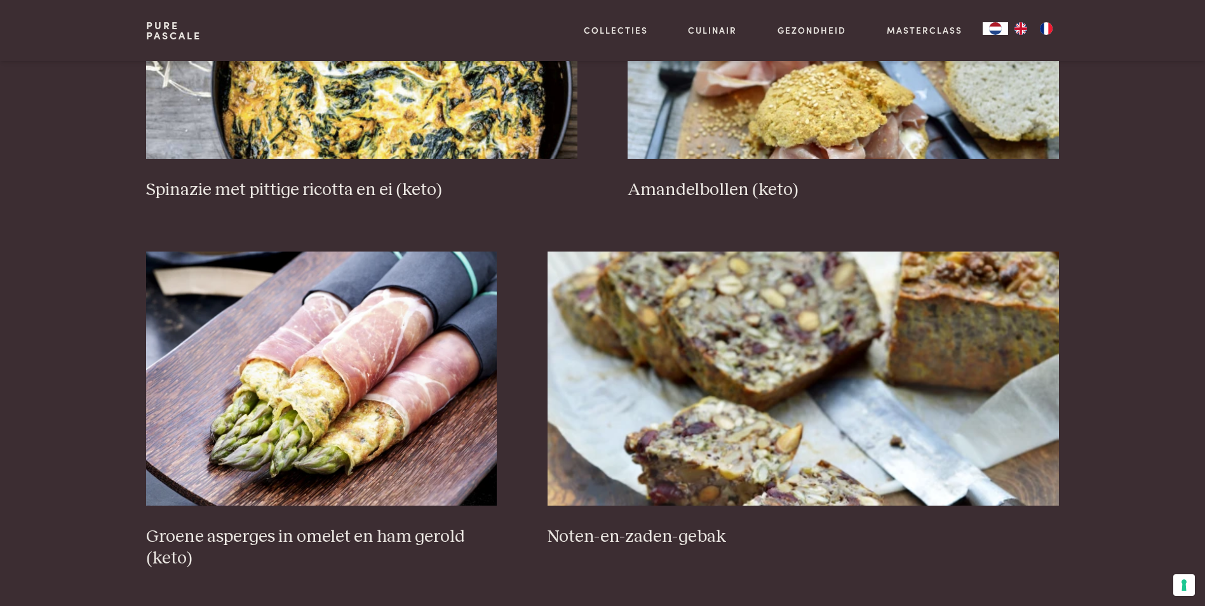
scroll to position [1842, 0]
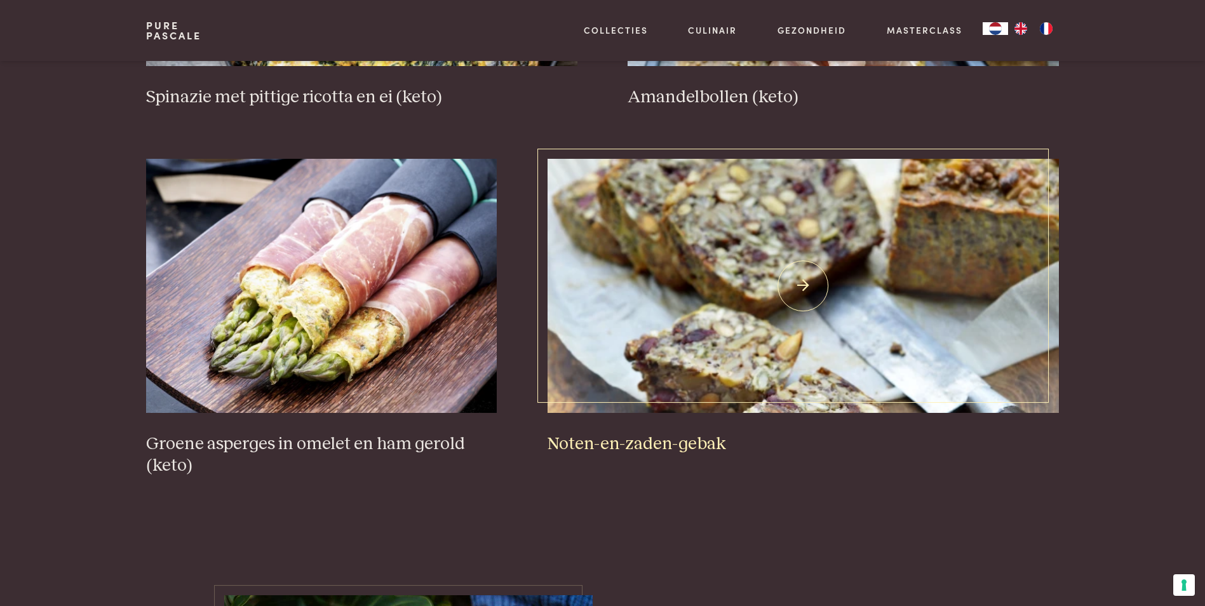
click at [648, 443] on h3 "Noten-en-zaden-gebak" at bounding box center [803, 444] width 511 height 22
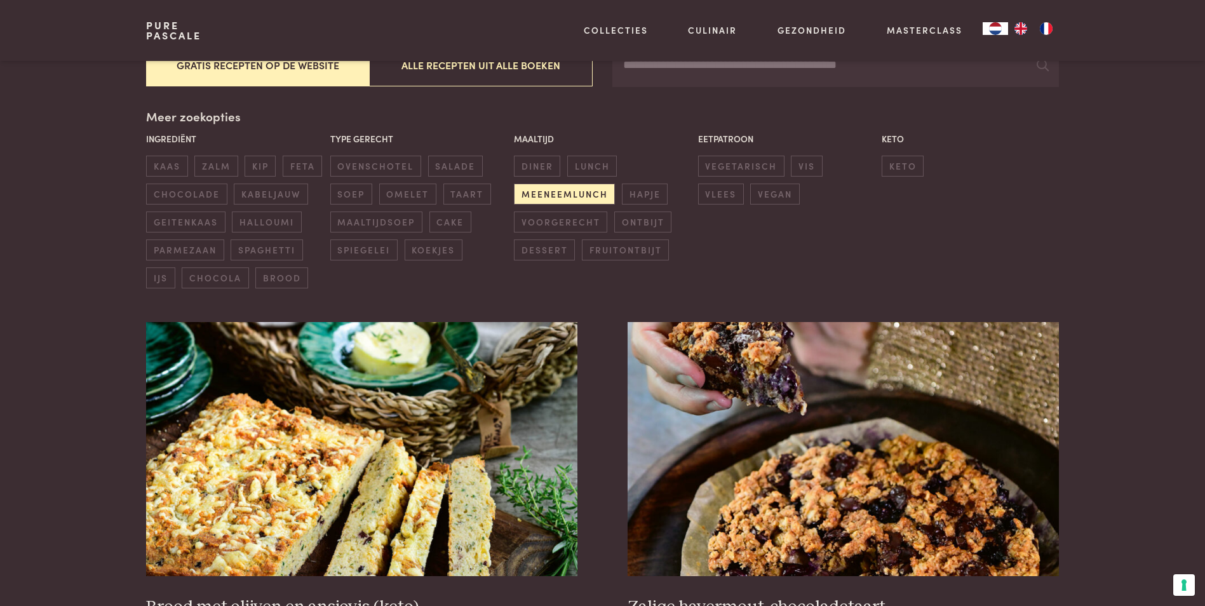
scroll to position [254, 0]
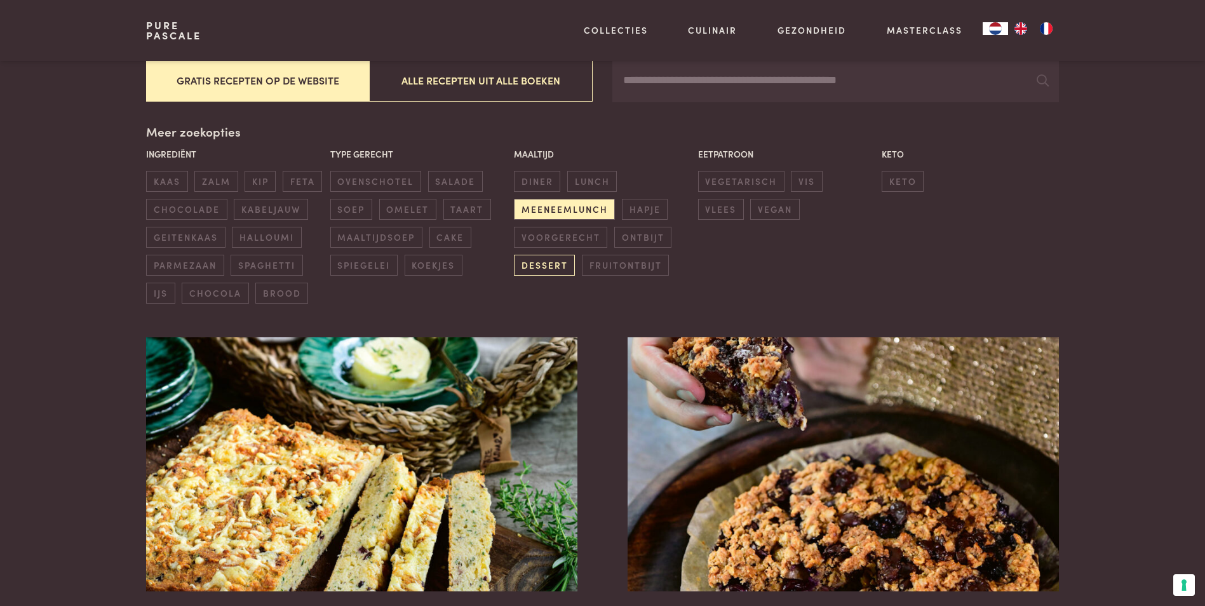
click at [545, 267] on span "dessert" at bounding box center [544, 265] width 61 height 21
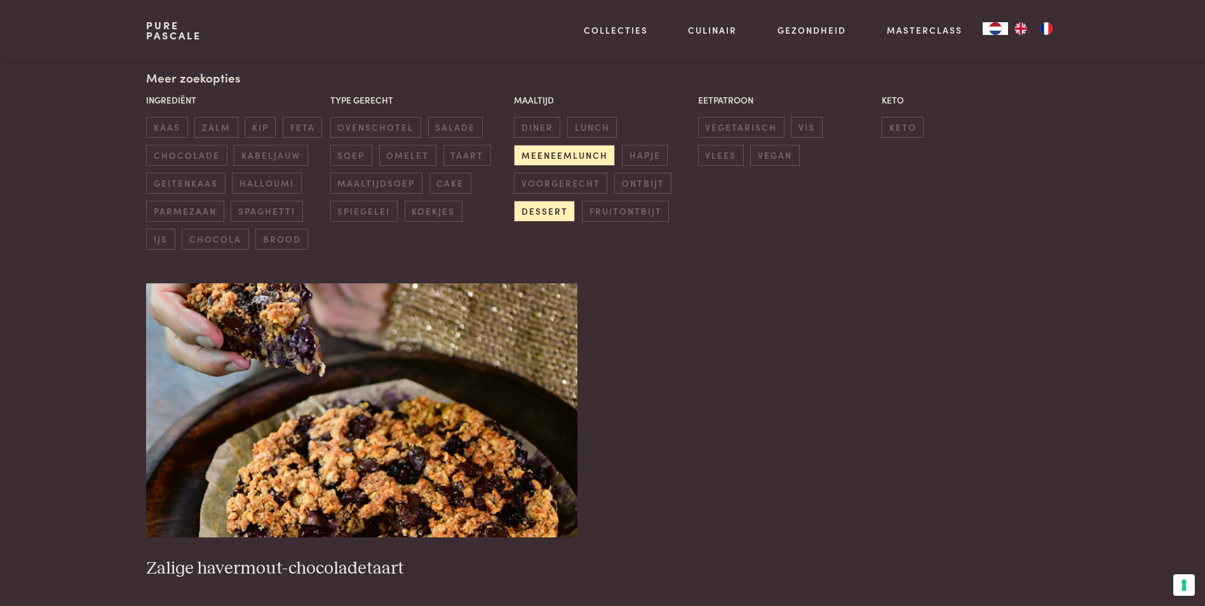
scroll to position [292, 0]
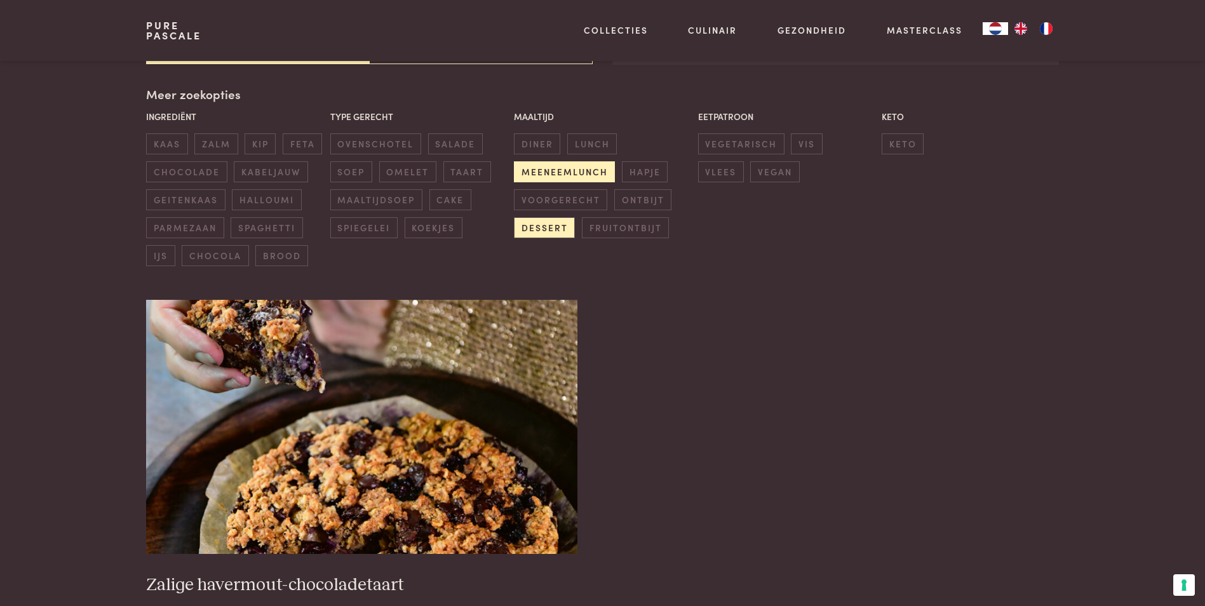
click at [540, 172] on span "meeneemlunch" at bounding box center [564, 171] width 101 height 21
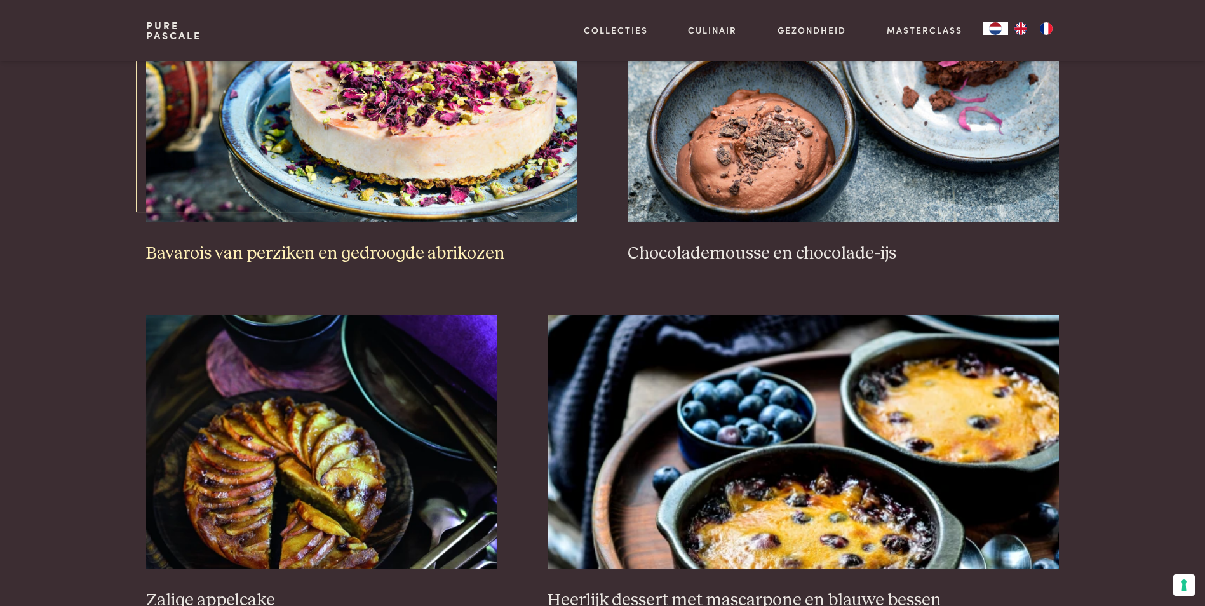
scroll to position [1753, 0]
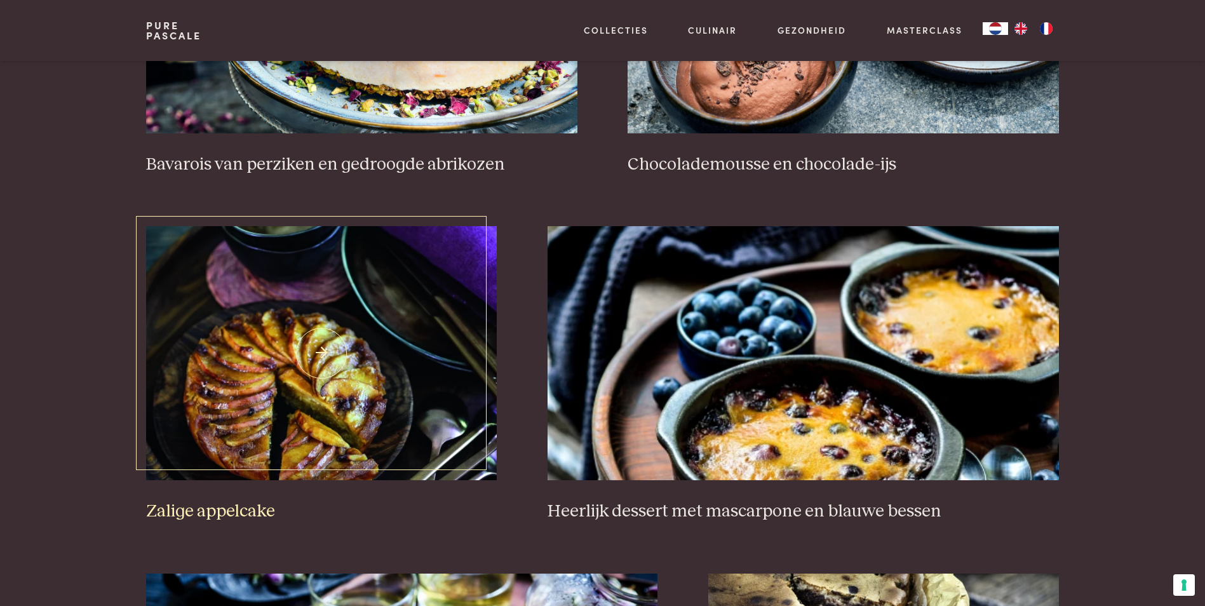
click at [319, 393] on img at bounding box center [321, 353] width 351 height 254
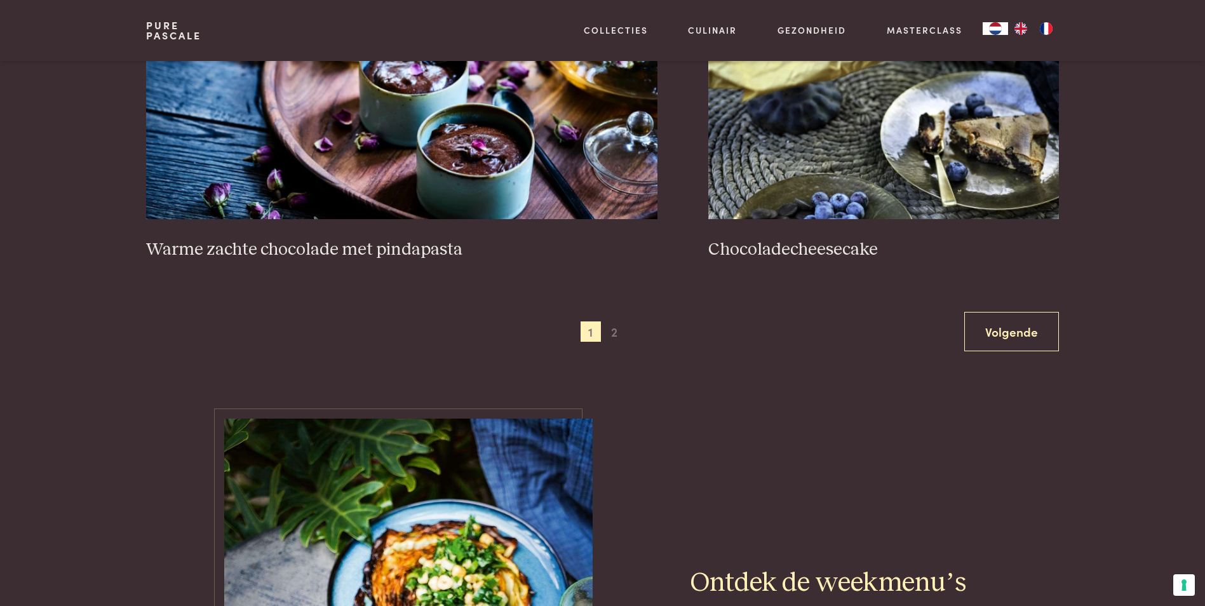
scroll to position [2579, 0]
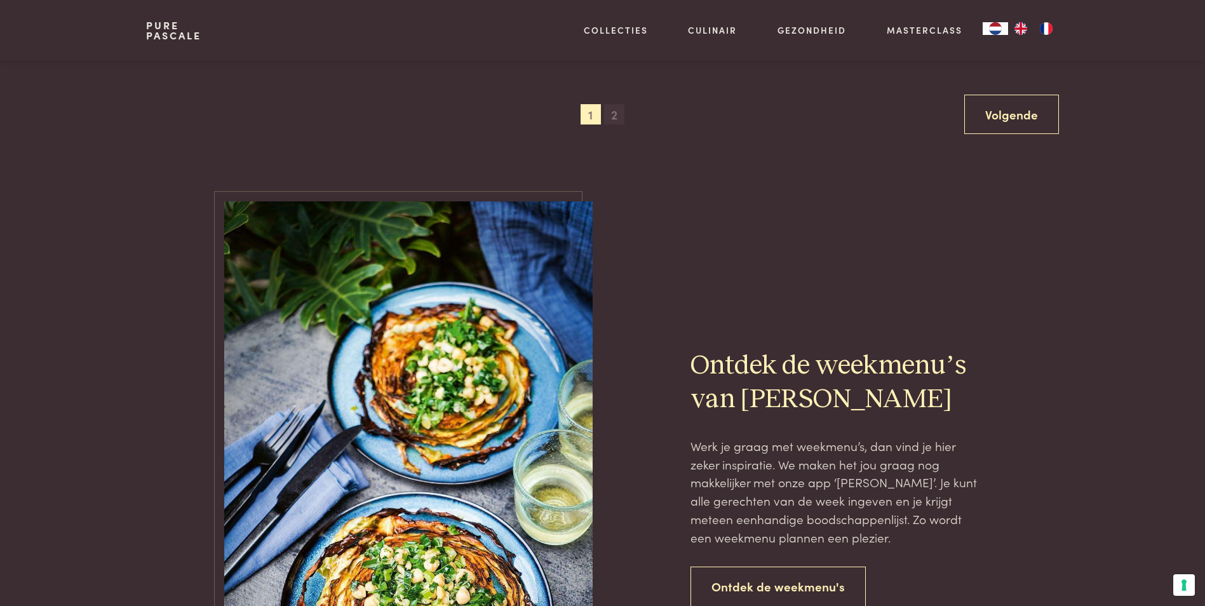
click at [610, 116] on span "2" at bounding box center [614, 114] width 20 height 20
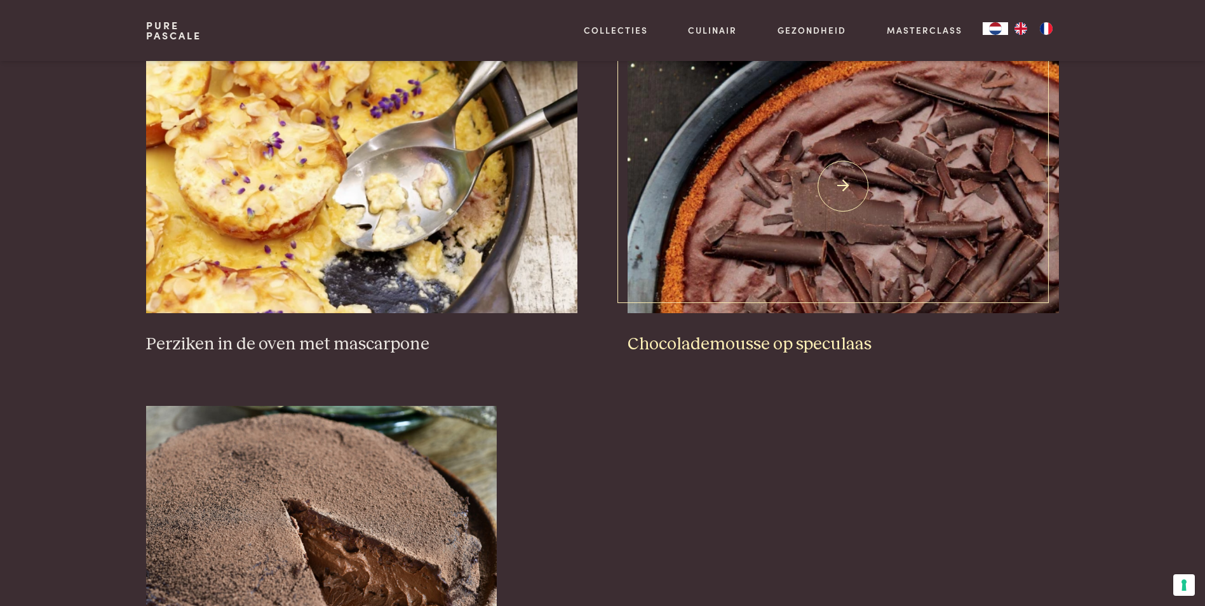
scroll to position [736, 0]
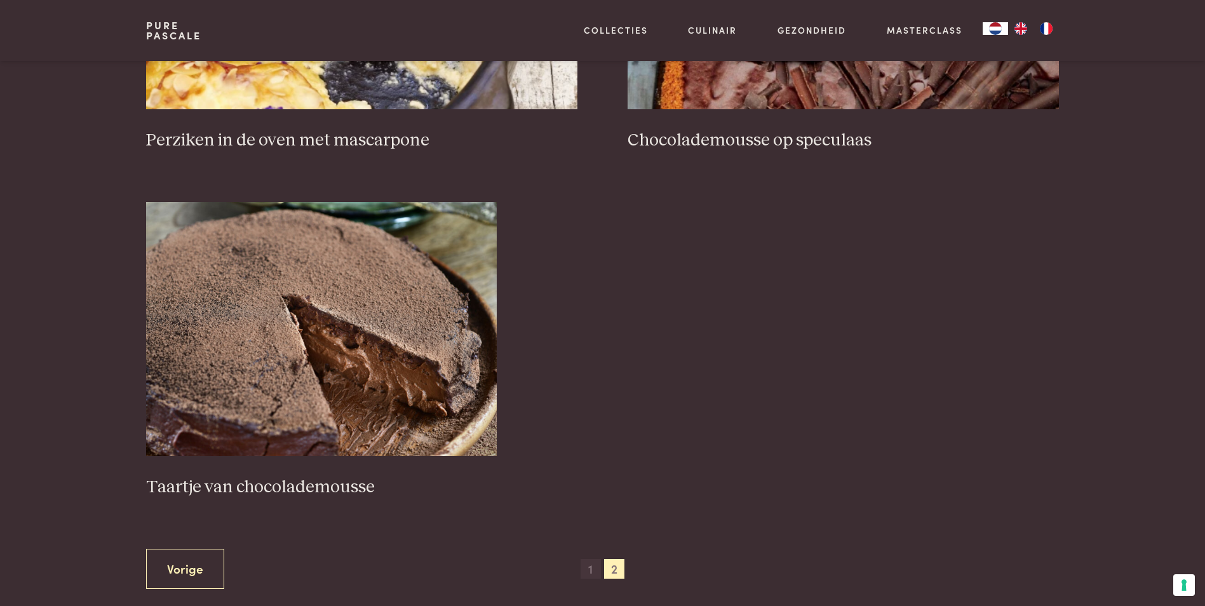
click at [593, 570] on span "1" at bounding box center [591, 569] width 20 height 20
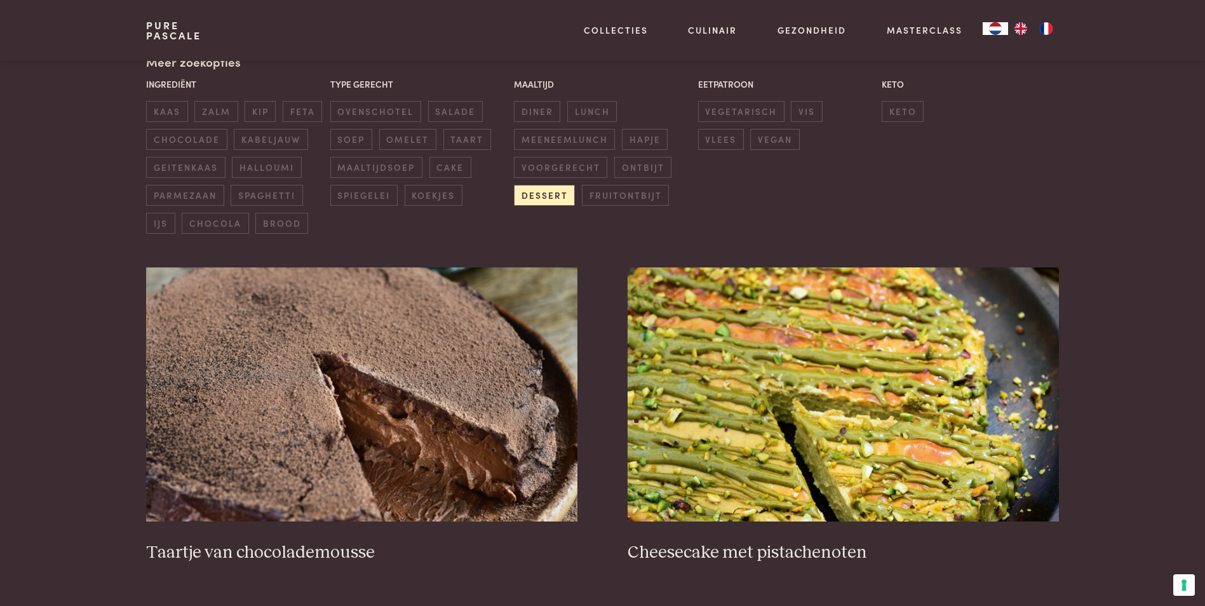
scroll to position [355, 0]
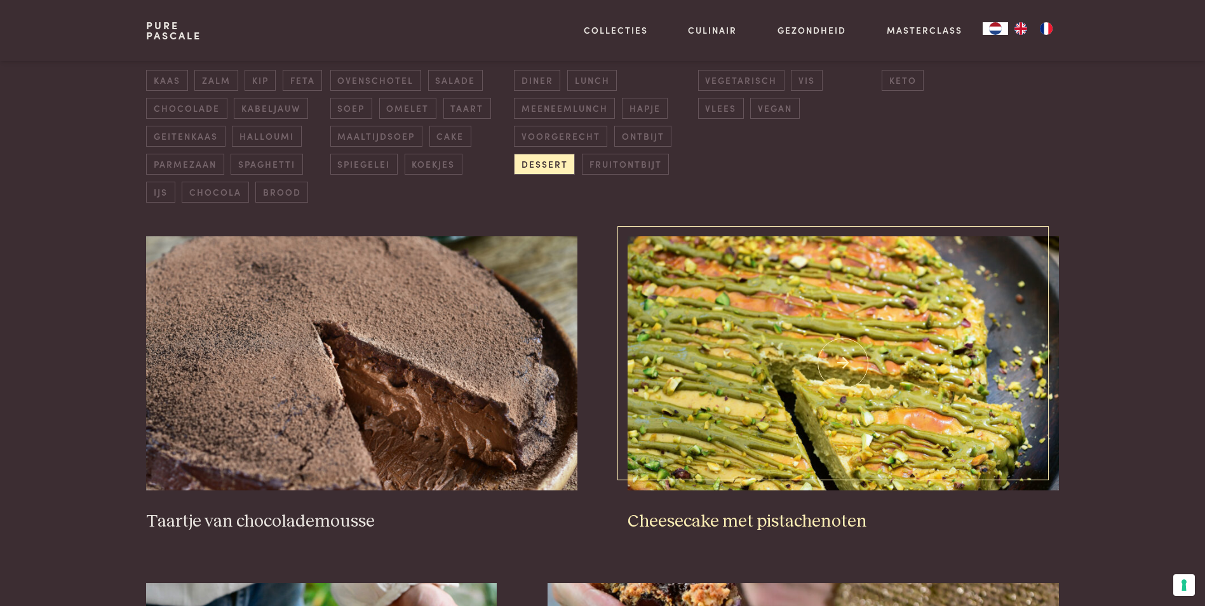
click at [784, 377] on img at bounding box center [843, 363] width 431 height 254
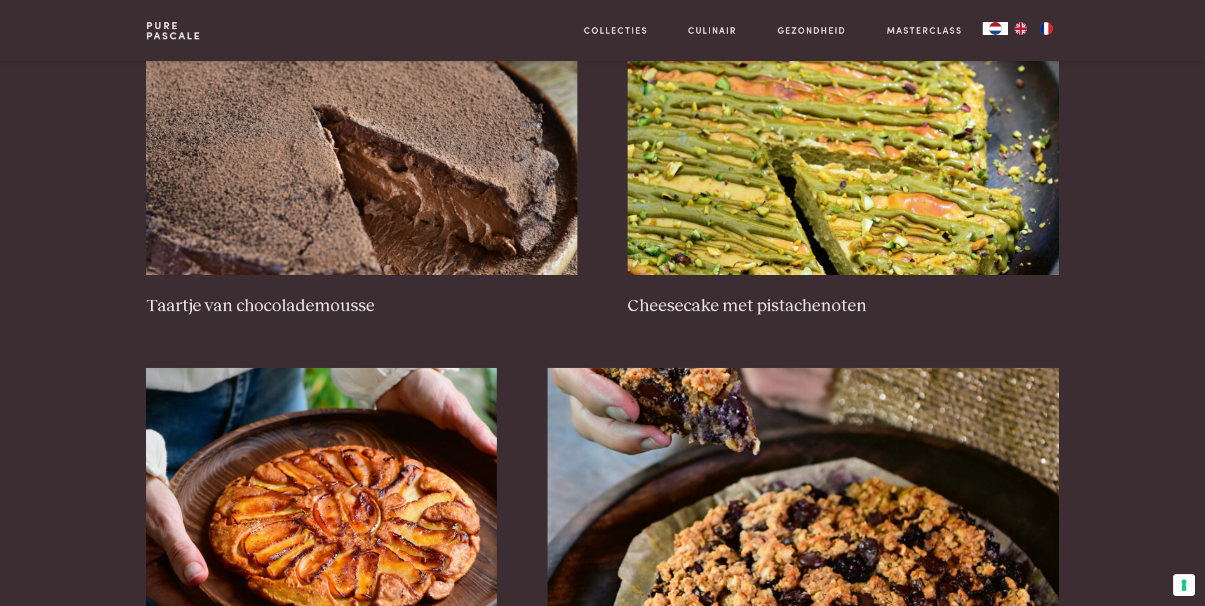
scroll to position [673, 0]
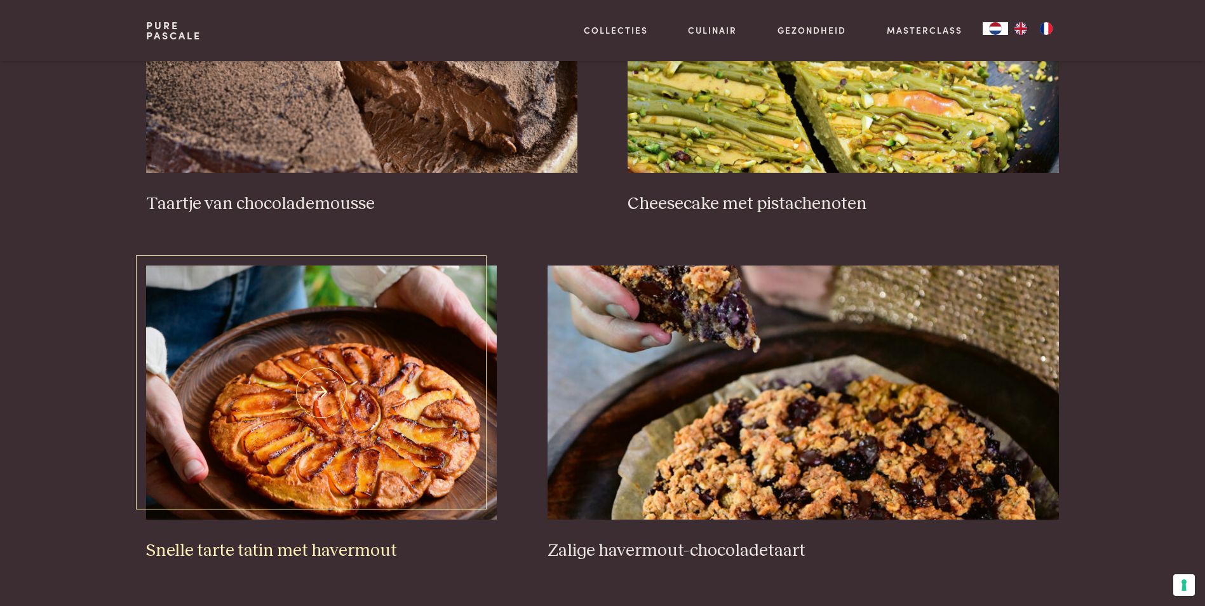
click at [394, 369] on img at bounding box center [321, 393] width 351 height 254
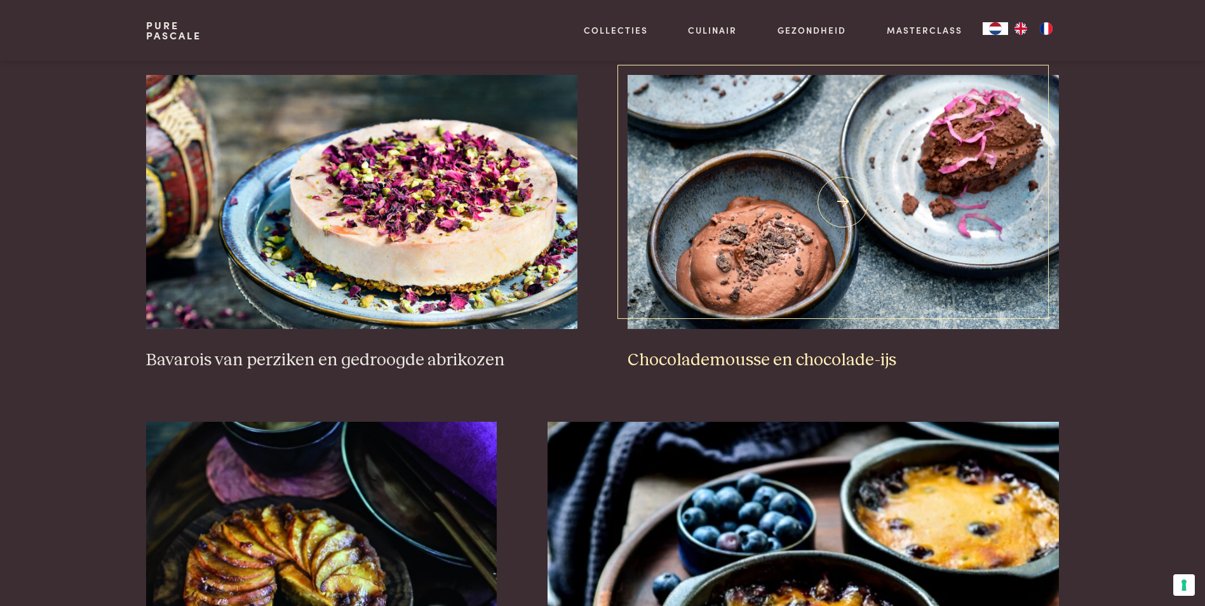
scroll to position [1880, 0]
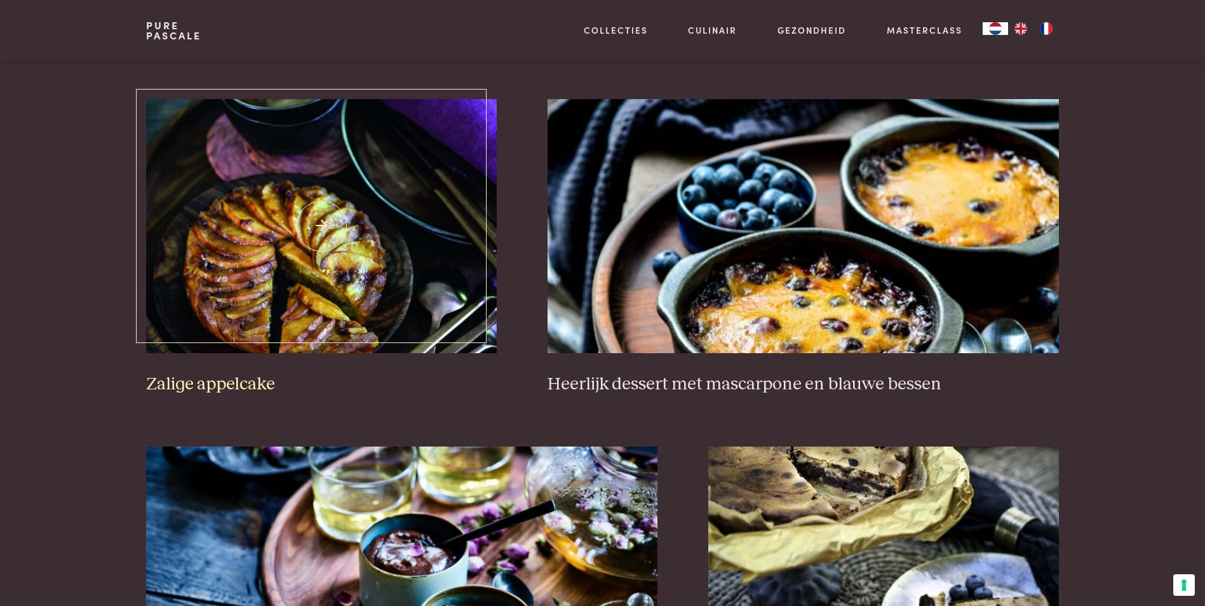
click at [394, 276] on img at bounding box center [321, 226] width 351 height 254
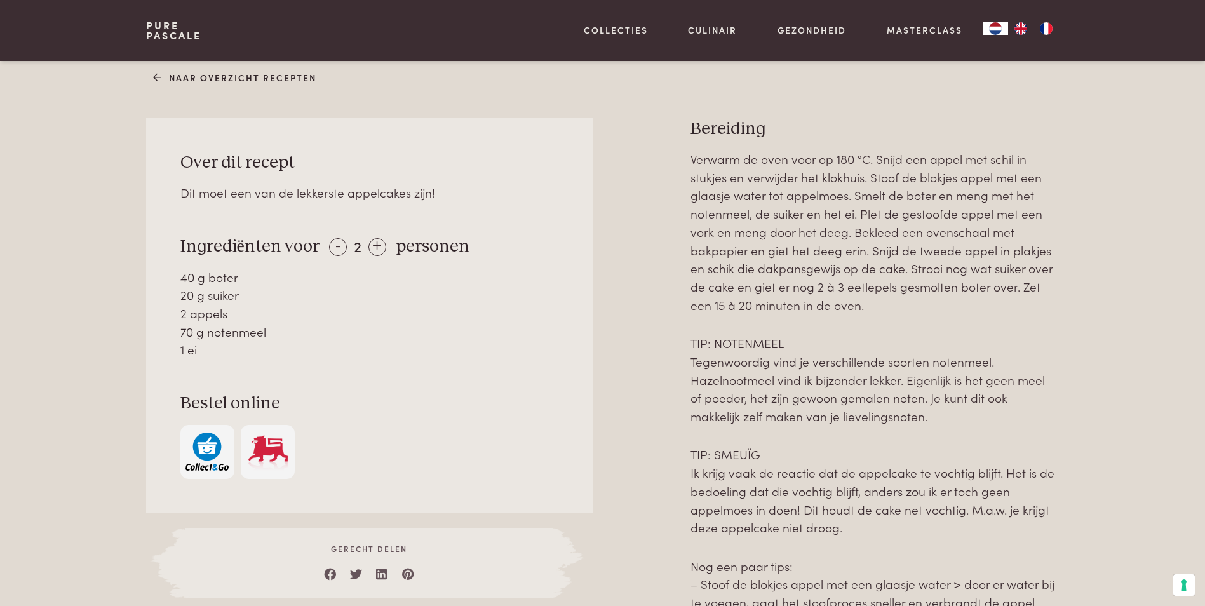
scroll to position [508, 0]
drag, startPoint x: 770, startPoint y: 372, endPoint x: 775, endPoint y: 386, distance: 15.5
click at [775, 386] on p "TIP: NOTENMEEL Tegenwoordig vind je verschillende soorten notenmeel. Hazelnootm…" at bounding box center [875, 379] width 368 height 91
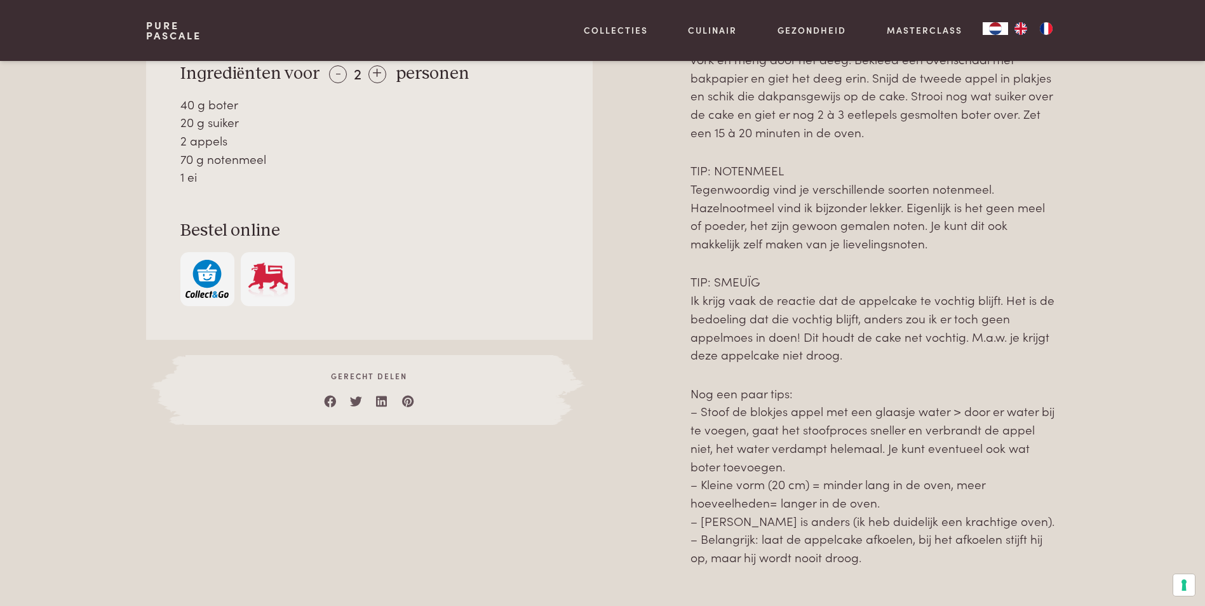
scroll to position [699, 0]
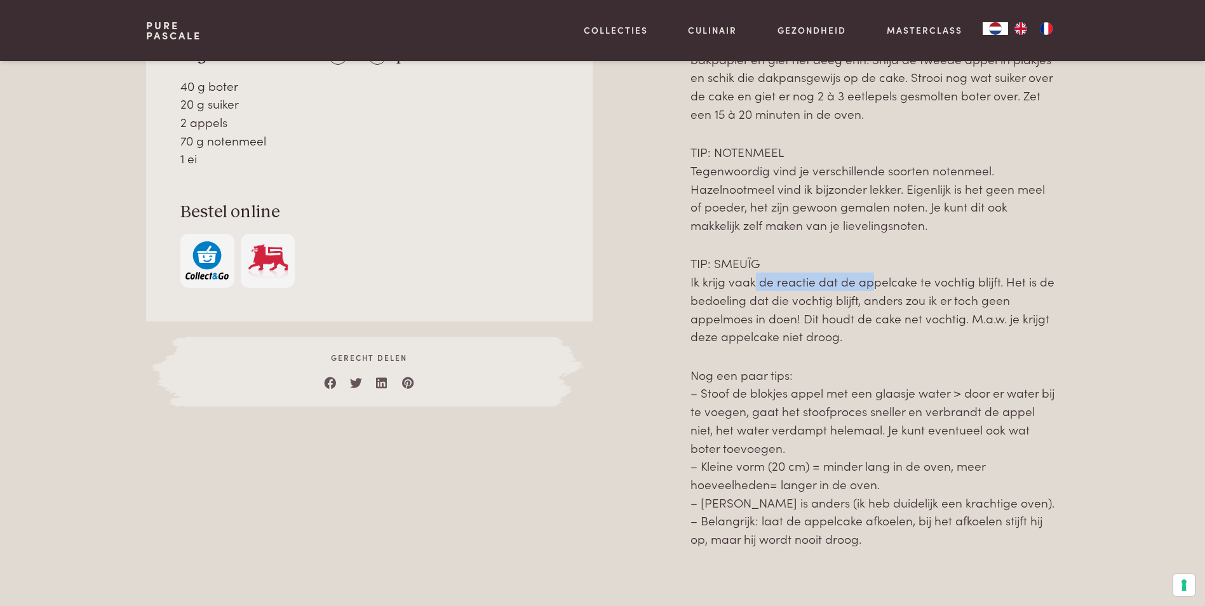
drag, startPoint x: 750, startPoint y: 285, endPoint x: 865, endPoint y: 285, distance: 115.0
click at [865, 285] on p "TIP: SMEUÏG Ik krijg vaak de reactie dat de appelcake te vochtig blijft. Het is…" at bounding box center [875, 299] width 368 height 91
drag, startPoint x: 753, startPoint y: 283, endPoint x: 758, endPoint y: 304, distance: 22.2
click at [758, 304] on p "TIP: SMEUÏG Ik krijg vaak de reactie dat de appelcake te vochtig blijft. Het is…" at bounding box center [875, 299] width 368 height 91
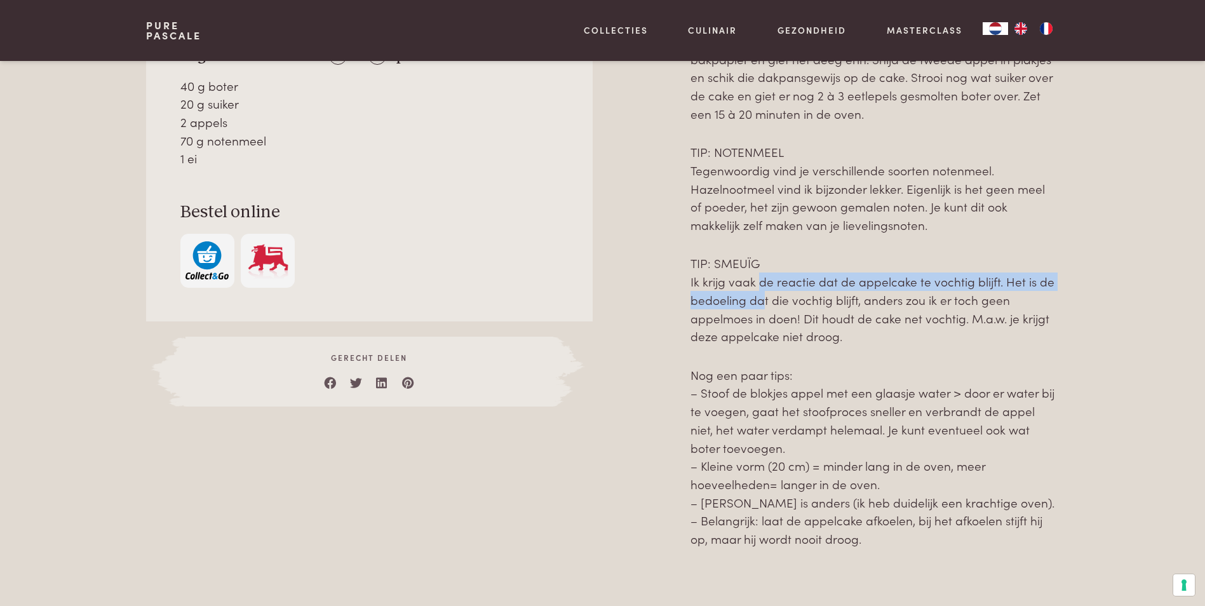
click at [759, 304] on p "TIP: SMEUÏG Ik krijg vaak de reactie dat de appelcake te vochtig blijft. Het is…" at bounding box center [875, 299] width 368 height 91
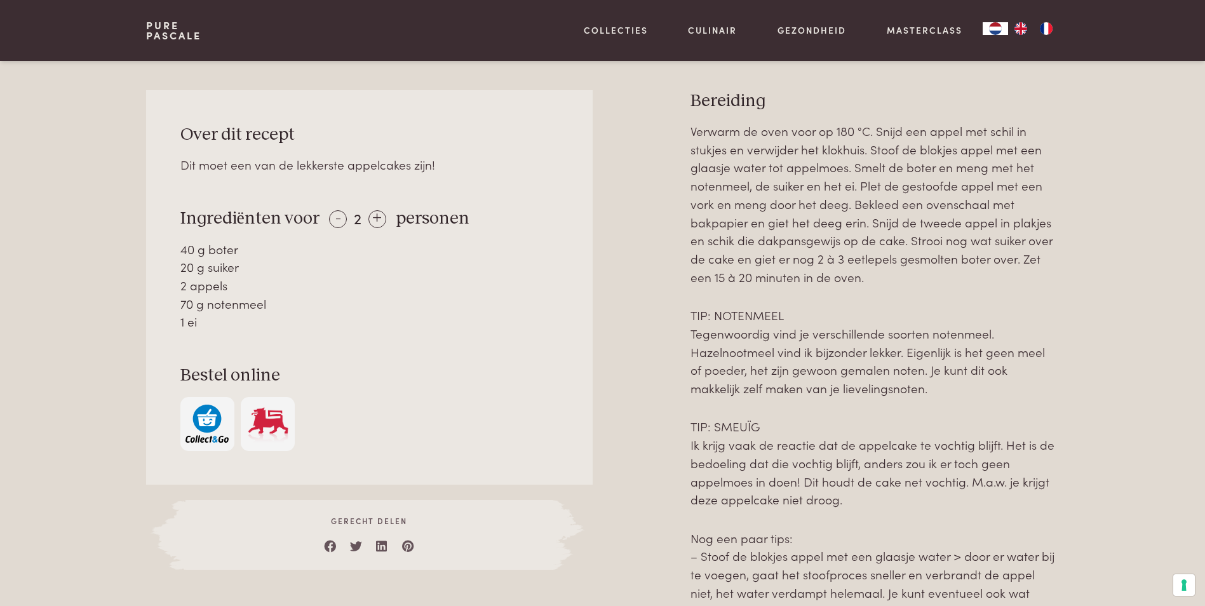
scroll to position [508, 0]
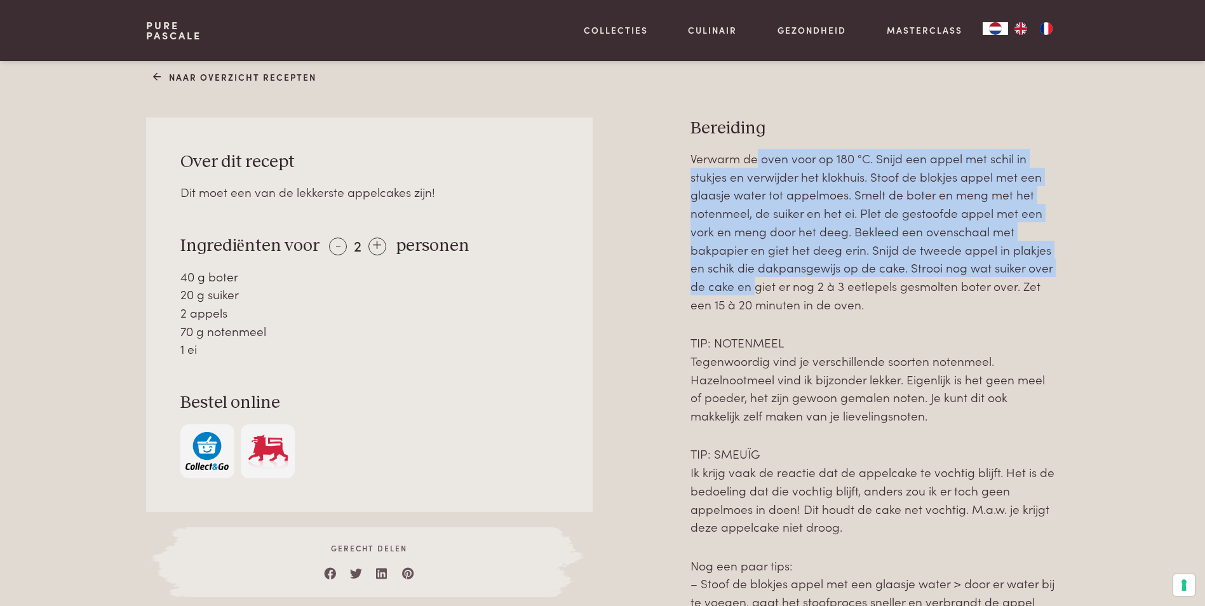
drag, startPoint x: 757, startPoint y: 166, endPoint x: 753, endPoint y: 285, distance: 118.9
click at [753, 285] on p "Verwarm de oven voor op 180 °C. Snijd een appel met schil in stukjes en verwijd…" at bounding box center [875, 231] width 368 height 164
drag, startPoint x: 753, startPoint y: 285, endPoint x: 926, endPoint y: 220, distance: 184.2
click at [926, 220] on p "Verwarm de oven voor op 180 °C. Snijd een appel met schil in stukjes en verwijd…" at bounding box center [875, 231] width 368 height 164
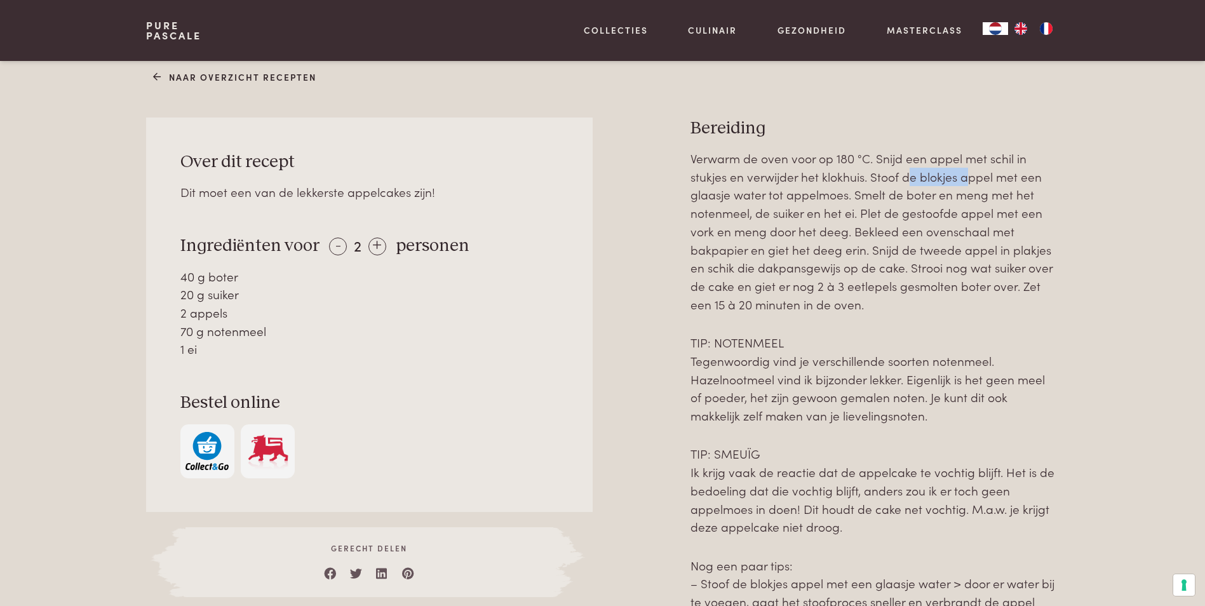
drag, startPoint x: 907, startPoint y: 176, endPoint x: 968, endPoint y: 178, distance: 61.7
click at [968, 178] on p "Verwarm de oven voor op 180 °C. Snijd een appel met schil in stukjes en verwijd…" at bounding box center [875, 231] width 368 height 164
drag, startPoint x: 968, startPoint y: 178, endPoint x: 963, endPoint y: 173, distance: 7.2
click at [968, 177] on p "Verwarm de oven voor op 180 °C. Snijd een appel met schil in stukjes en verwijd…" at bounding box center [875, 231] width 368 height 164
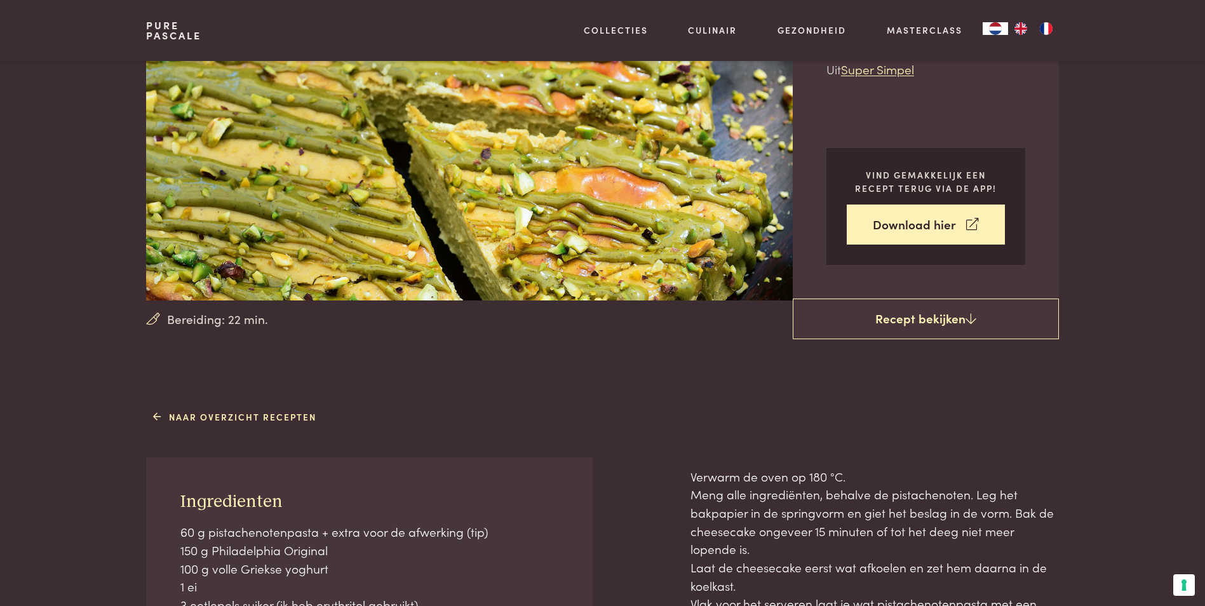
scroll to position [191, 0]
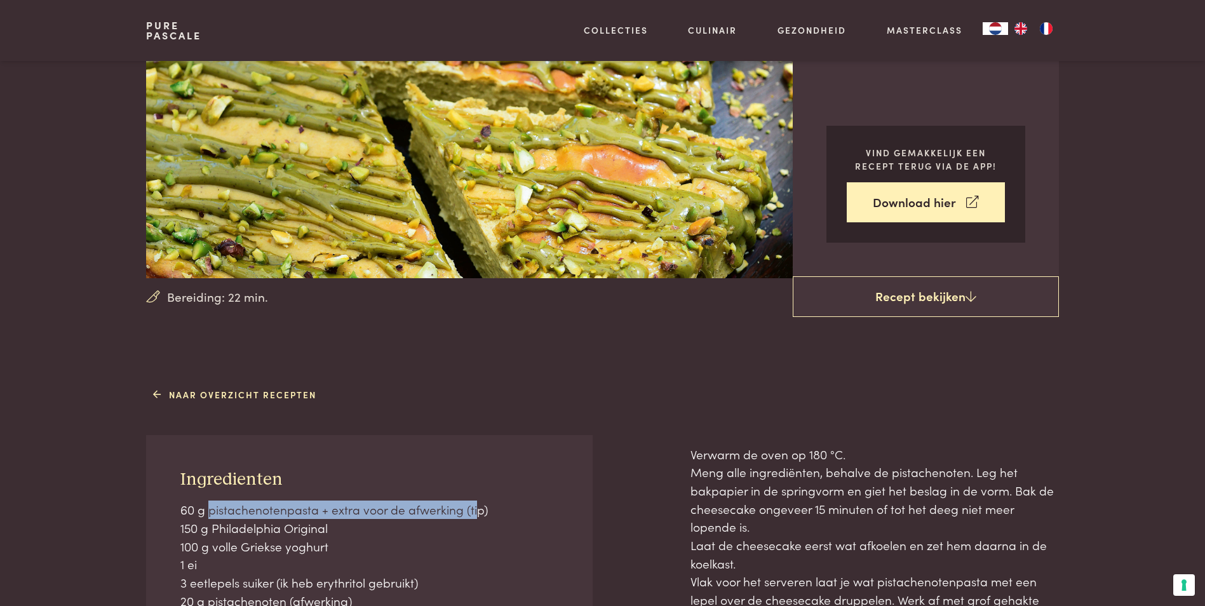
drag, startPoint x: 208, startPoint y: 511, endPoint x: 475, endPoint y: 517, distance: 267.5
click at [475, 517] on p "60 g pistachenotenpasta + extra voor de afwerking (tip) 150 g Philadelphia Orig…" at bounding box center [369, 555] width 379 height 109
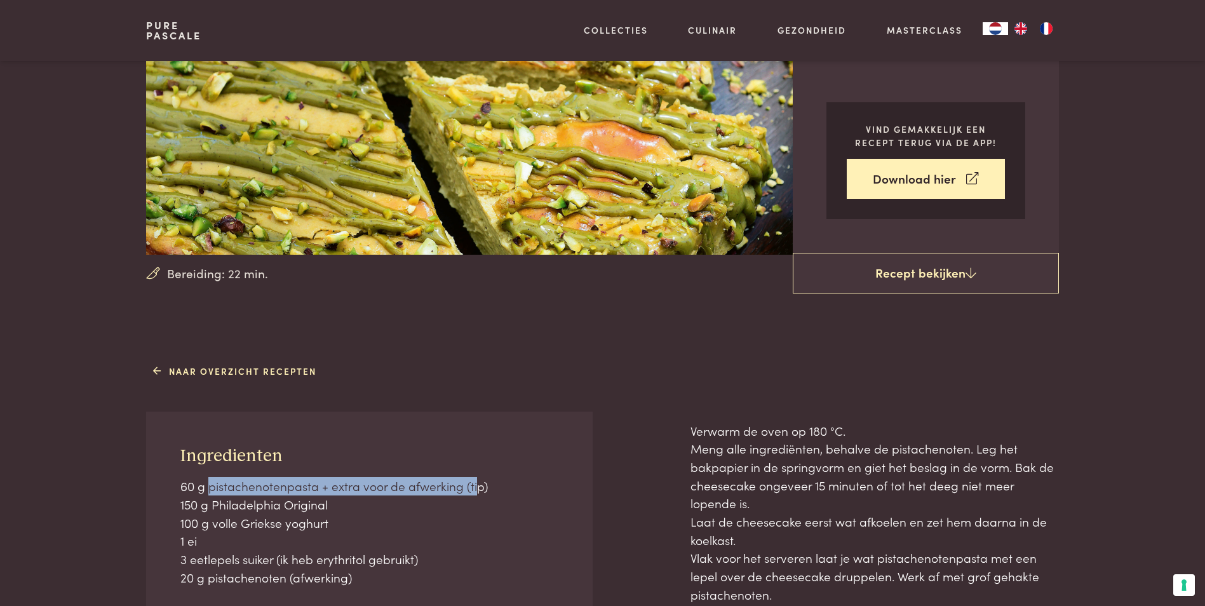
scroll to position [254, 0]
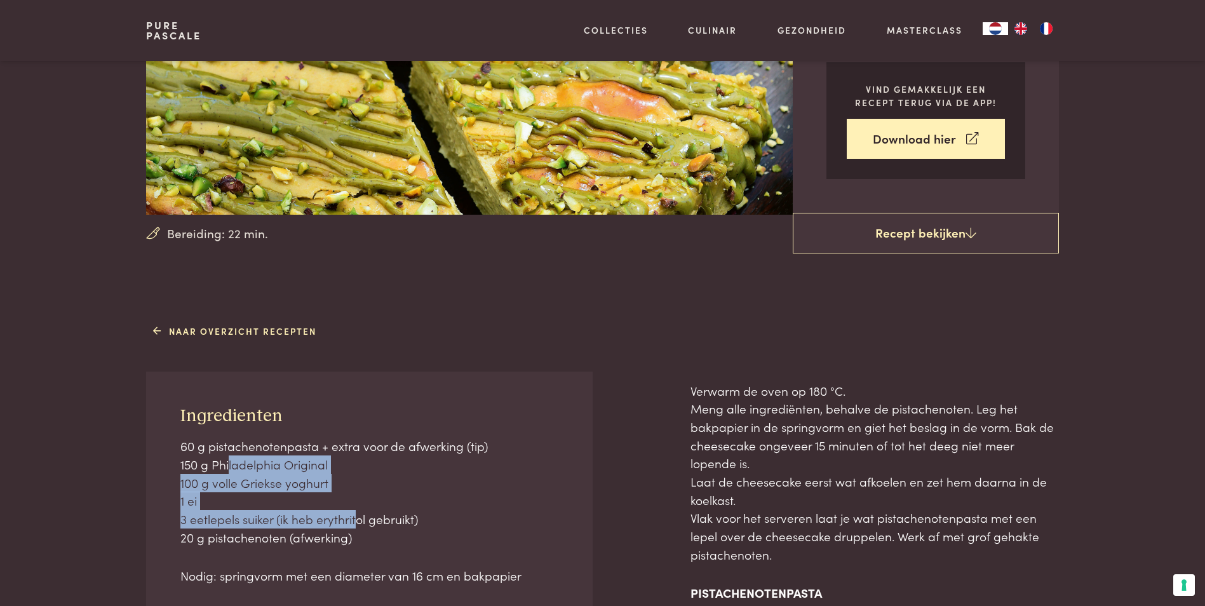
drag, startPoint x: 224, startPoint y: 468, endPoint x: 353, endPoint y: 515, distance: 136.7
click at [353, 515] on p "60 g pistachenotenpasta + extra voor de afwerking (tip) 150 g Philadelphia Orig…" at bounding box center [369, 491] width 379 height 109
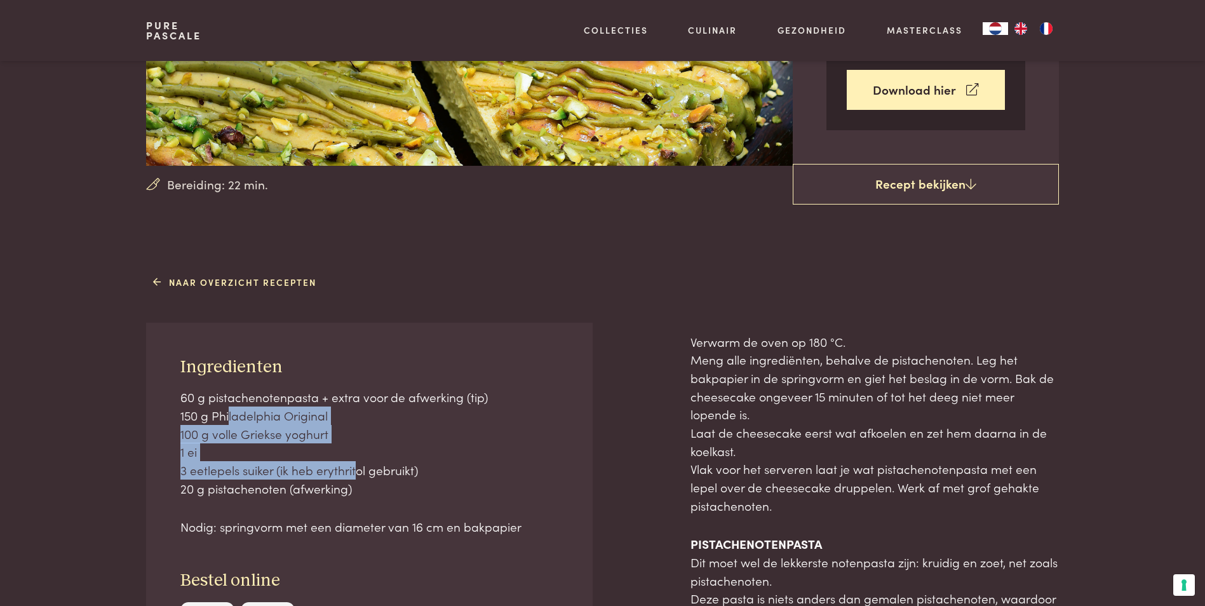
scroll to position [445, 0]
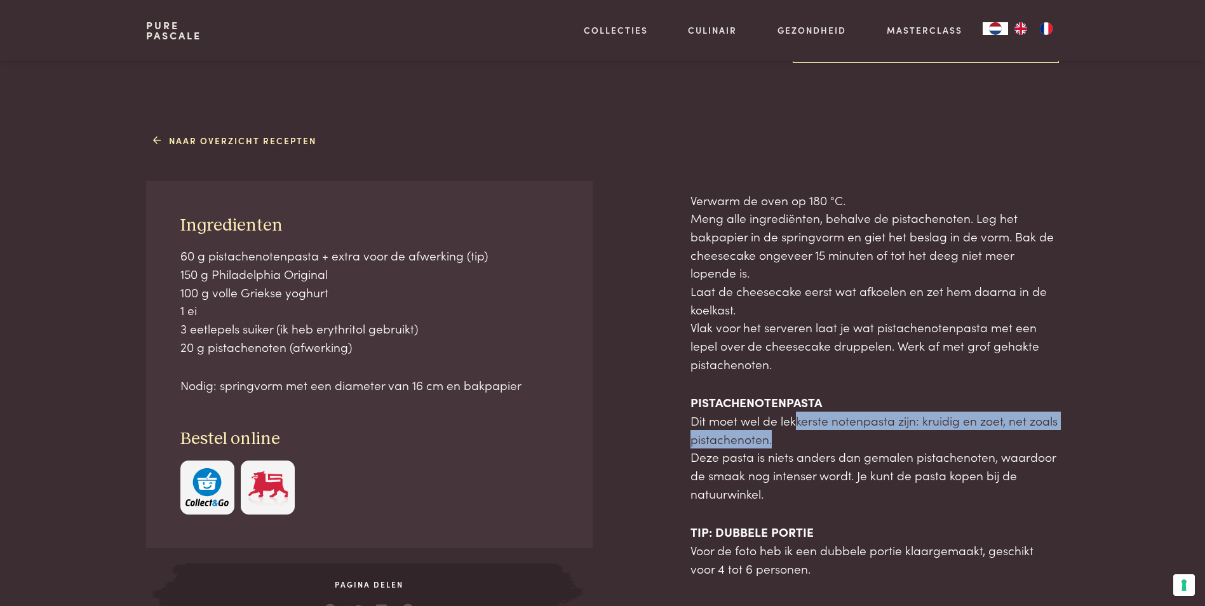
drag, startPoint x: 794, startPoint y: 422, endPoint x: 952, endPoint y: 438, distance: 158.4
click at [952, 438] on p "PISTACHENOTENPASTA Dit moet wel de lekkerste notenpasta zijn: kruidig en zoet, …" at bounding box center [875, 447] width 368 height 109
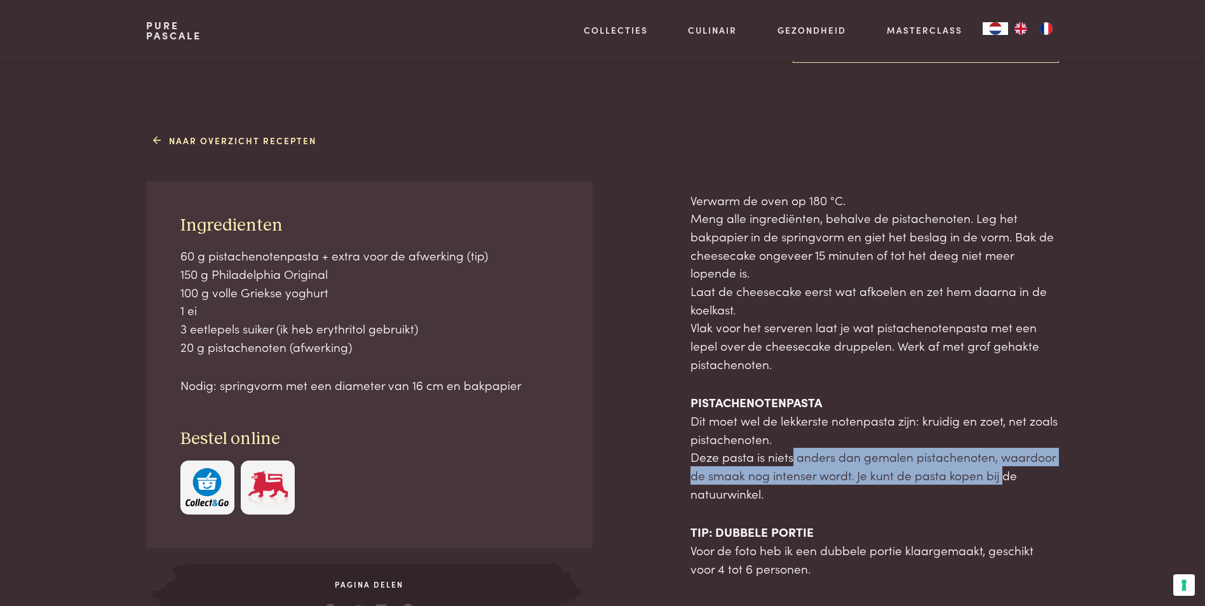
drag, startPoint x: 787, startPoint y: 454, endPoint x: 996, endPoint y: 473, distance: 209.9
click at [996, 473] on p "PISTACHENOTENPASTA Dit moet wel de lekkerste notenpasta zijn: kruidig en zoet, …" at bounding box center [875, 447] width 368 height 109
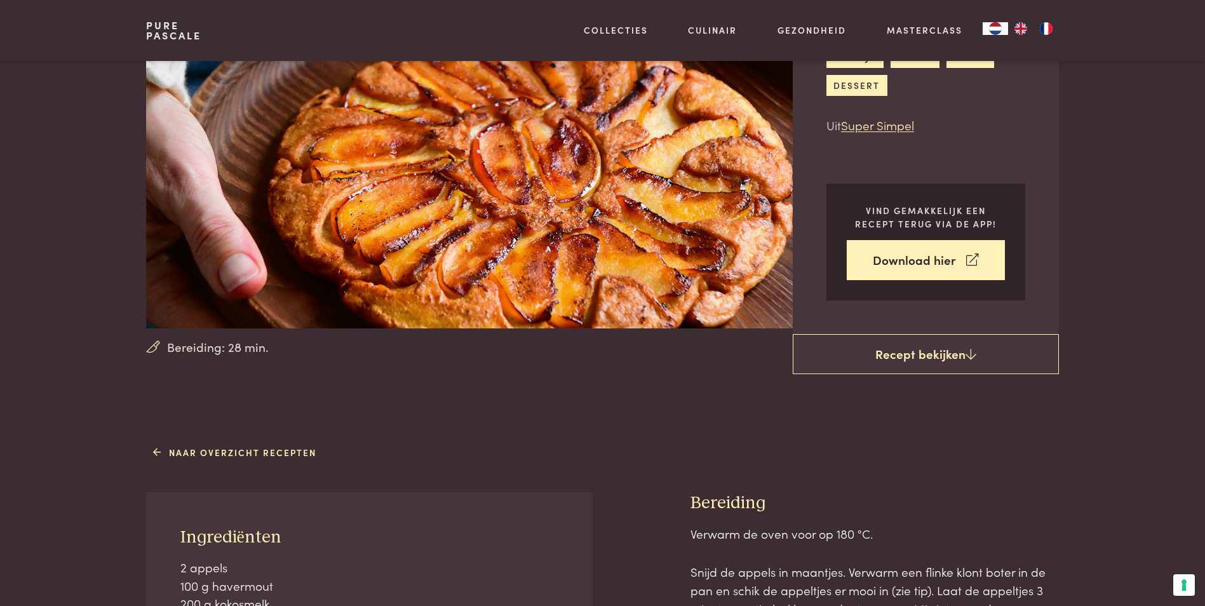
scroll to position [381, 0]
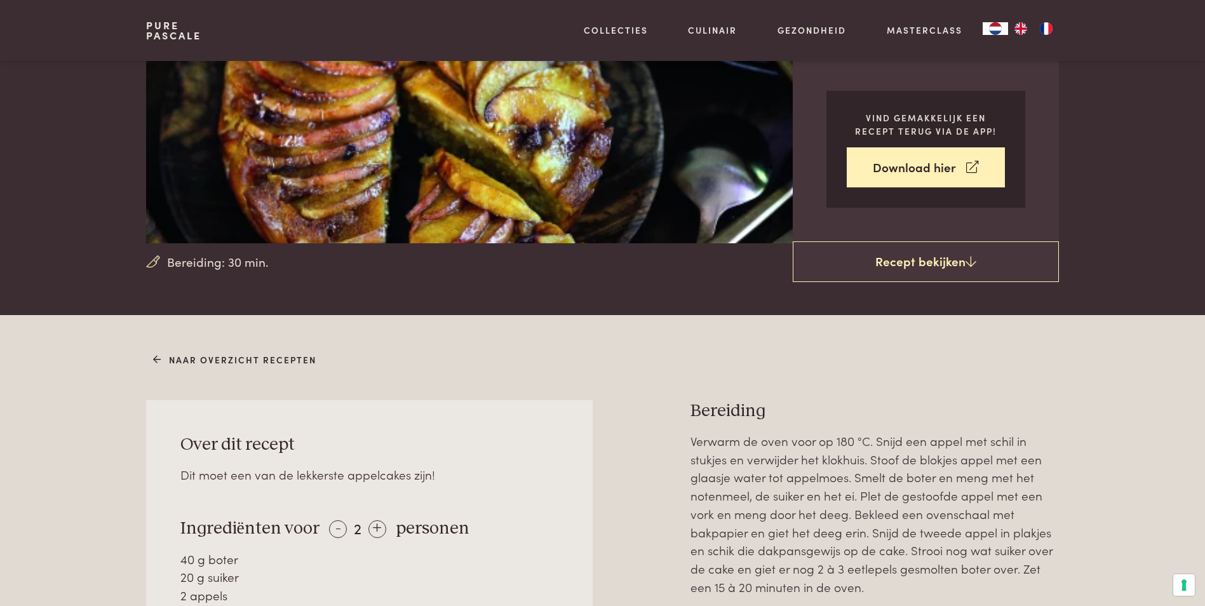
scroll to position [318, 0]
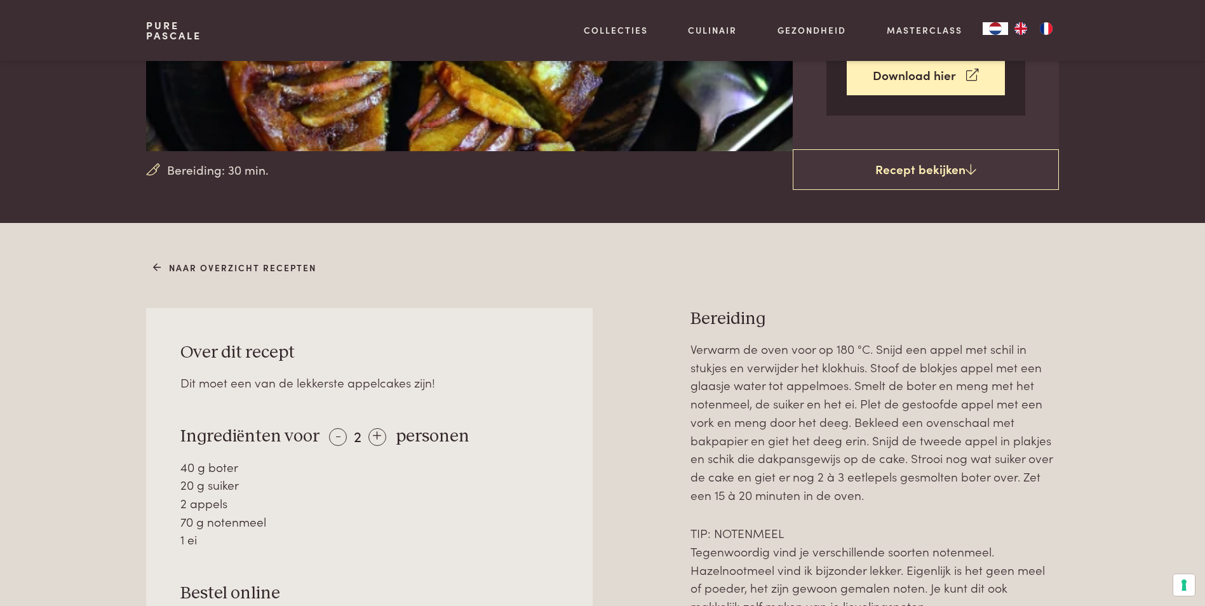
drag, startPoint x: 223, startPoint y: 465, endPoint x: 226, endPoint y: 476, distance: 11.7
click at [226, 476] on div "40 g boter 20 g suiker 2 appels 70 g notenmeel 1 ei" at bounding box center [369, 503] width 379 height 91
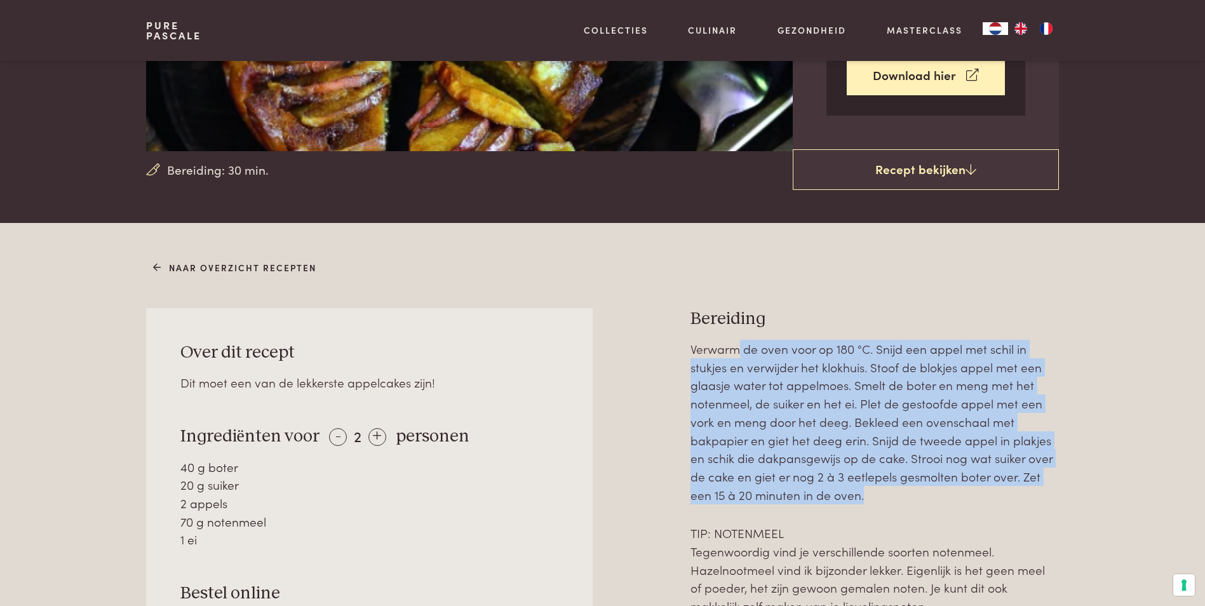
drag, startPoint x: 740, startPoint y: 352, endPoint x: 881, endPoint y: 494, distance: 199.9
click at [881, 494] on p "Verwarm de oven voor op 180 °C. Snijd een appel met schil in stukjes en verwijd…" at bounding box center [875, 422] width 368 height 164
